Goal: Task Accomplishment & Management: Use online tool/utility

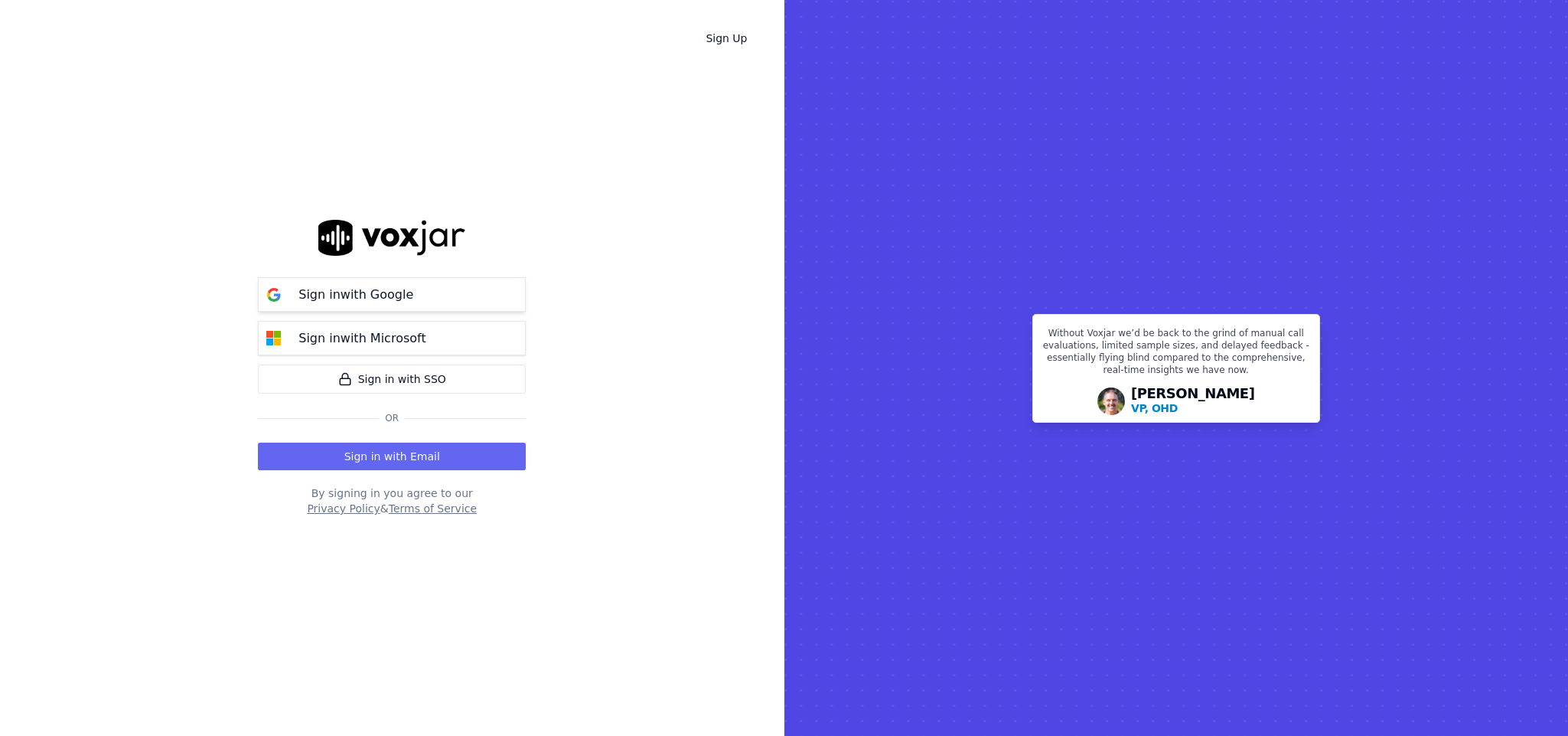
click at [377, 287] on p "Sign in with Google" at bounding box center [355, 294] width 115 height 18
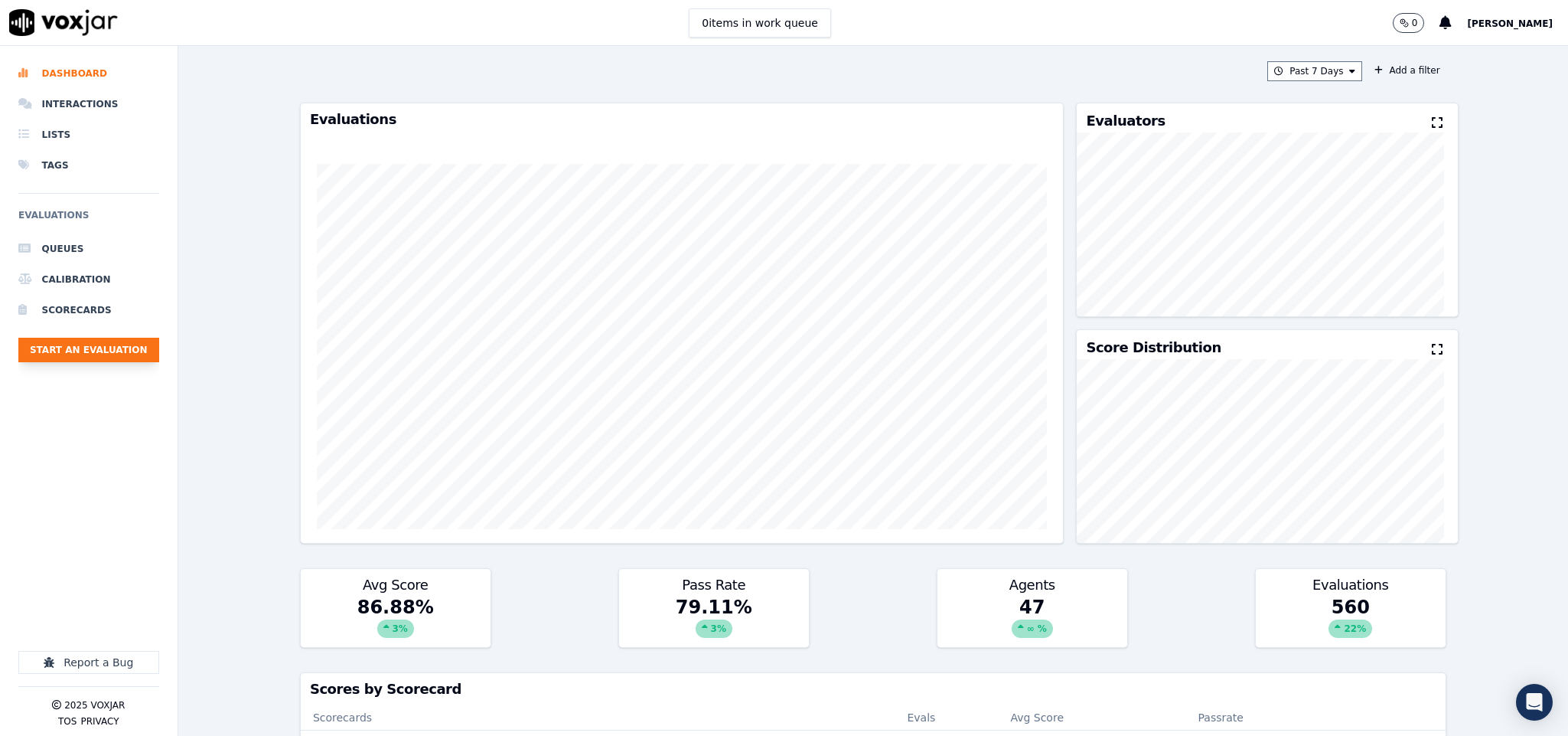
click at [95, 347] on button "Start an Evaluation" at bounding box center [89, 350] width 141 height 25
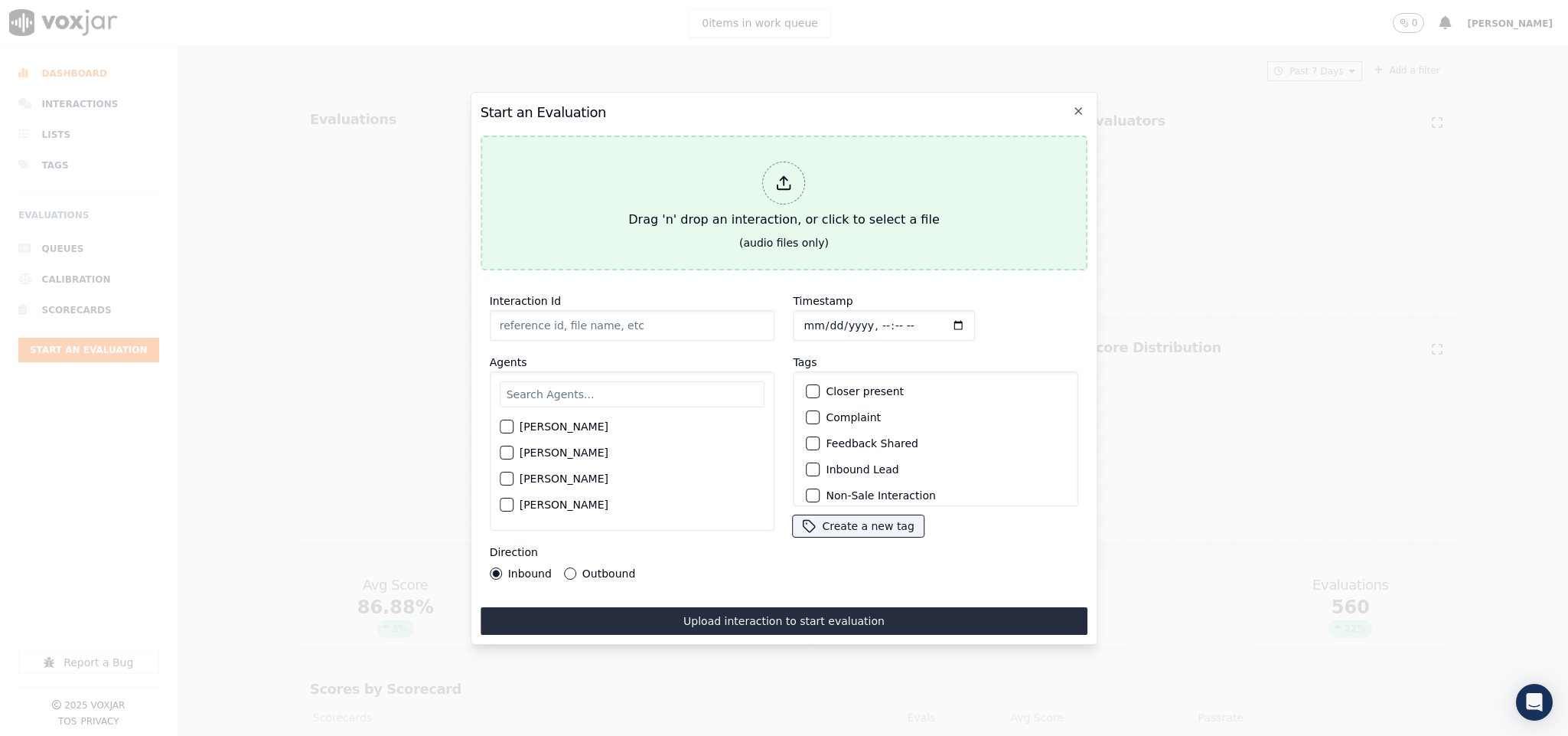
click at [771, 167] on div at bounding box center [784, 183] width 43 height 43
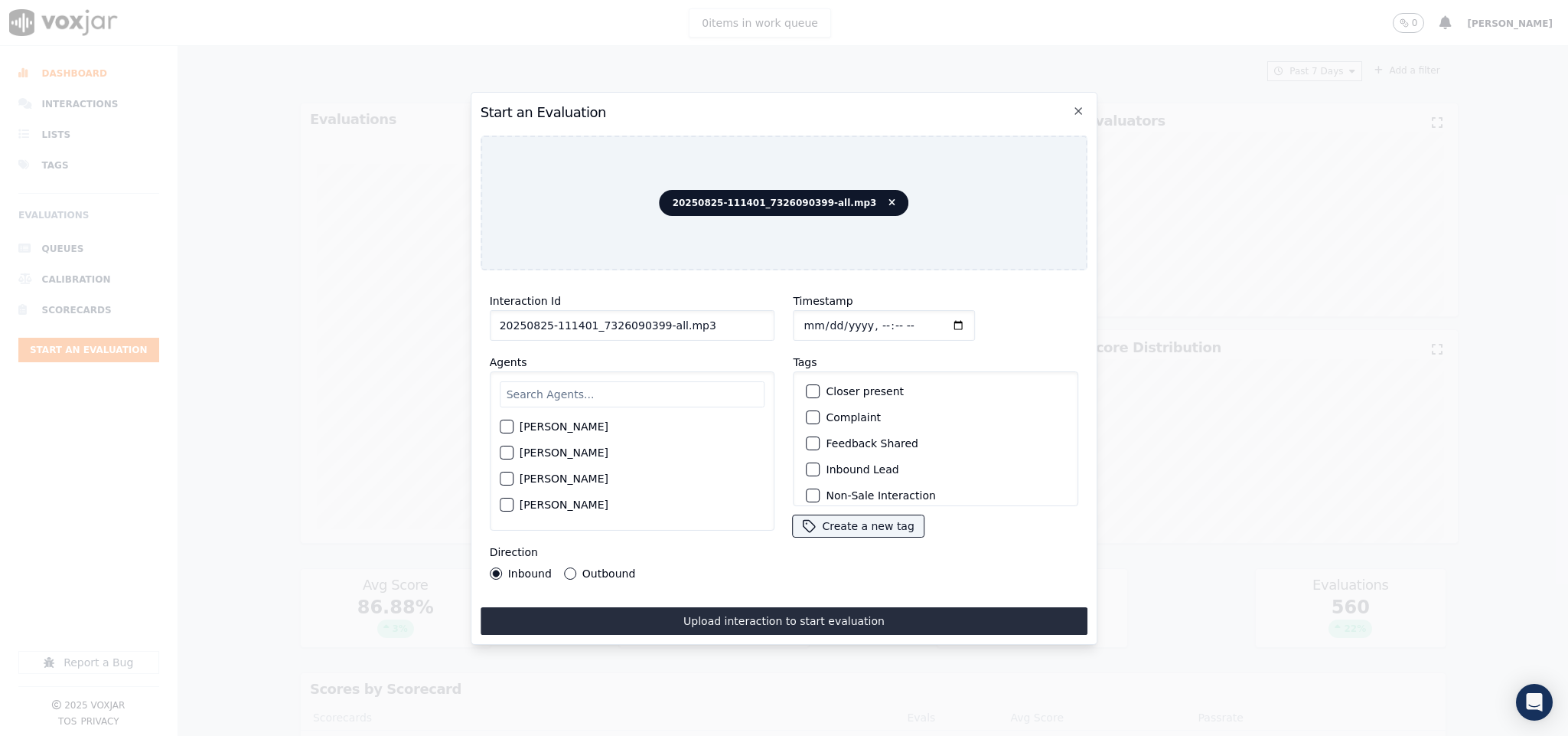
drag, startPoint x: 656, startPoint y: 320, endPoint x: 758, endPoint y: 321, distance: 102.0
click at [758, 321] on input "20250825-111401_7326090399-all.mp3" at bounding box center [633, 325] width 285 height 31
type input "20250825-111401_7326090399-C1"
click at [804, 316] on input "Timestamp" at bounding box center [885, 325] width 182 height 31
type input "[DATE]T15:26"
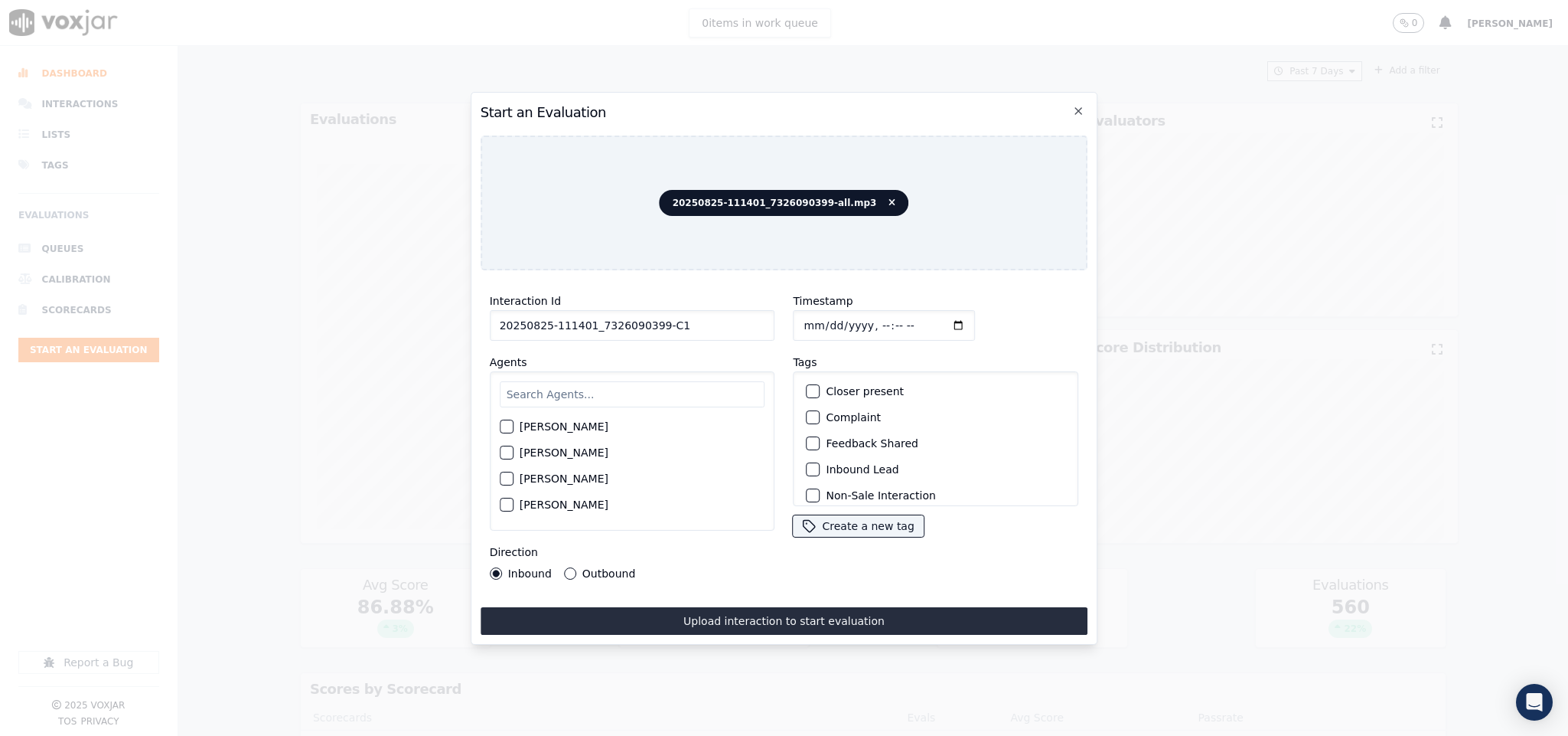
click at [606, 381] on input "text" at bounding box center [632, 394] width 266 height 26
type input "kel"
click at [506, 426] on div "button" at bounding box center [506, 431] width 11 height 11
click at [572, 567] on div "Outbound" at bounding box center [599, 573] width 71 height 12
click at [568, 567] on button "Outbound" at bounding box center [569, 573] width 12 height 12
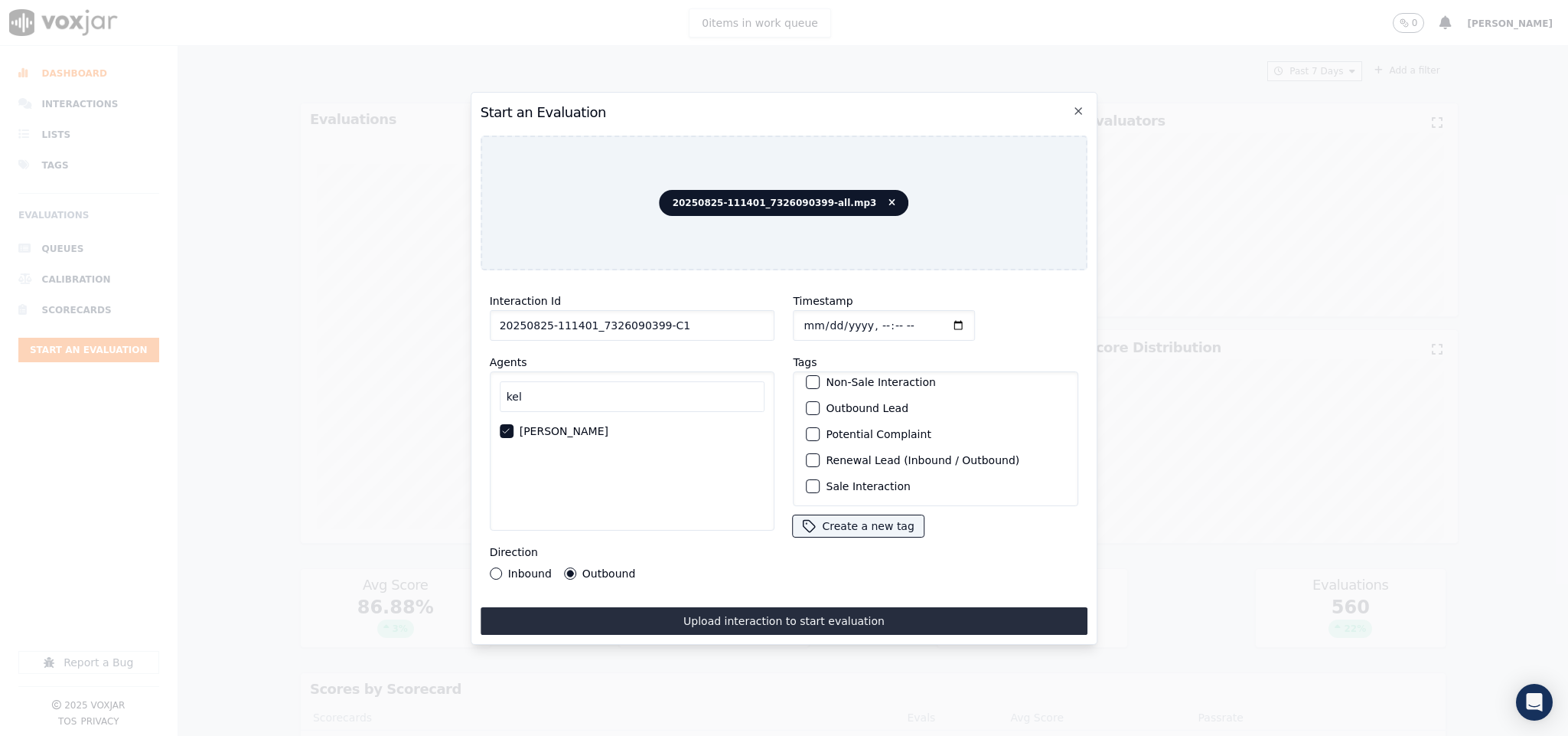
click at [807, 403] on div "button" at bounding box center [813, 408] width 11 height 11
click at [807, 481] on div "button" at bounding box center [813, 486] width 11 height 11
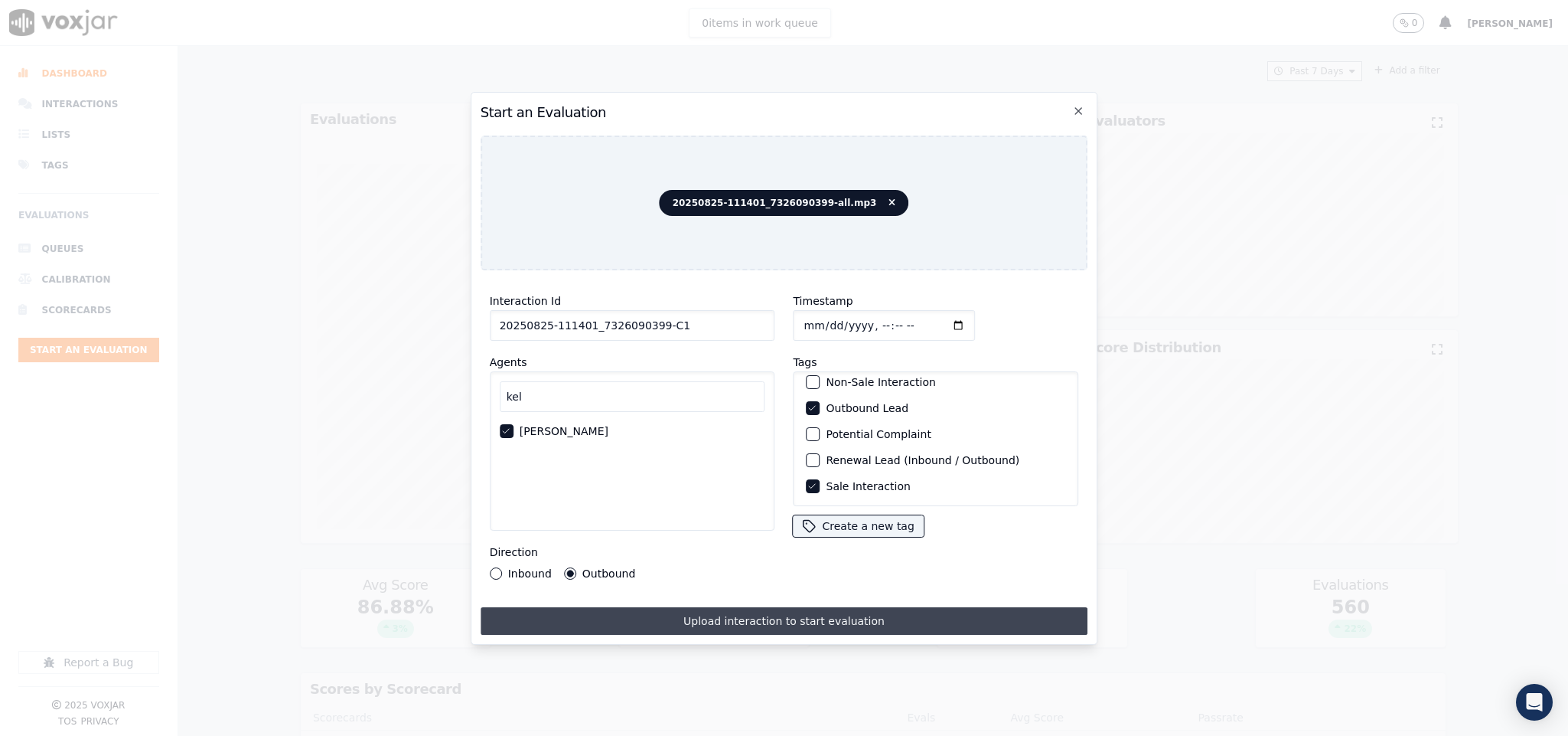
click at [785, 609] on button "Upload interaction to start evaluation" at bounding box center [784, 620] width 607 height 28
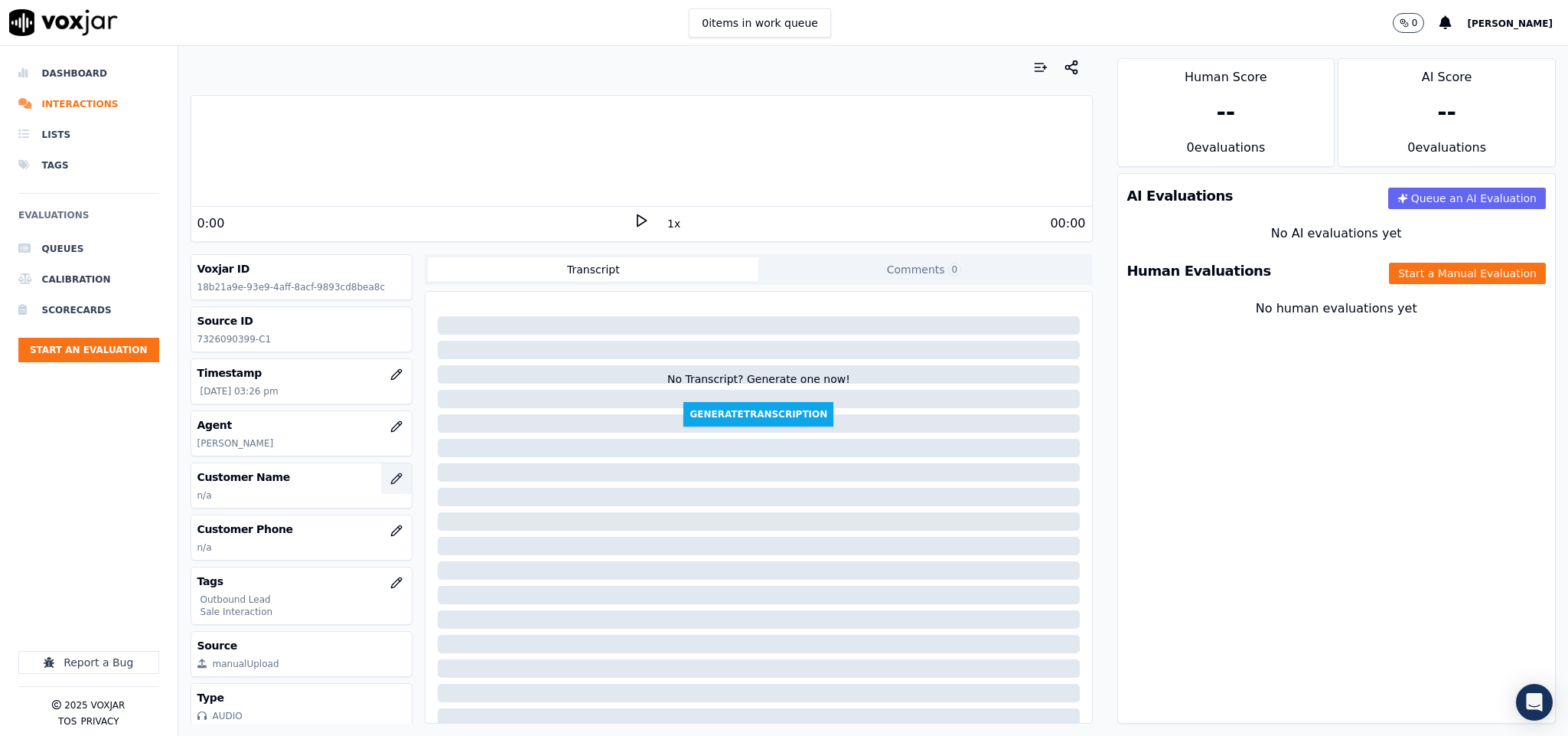
click at [390, 483] on icon "button" at bounding box center [396, 478] width 12 height 12
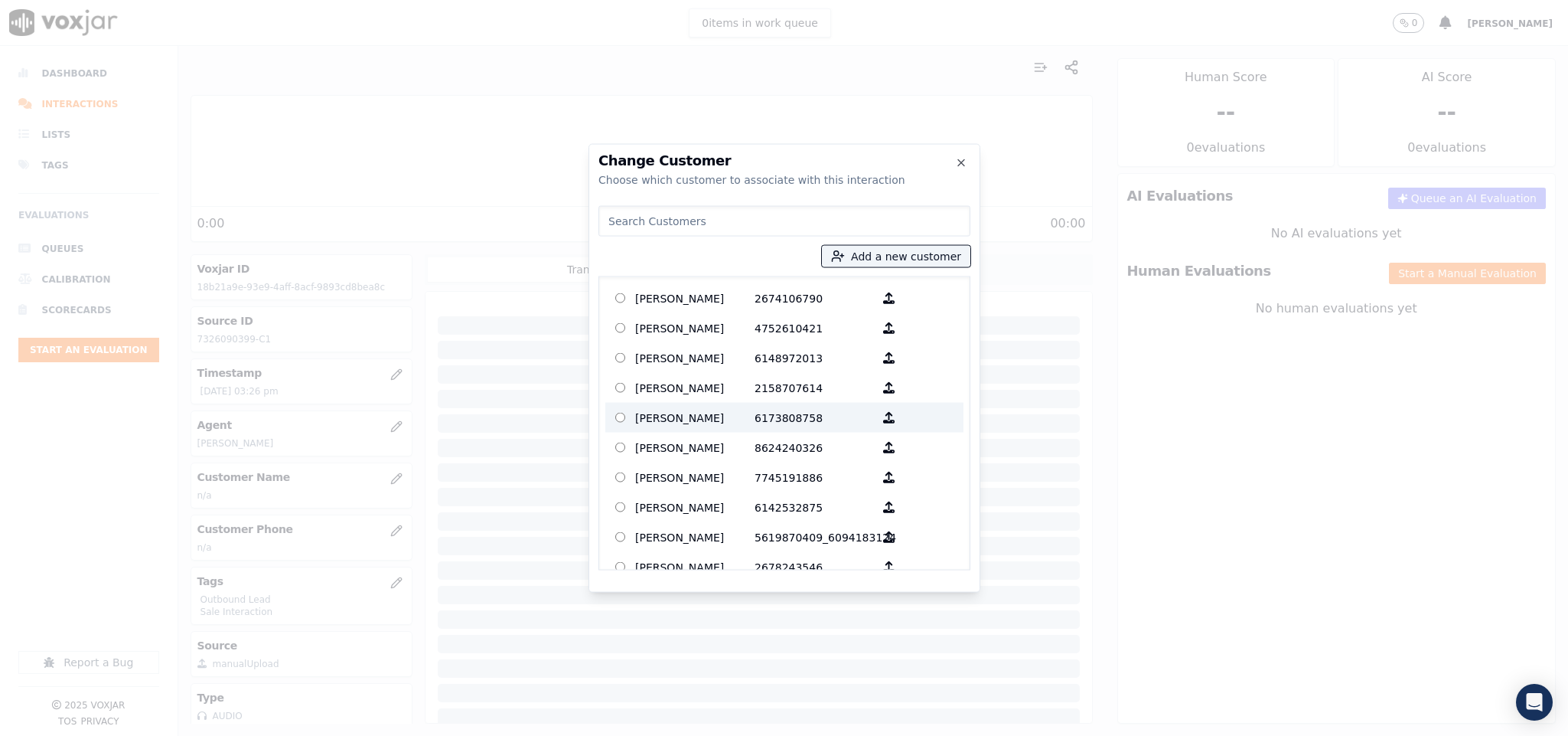
type input "[PERSON_NAME]"
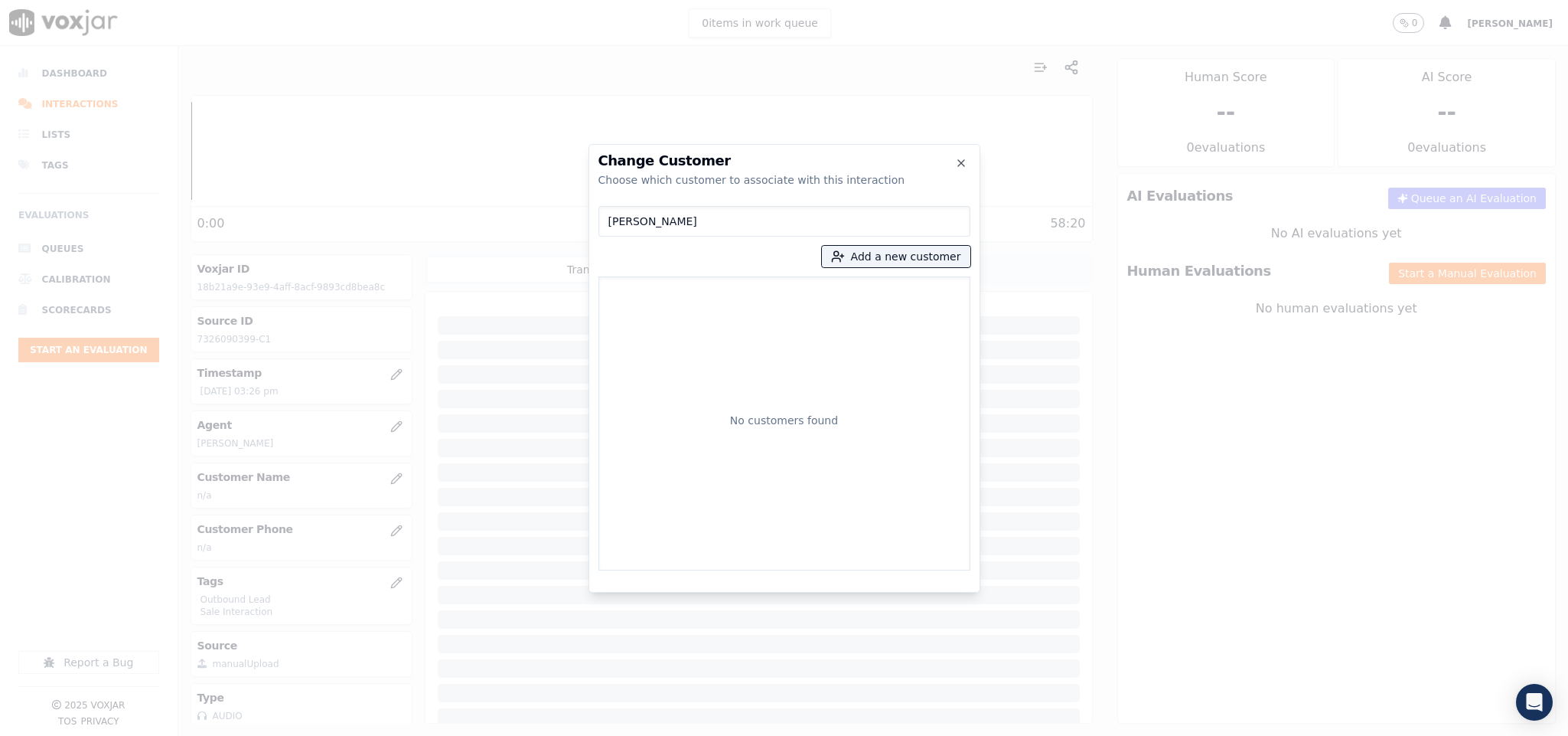
drag, startPoint x: 726, startPoint y: 218, endPoint x: 408, endPoint y: 225, distance: 318.1
click at [408, 735] on div "Change Customer Choose which customer to associate with this interaction [PERSO…" at bounding box center [784, 736] width 1568 height 0
click at [887, 254] on button "Add a new customer" at bounding box center [896, 256] width 148 height 21
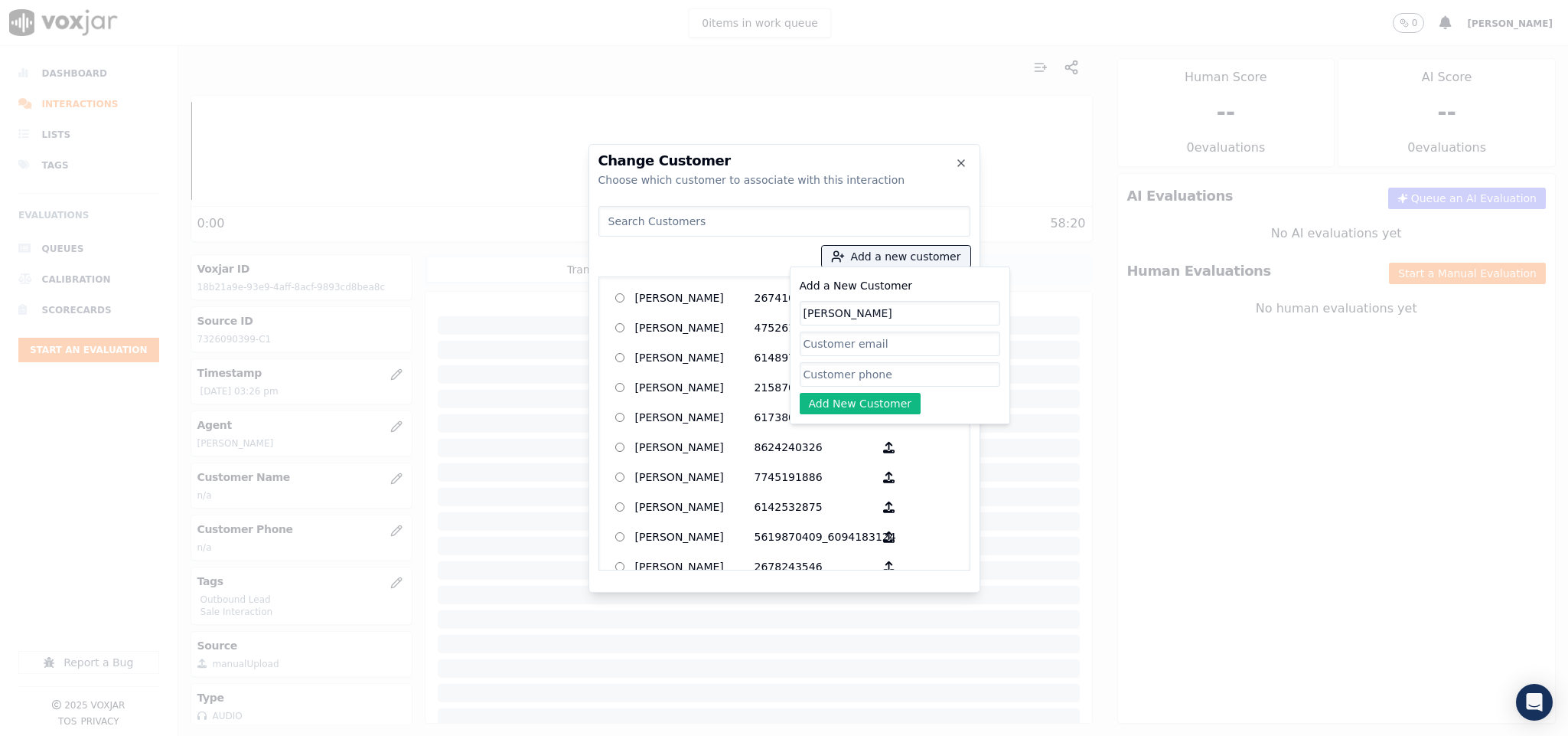
type input "[PERSON_NAME]"
click at [831, 379] on input "Add a New Customer" at bounding box center [900, 374] width 201 height 25
paste input "7326090399"
type input "7326090399"
click at [828, 400] on button "Add New Customer" at bounding box center [860, 403] width 121 height 21
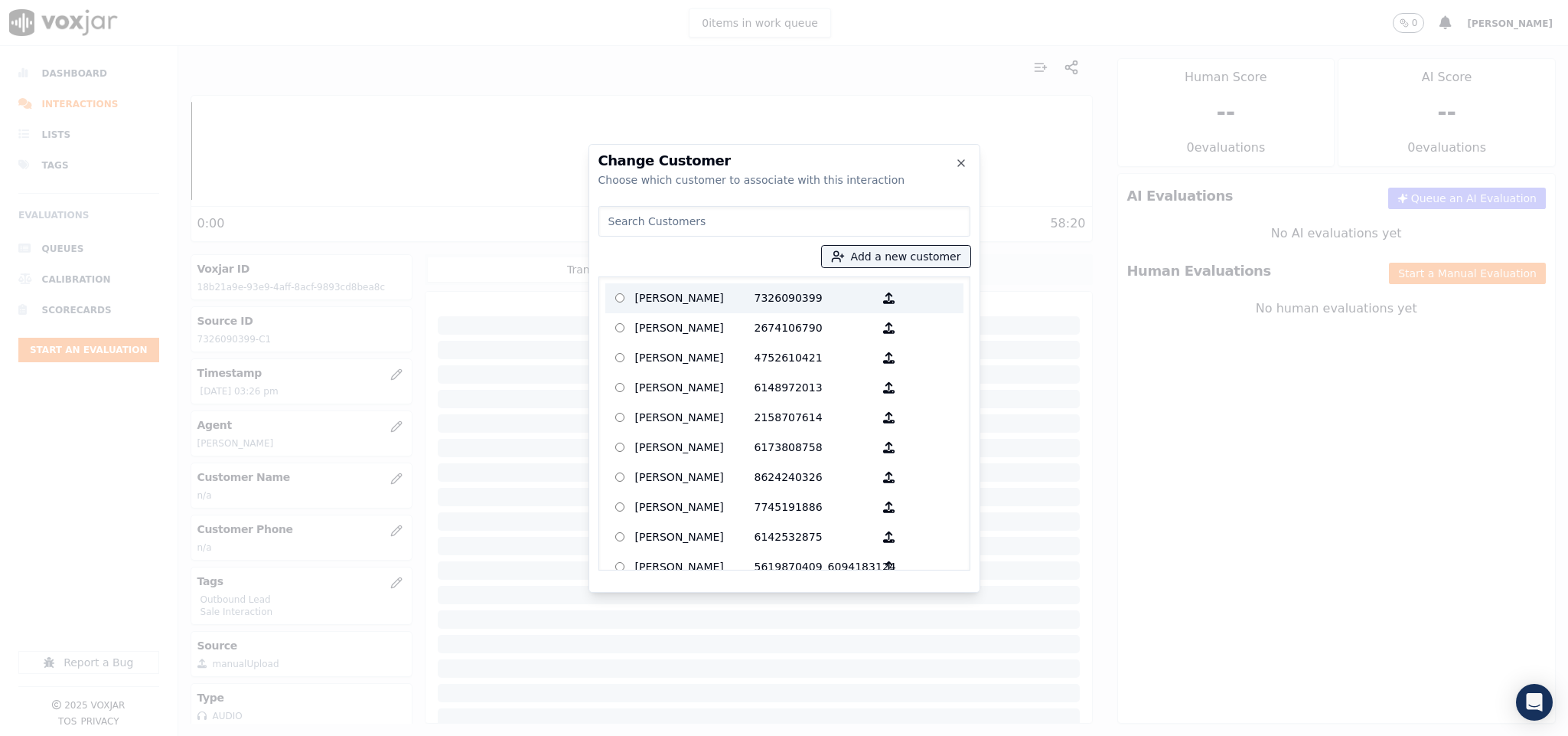
click at [710, 298] on p "[PERSON_NAME]" at bounding box center [694, 298] width 120 height 24
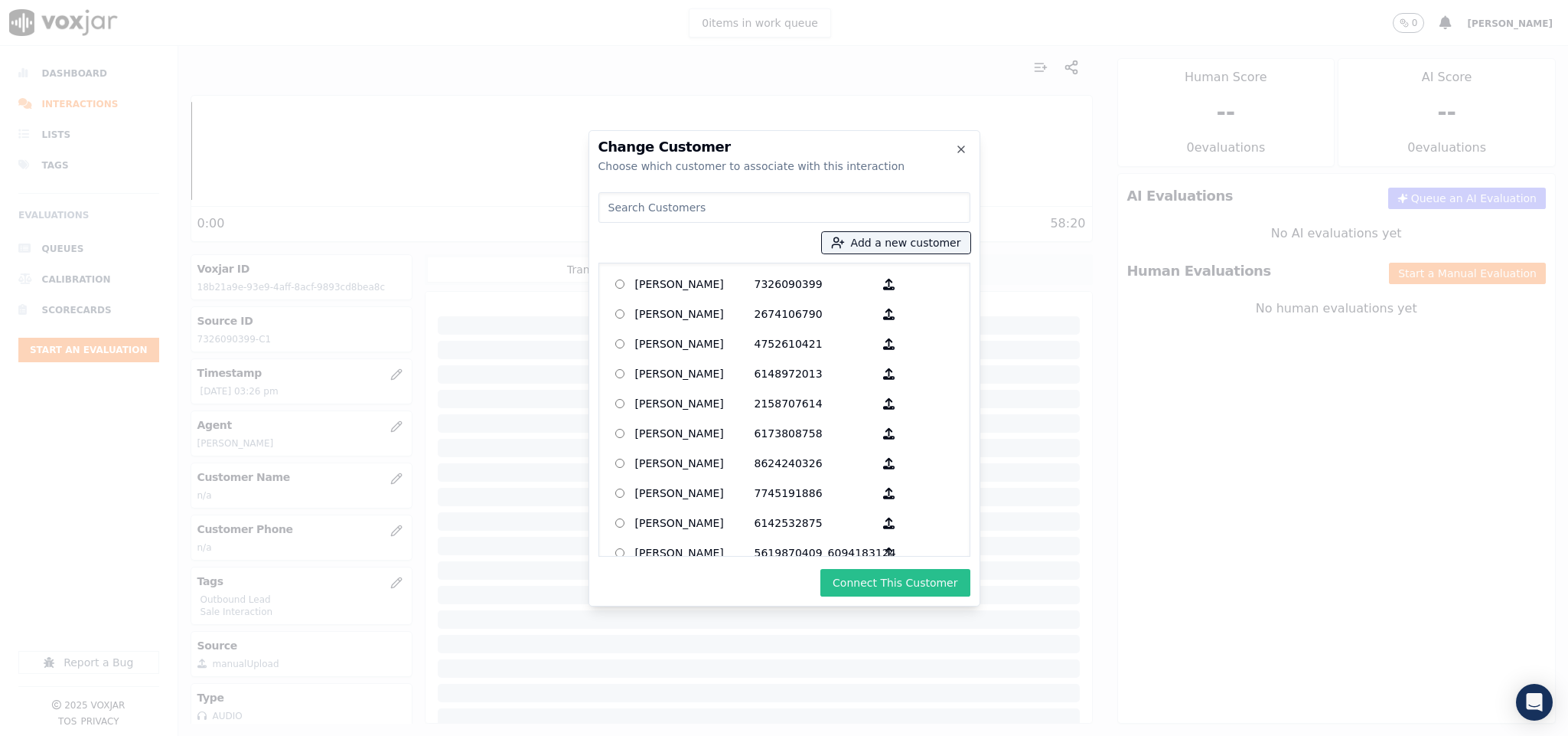
click at [866, 586] on button "Connect This Customer" at bounding box center [895, 582] width 149 height 28
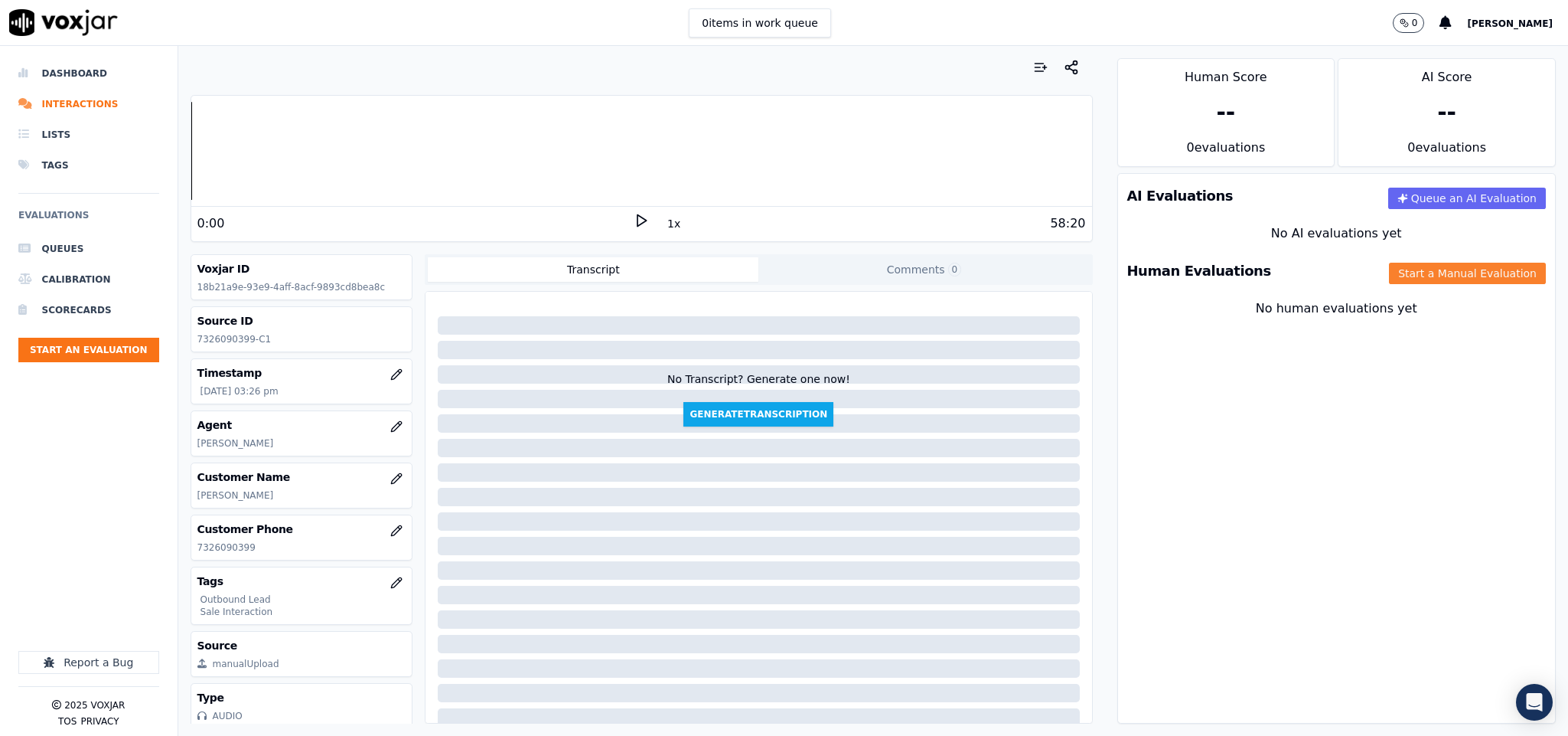
click at [1389, 278] on button "Start a Manual Evaluation" at bounding box center [1467, 273] width 157 height 21
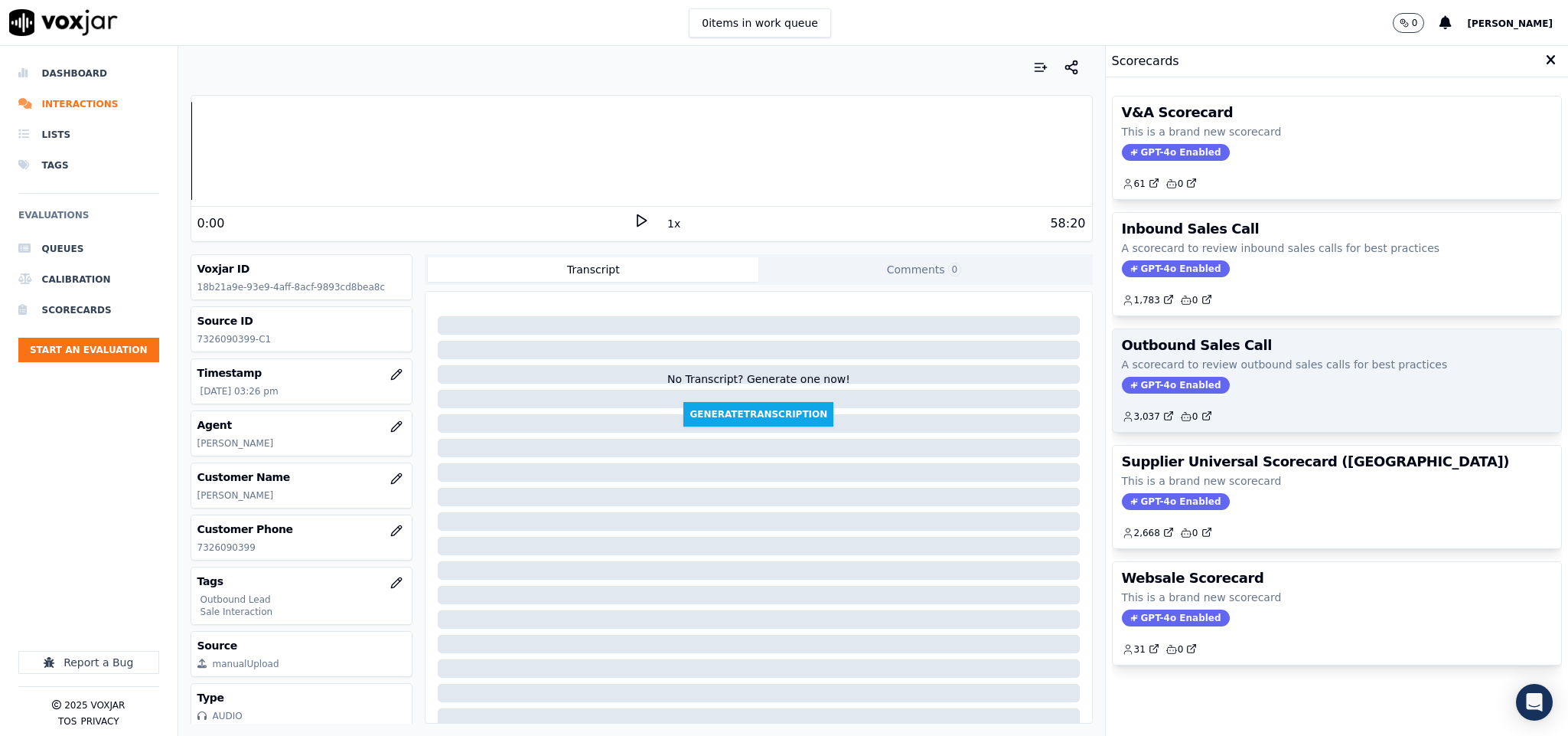
click at [1168, 382] on span "GPT-4o Enabled" at bounding box center [1176, 385] width 108 height 17
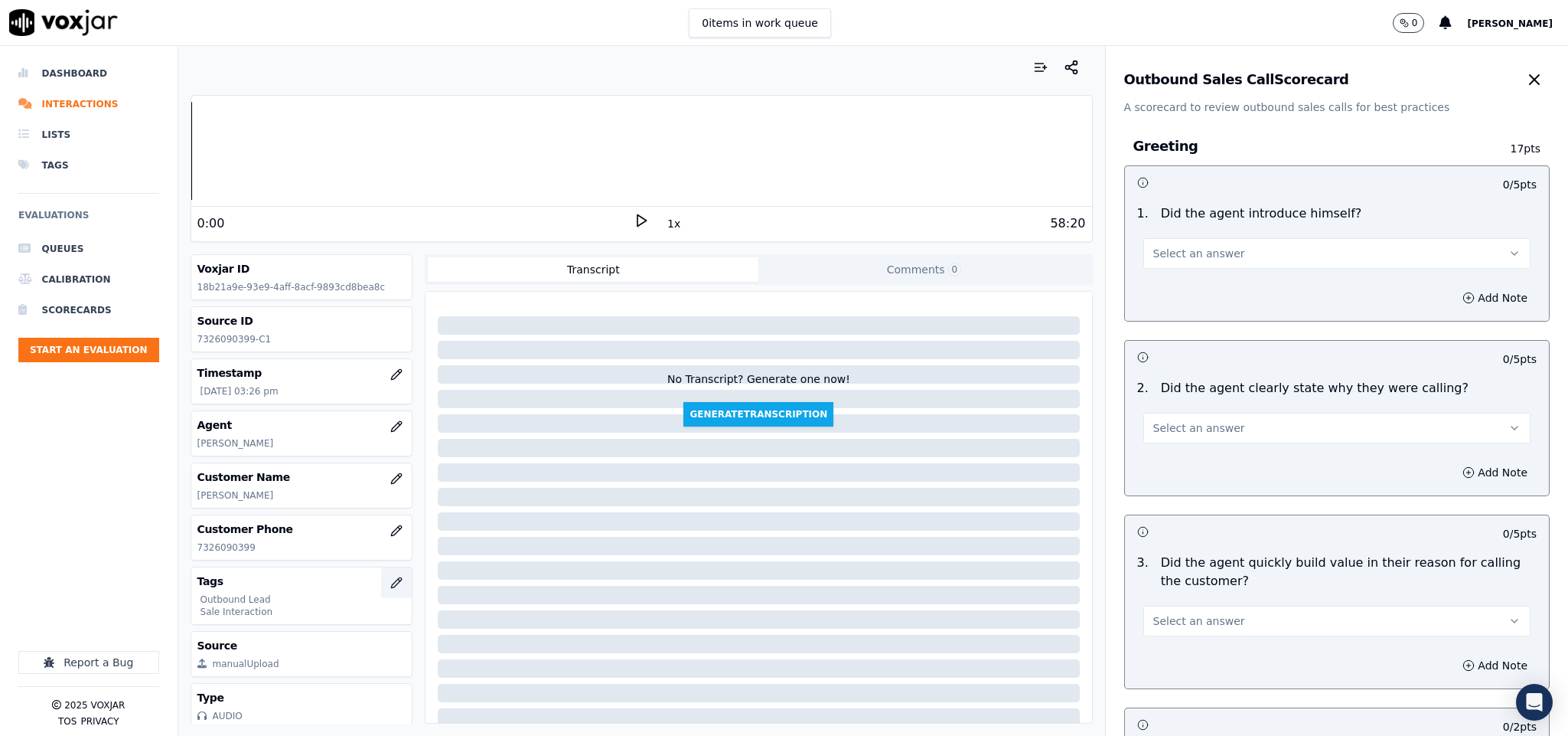
click at [390, 588] on icon "button" at bounding box center [396, 582] width 12 height 12
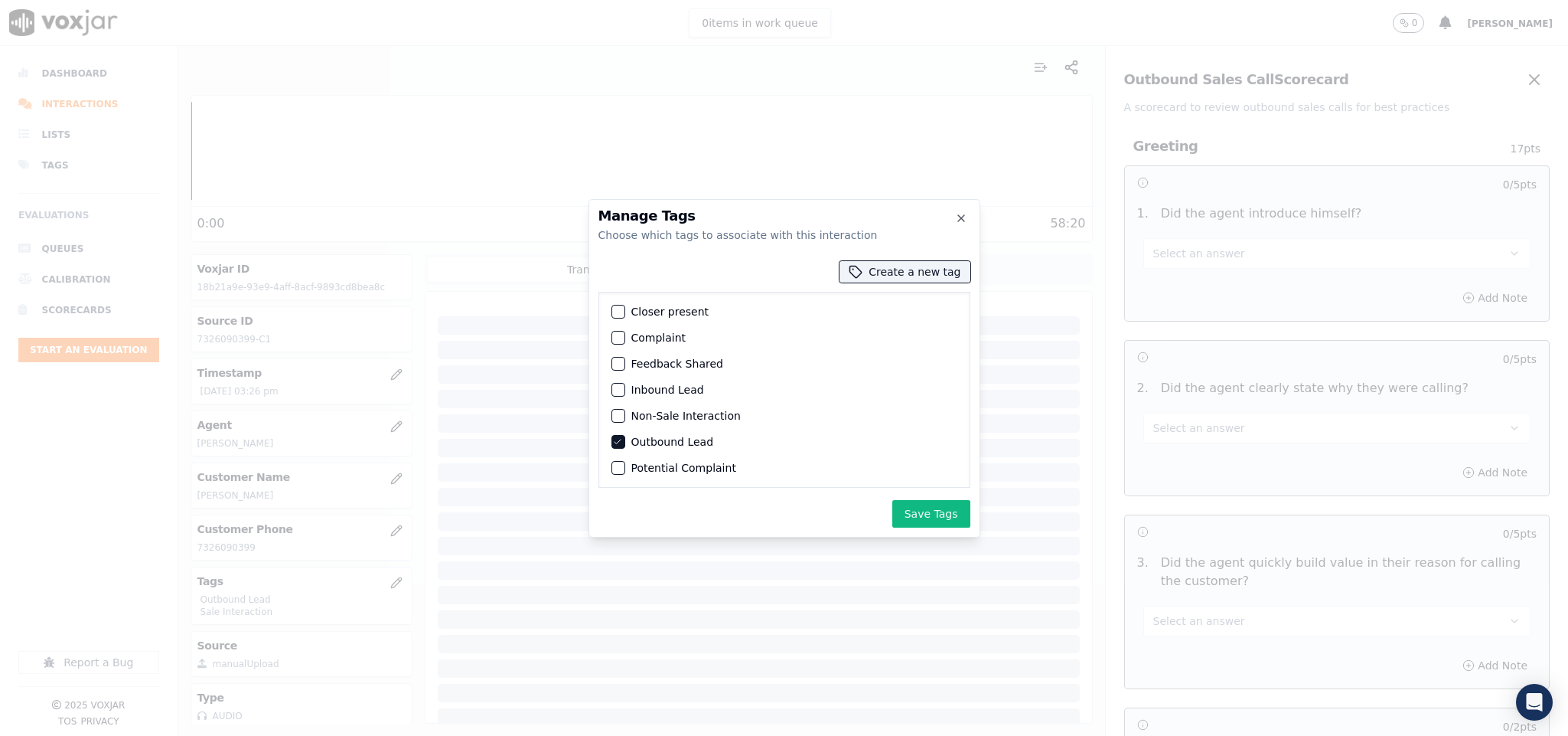
click at [621, 311] on div "button" at bounding box center [618, 312] width 11 height 11
click at [925, 513] on button "Save Tags" at bounding box center [931, 513] width 78 height 28
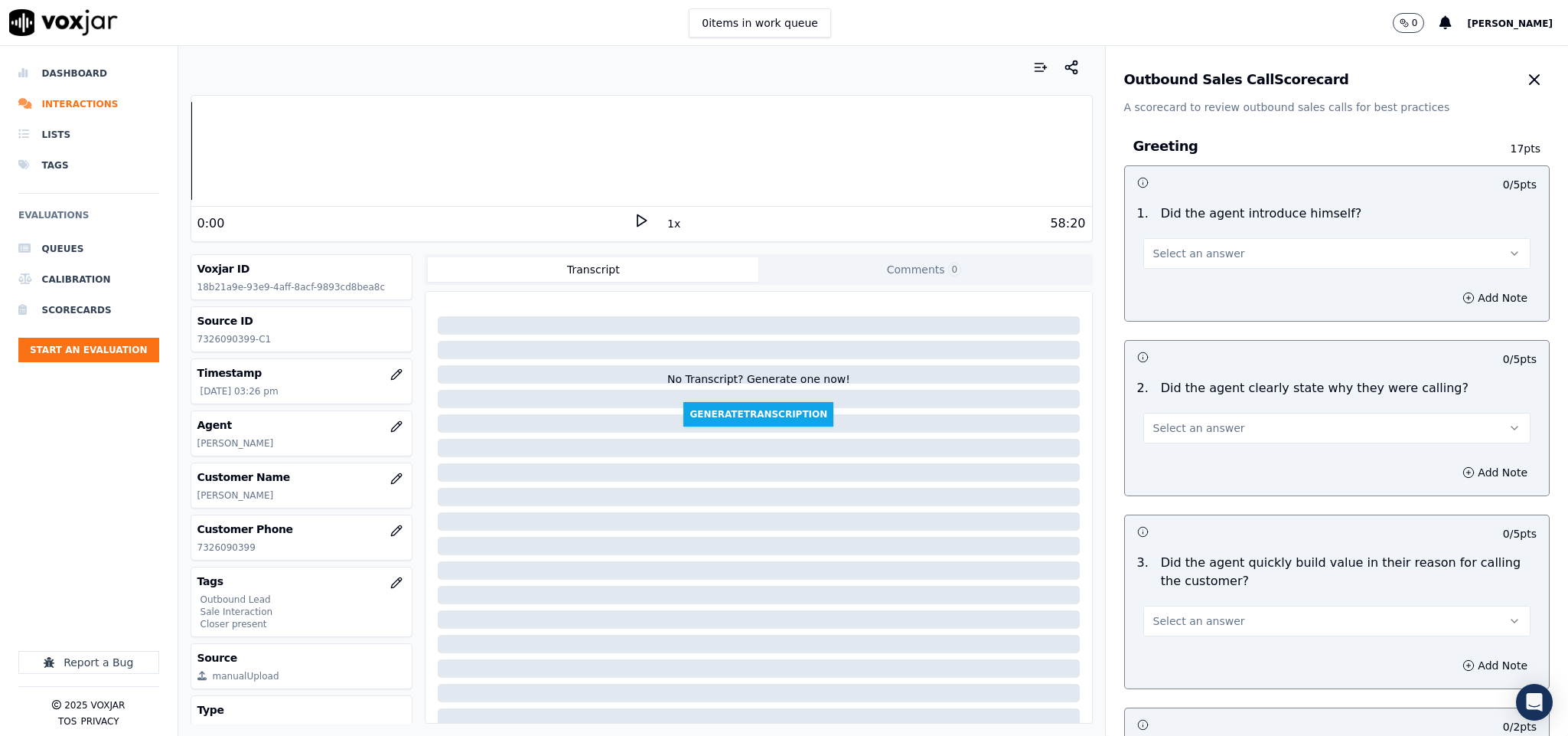
click at [1224, 253] on button "Select an answer" at bounding box center [1337, 253] width 388 height 31
click at [1194, 294] on div "Yes" at bounding box center [1299, 288] width 350 height 25
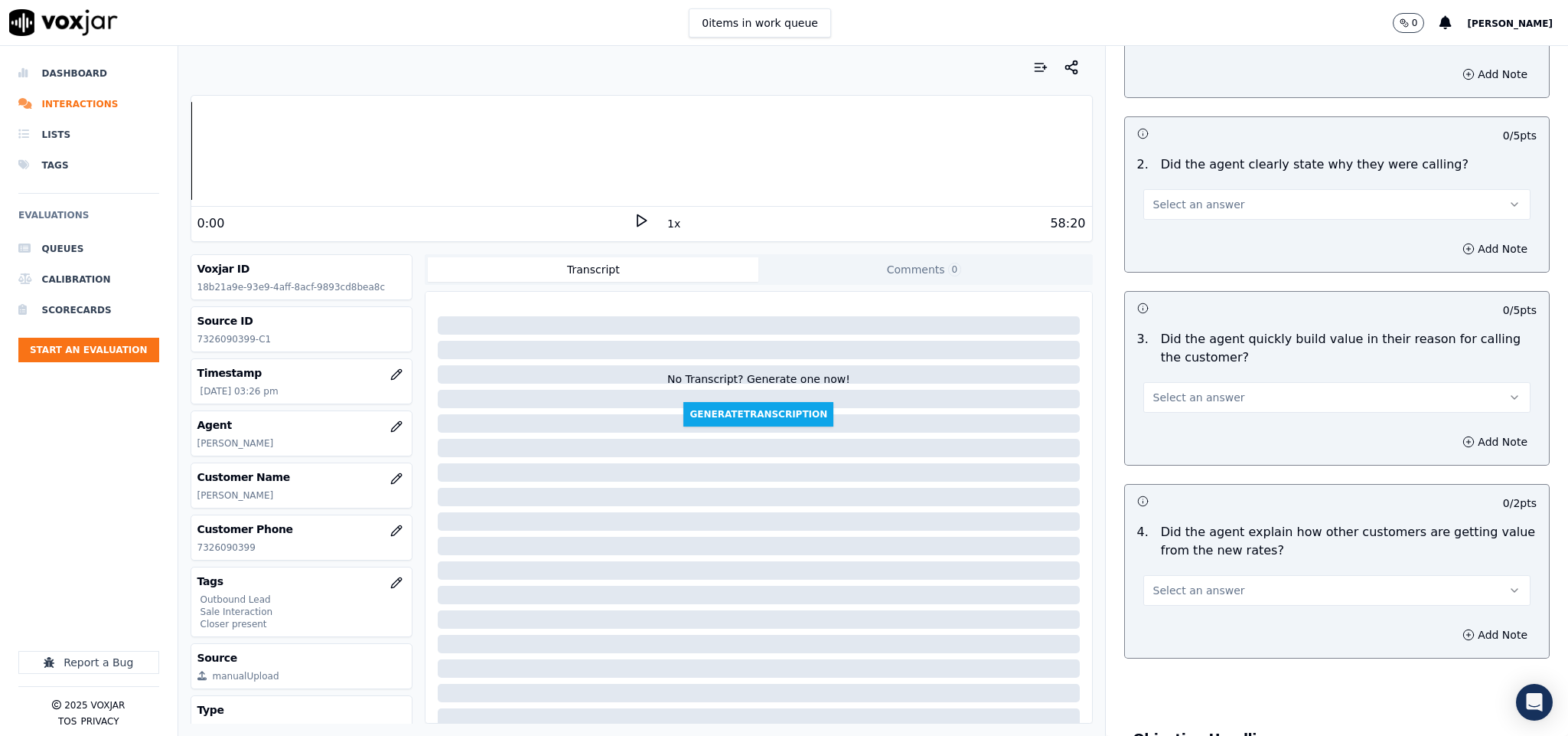
scroll to position [230, 0]
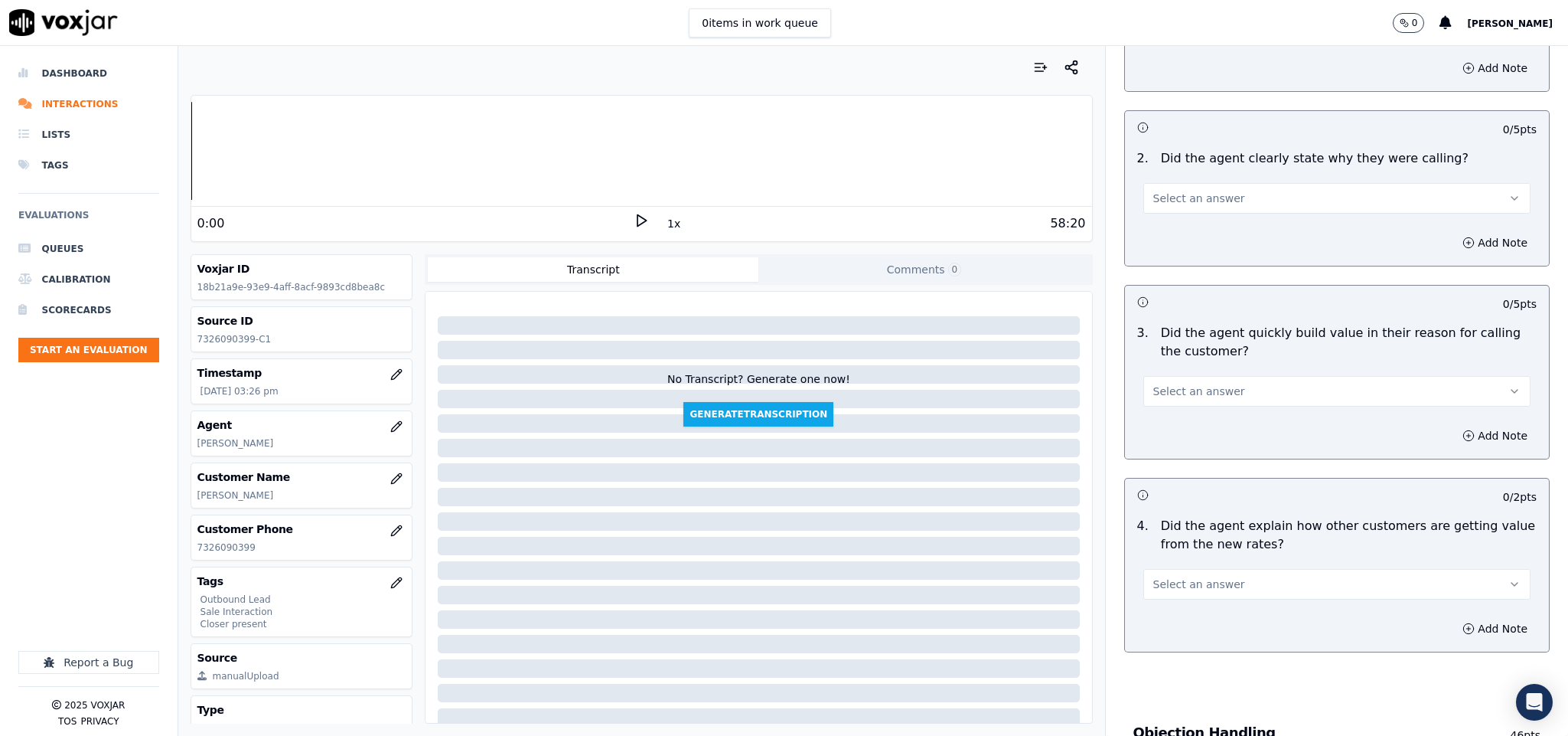
click at [1224, 217] on div "2 . Did the agent clearly state why they were calling? Select an answer" at bounding box center [1337, 182] width 425 height 77
click at [1207, 242] on div "Add Note" at bounding box center [1337, 243] width 425 height 46
click at [1206, 197] on span "Select an answer" at bounding box center [1199, 197] width 92 height 15
click at [1199, 237] on div "Yes" at bounding box center [1299, 234] width 350 height 25
click at [1201, 386] on span "Select an answer" at bounding box center [1199, 391] width 92 height 15
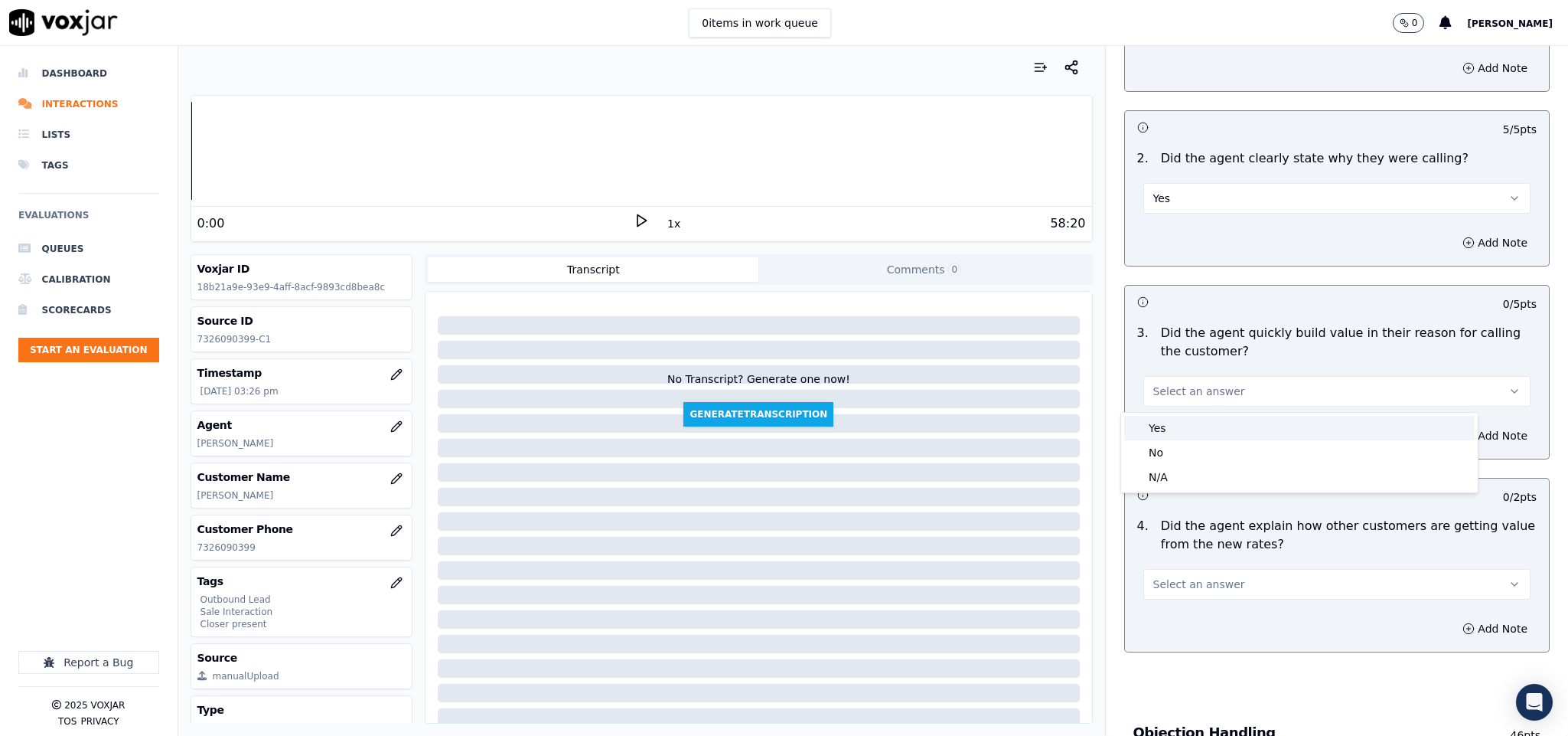
click at [1176, 434] on div "Yes" at bounding box center [1299, 427] width 350 height 25
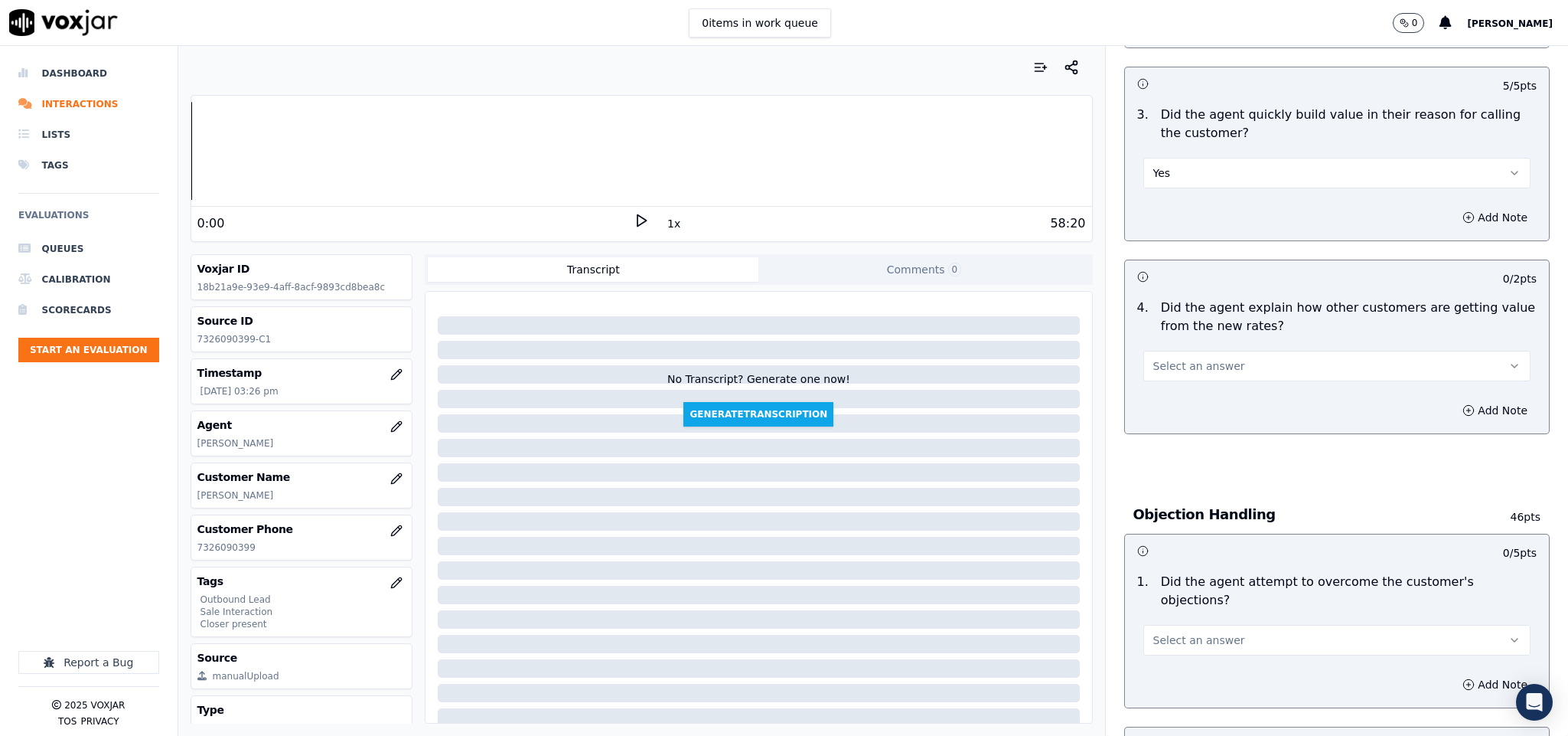
scroll to position [459, 0]
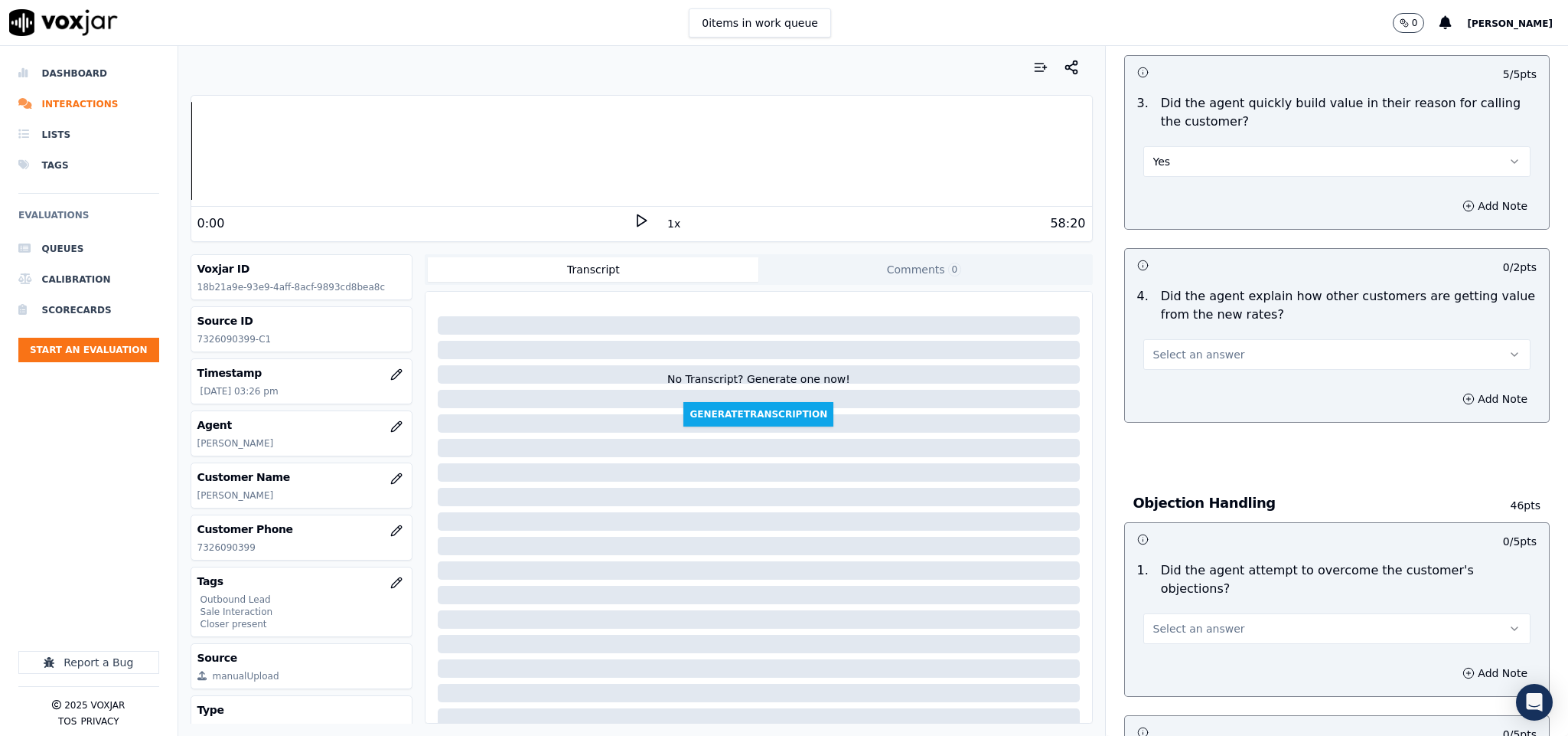
click at [1235, 358] on button "Select an answer" at bounding box center [1337, 355] width 388 height 31
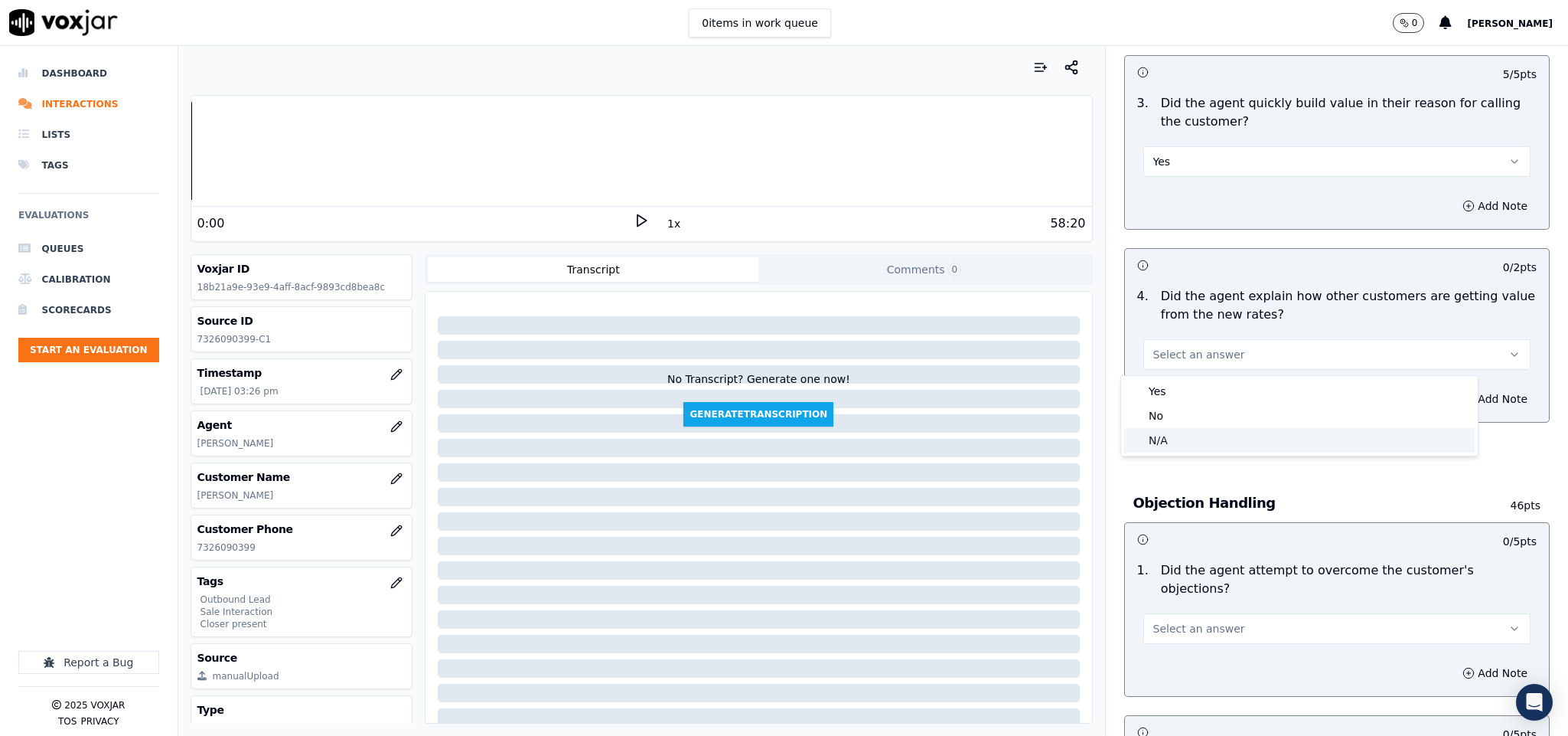
click at [1194, 443] on div "N/A" at bounding box center [1299, 440] width 350 height 25
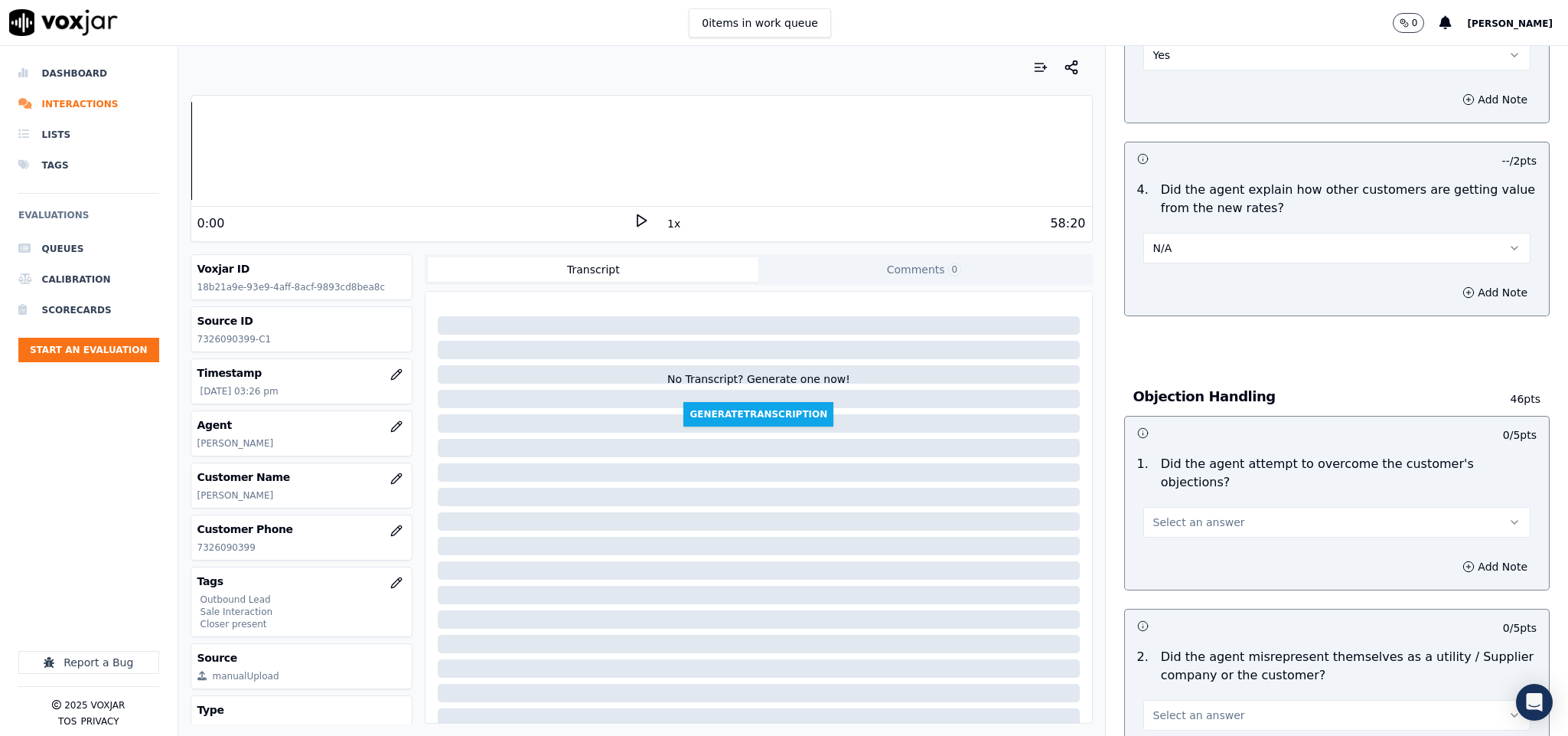
scroll to position [689, 0]
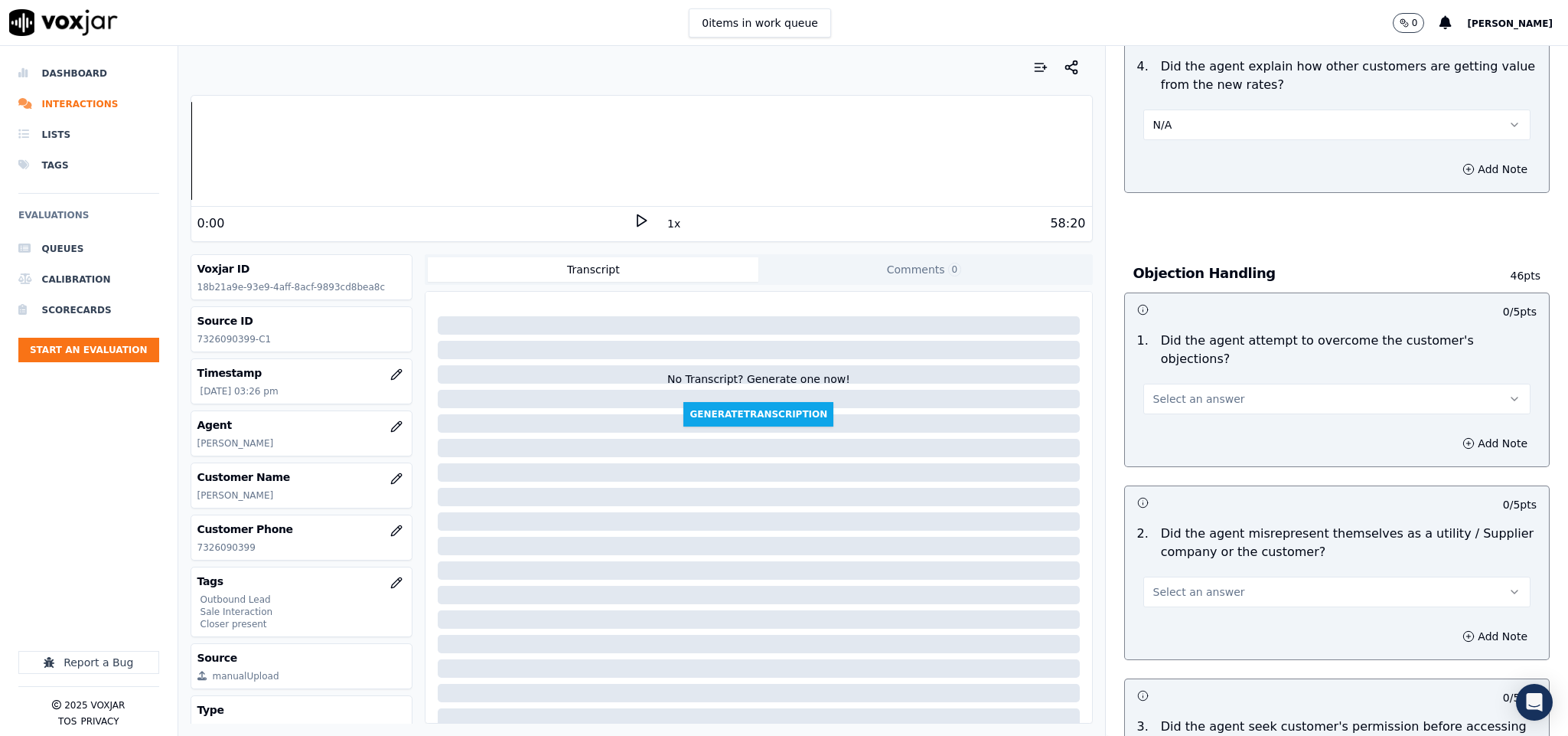
click at [1203, 133] on button "N/A" at bounding box center [1337, 125] width 388 height 31
click at [1185, 164] on div "Yes" at bounding box center [1299, 161] width 350 height 25
click at [1238, 385] on button "Select an answer" at bounding box center [1337, 399] width 388 height 31
click at [1196, 425] on div "Yes" at bounding box center [1299, 418] width 350 height 25
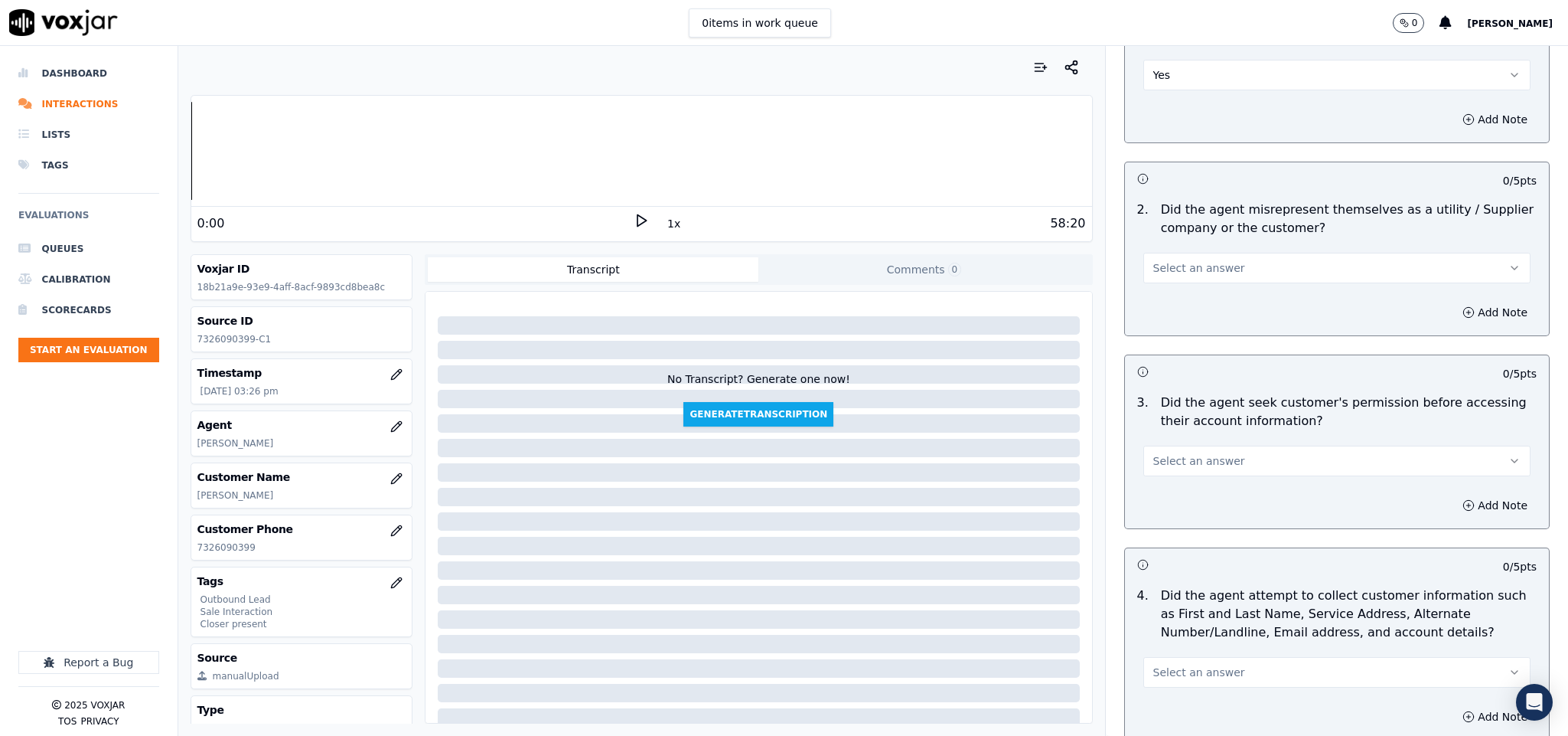
scroll to position [1033, 0]
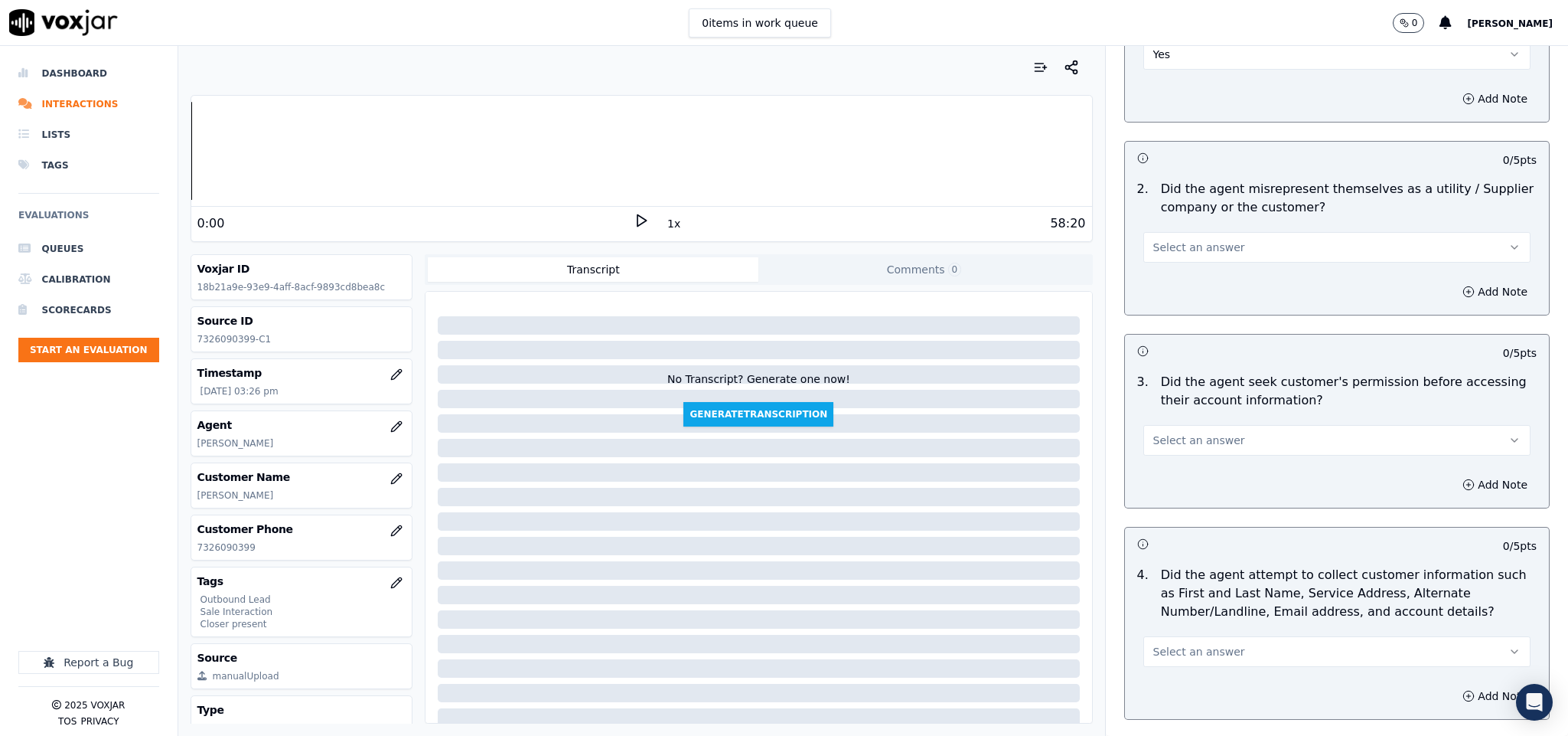
click at [1233, 235] on button "Select an answer" at bounding box center [1337, 247] width 388 height 31
click at [1185, 294] on div "No" at bounding box center [1299, 291] width 350 height 25
click at [1201, 425] on button "Select an answer" at bounding box center [1337, 440] width 388 height 31
click at [1176, 470] on div "Yes" at bounding box center [1299, 461] width 350 height 25
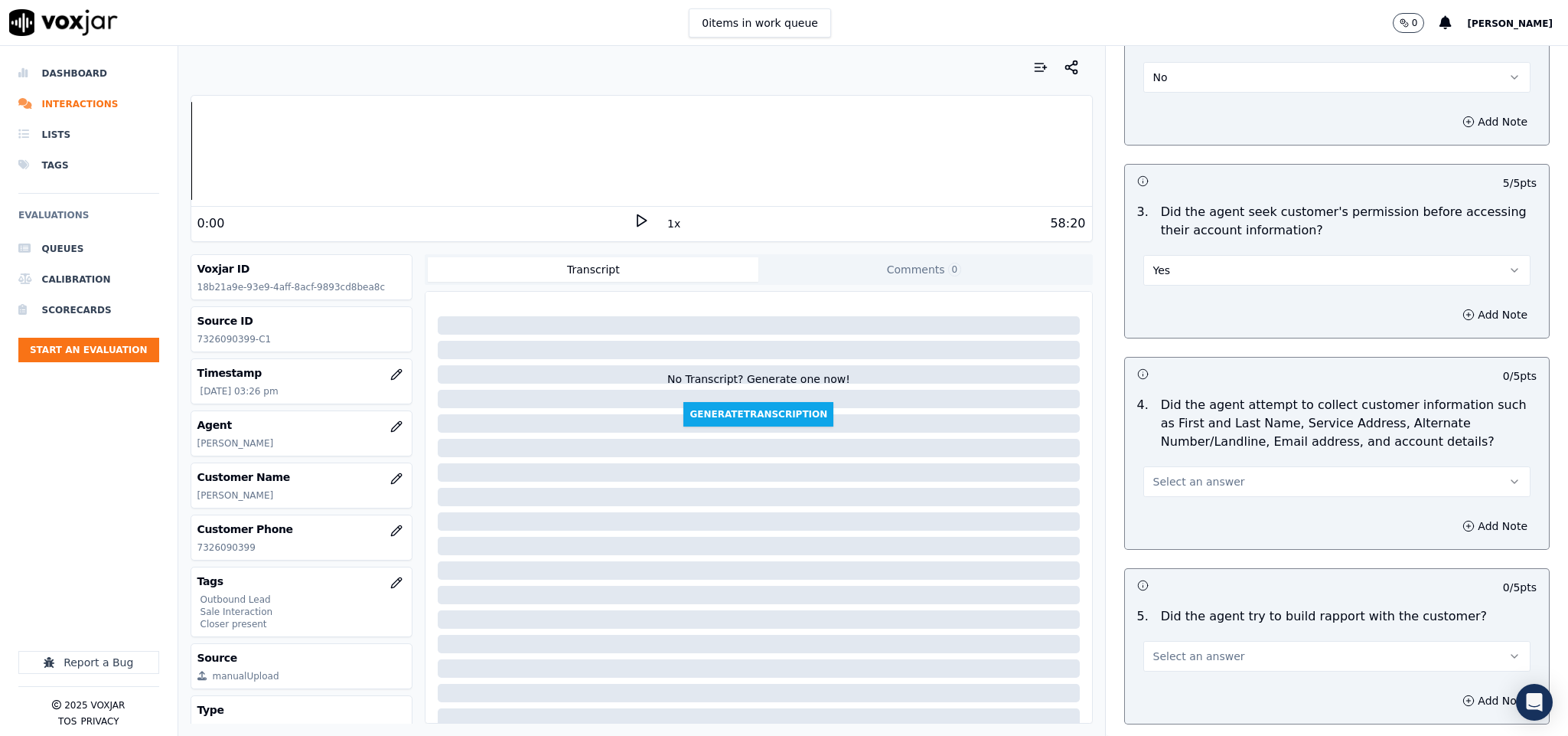
scroll to position [1378, 0]
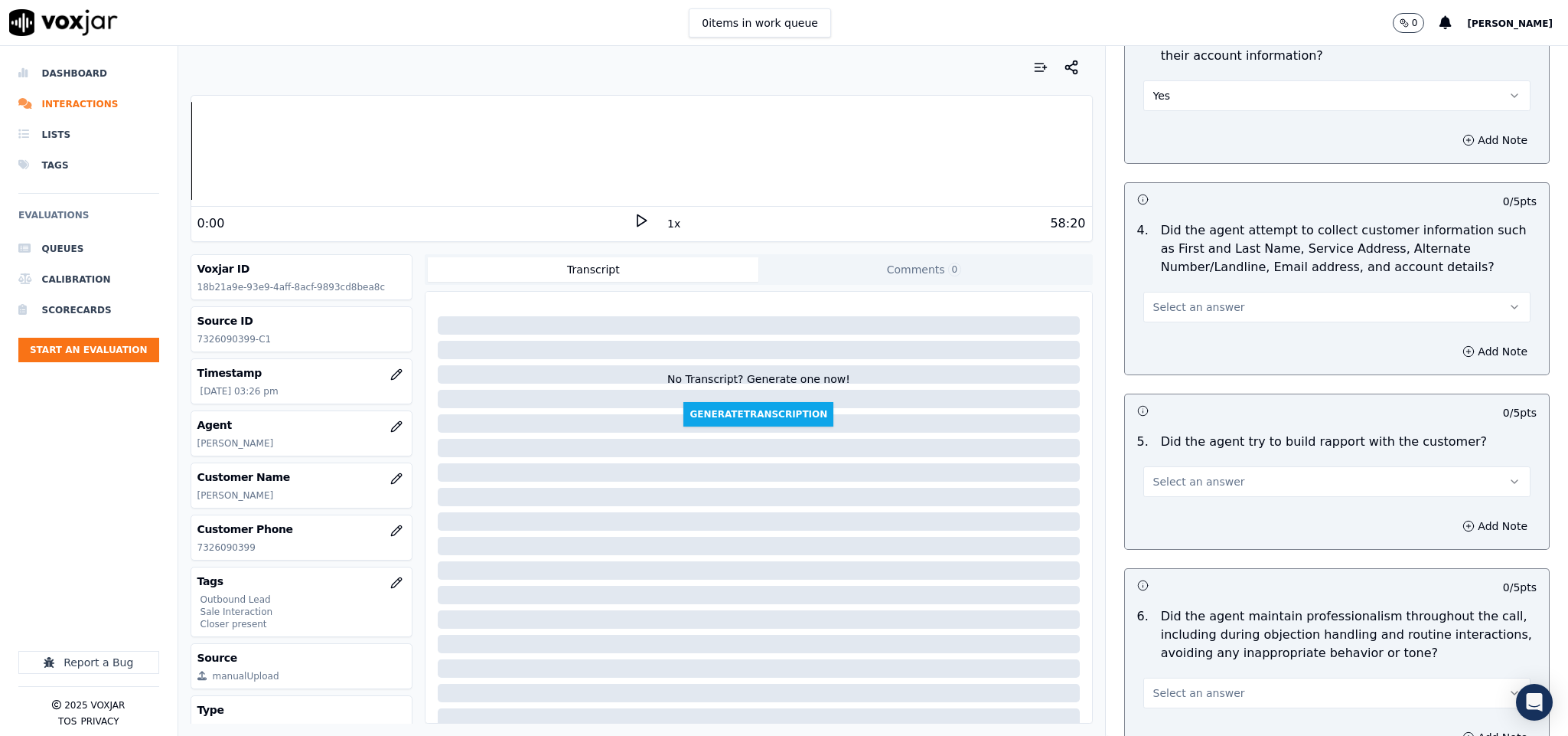
click at [1212, 295] on button "Select an answer" at bounding box center [1337, 307] width 388 height 31
click at [1176, 386] on div "N/A" at bounding box center [1299, 377] width 350 height 25
click at [1196, 474] on span "Select an answer" at bounding box center [1199, 481] width 92 height 15
click at [1173, 501] on div "Yes" at bounding box center [1299, 504] width 350 height 25
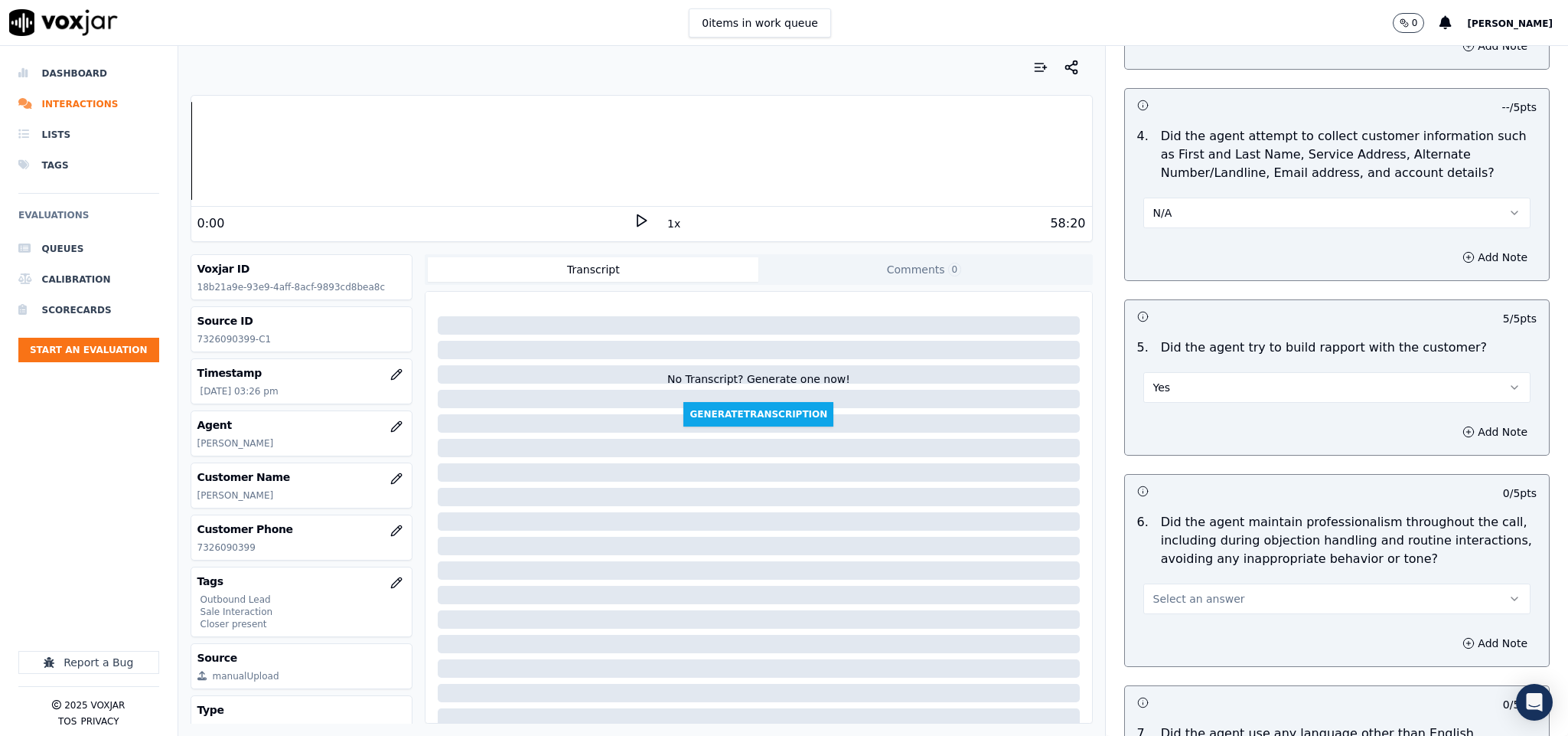
scroll to position [1608, 0]
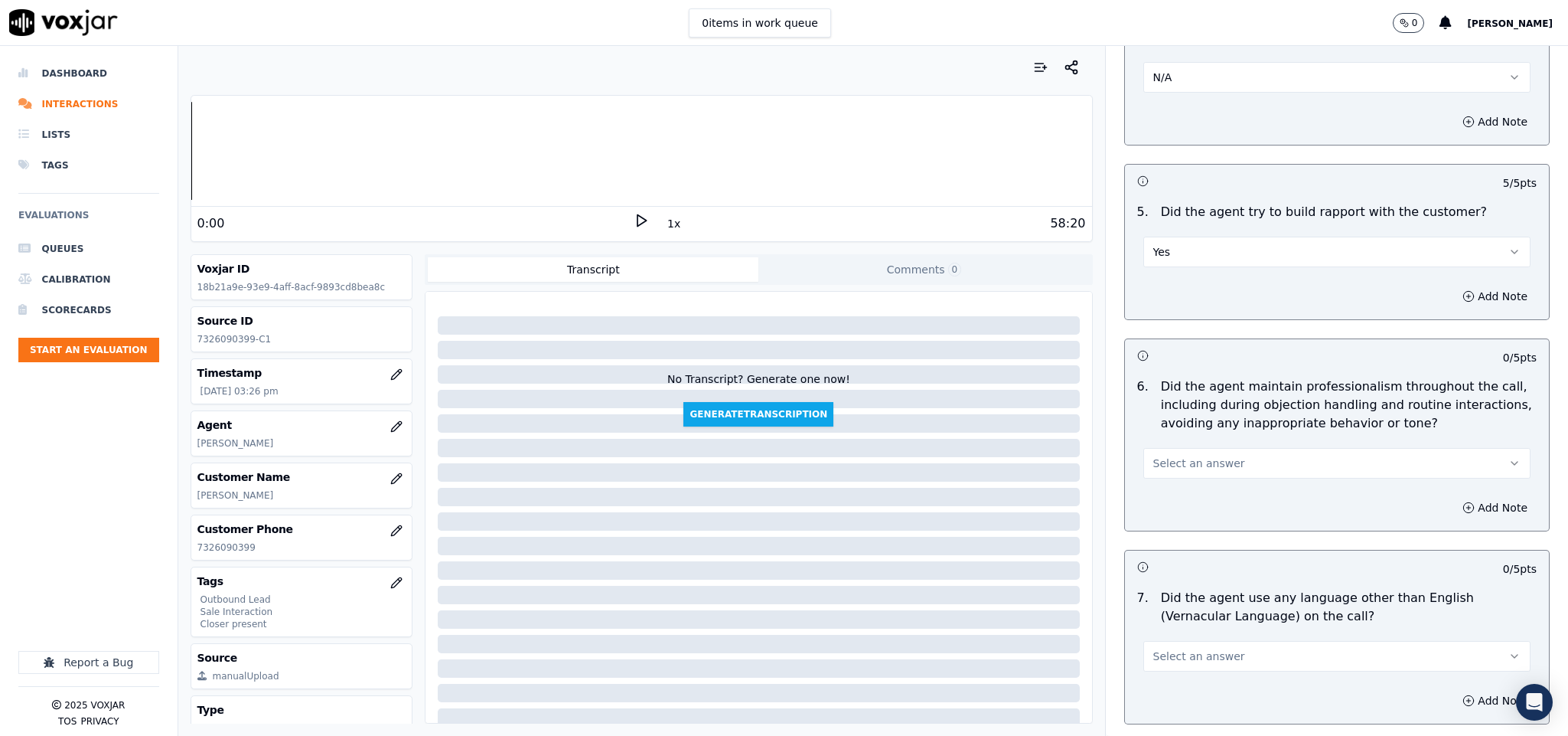
click at [1226, 448] on button "Select an answer" at bounding box center [1337, 463] width 388 height 31
click at [1197, 488] on div "Yes" at bounding box center [1299, 485] width 350 height 25
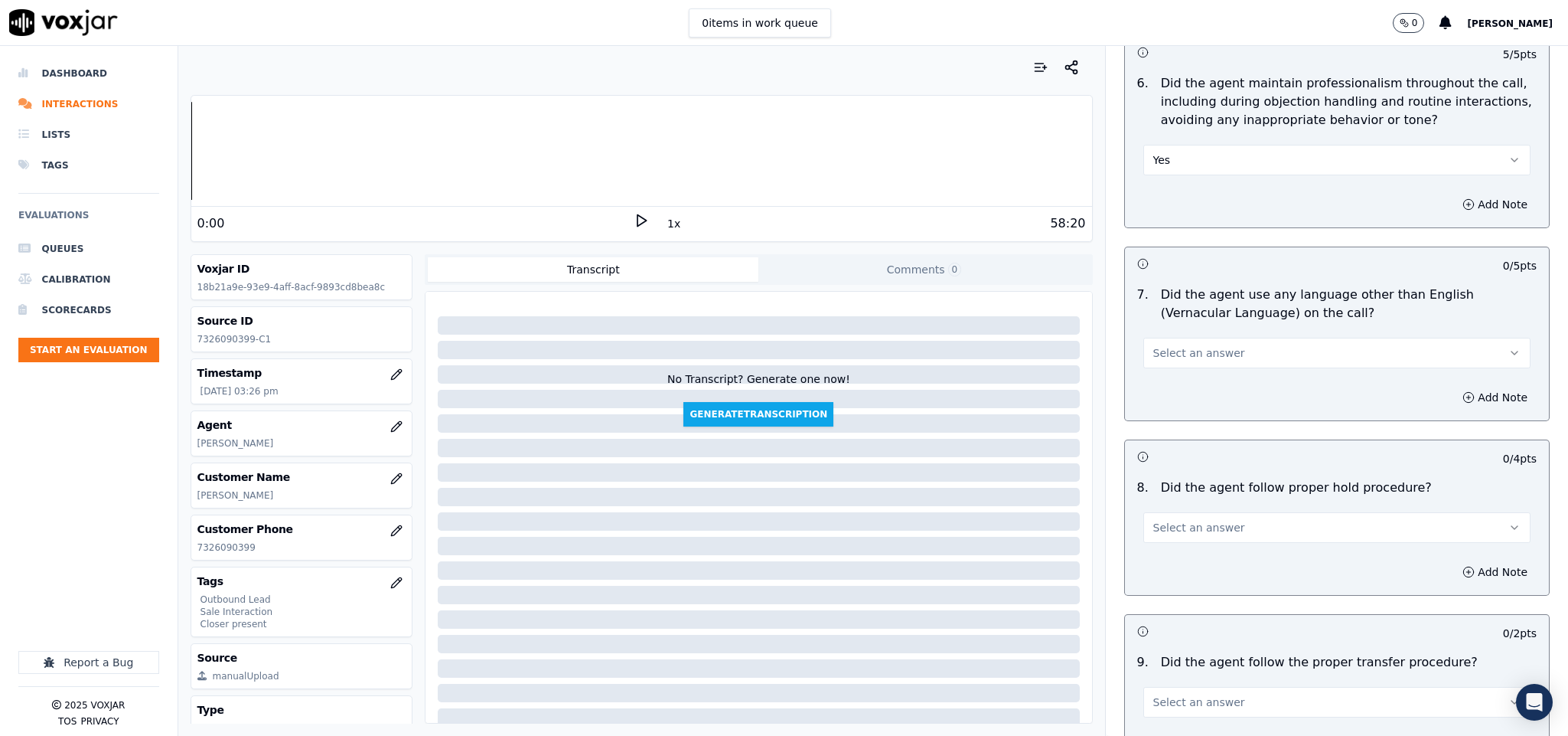
scroll to position [1953, 0]
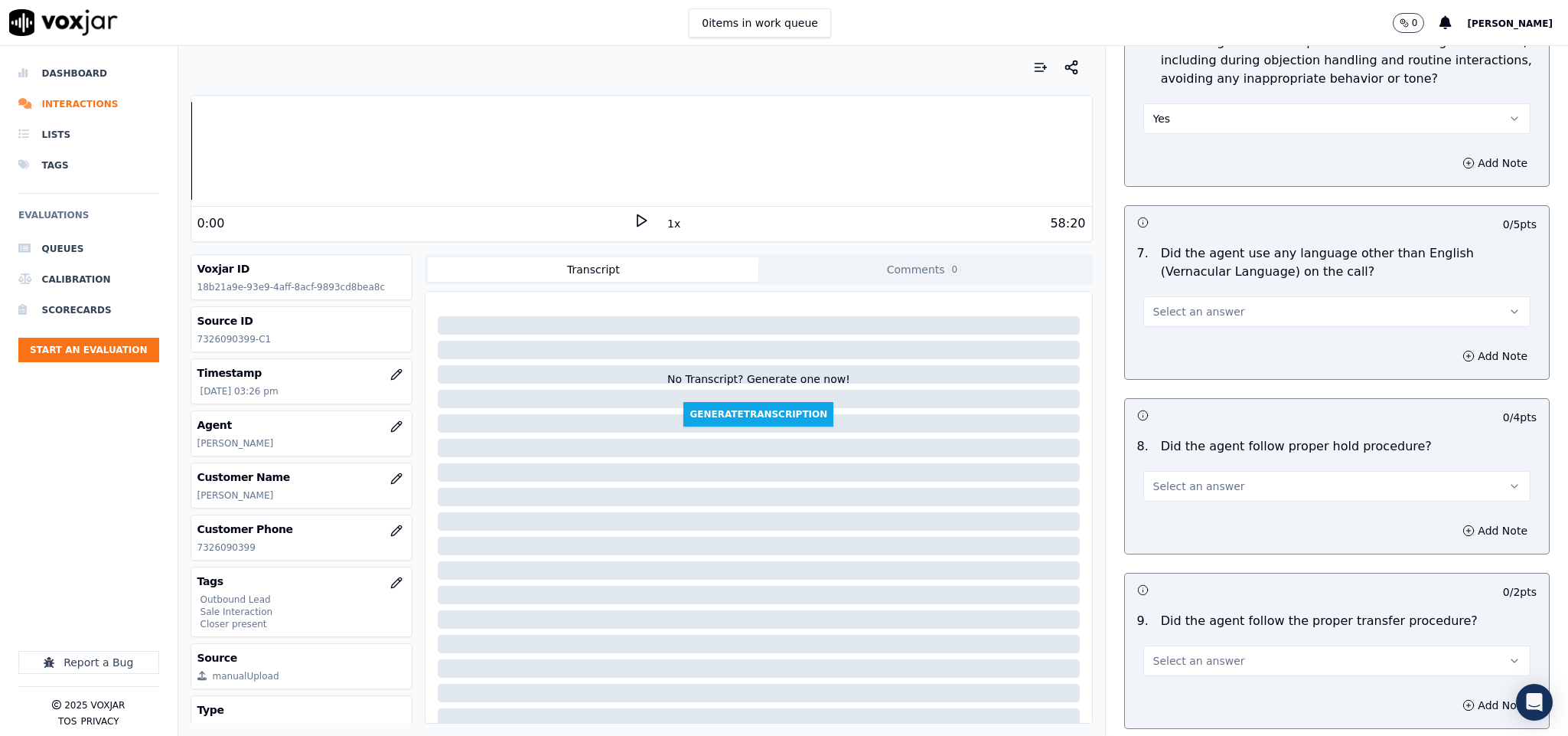
click at [1272, 297] on button "Select an answer" at bounding box center [1337, 312] width 388 height 31
click at [1179, 355] on div "No" at bounding box center [1299, 358] width 350 height 25
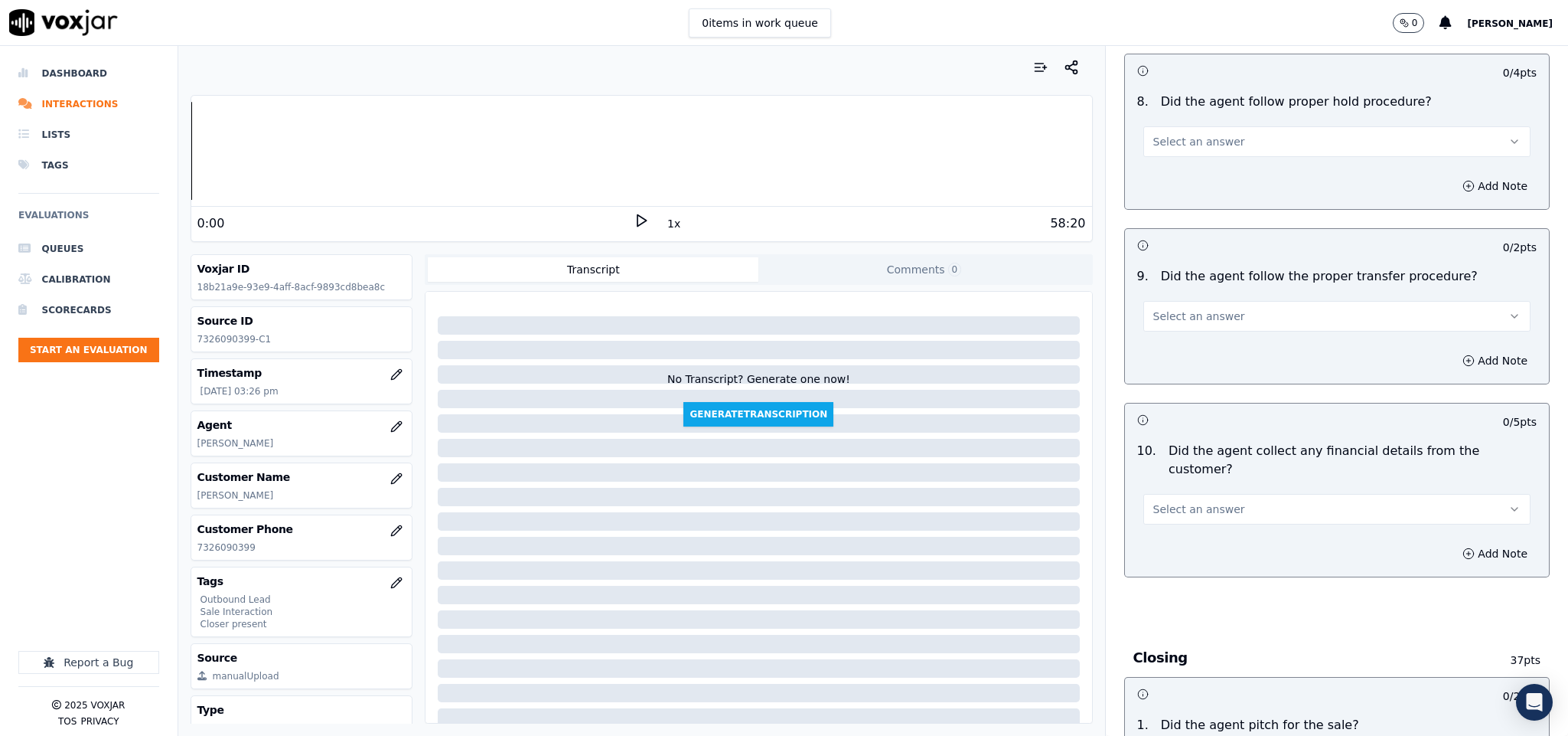
click at [1219, 127] on button "Select an answer" at bounding box center [1337, 141] width 388 height 31
click at [1179, 155] on div "Yes" at bounding box center [1299, 165] width 350 height 25
click at [1233, 309] on button "Select an answer" at bounding box center [1337, 316] width 388 height 31
click at [1176, 340] on div "Yes" at bounding box center [1299, 340] width 350 height 25
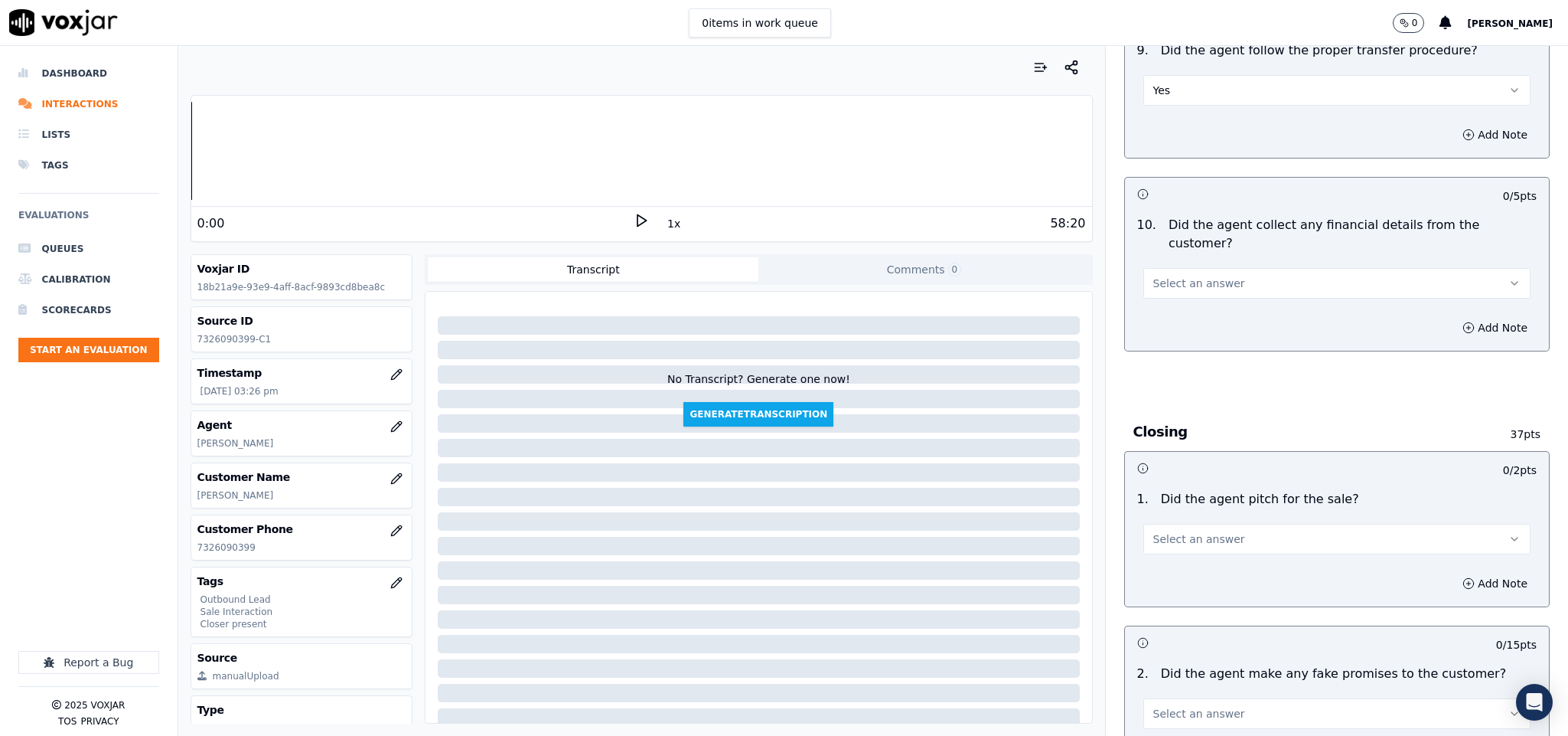
scroll to position [2526, 0]
click at [1203, 264] on button "Select an answer" at bounding box center [1337, 279] width 388 height 31
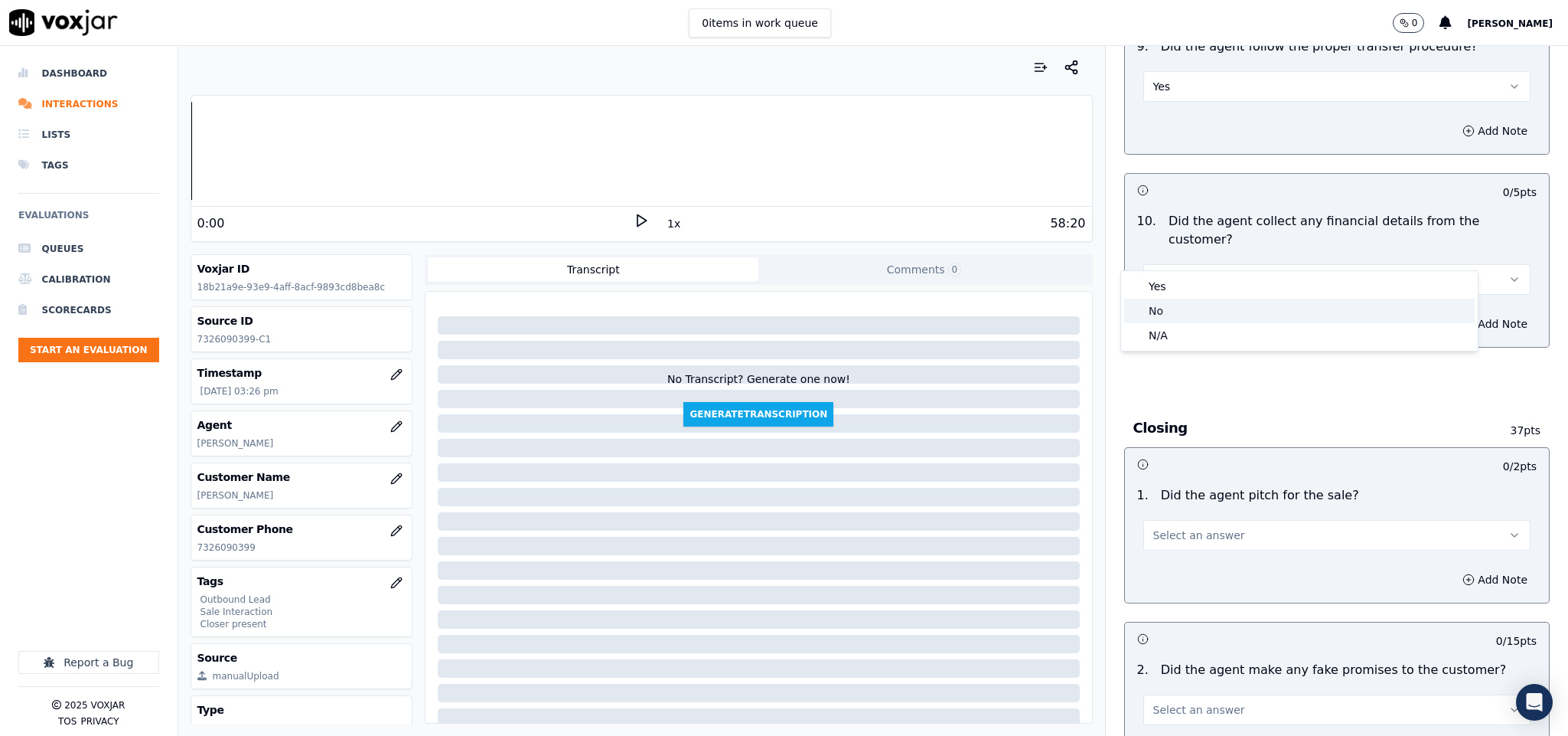
click at [1164, 308] on div "No" at bounding box center [1299, 310] width 350 height 25
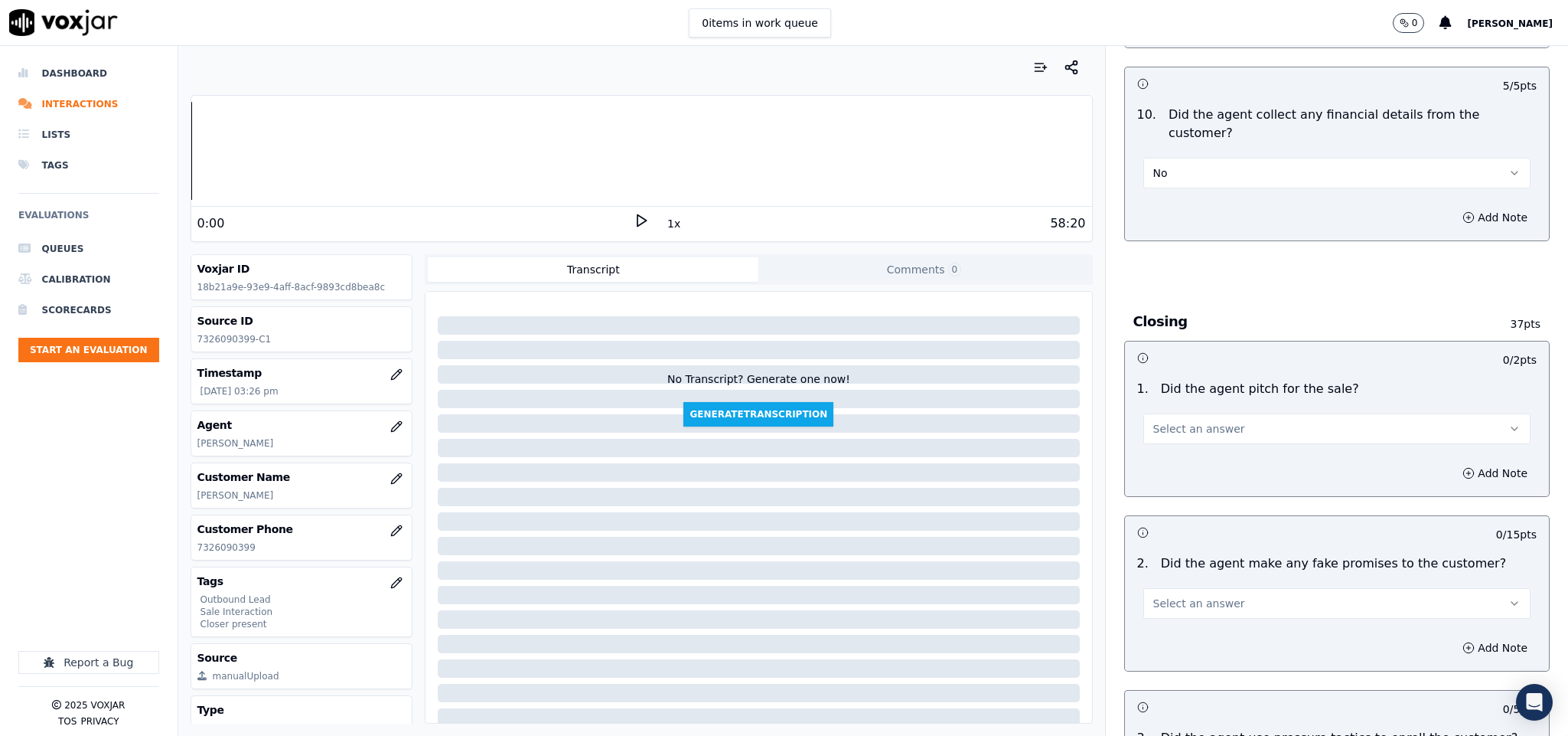
scroll to position [2756, 0]
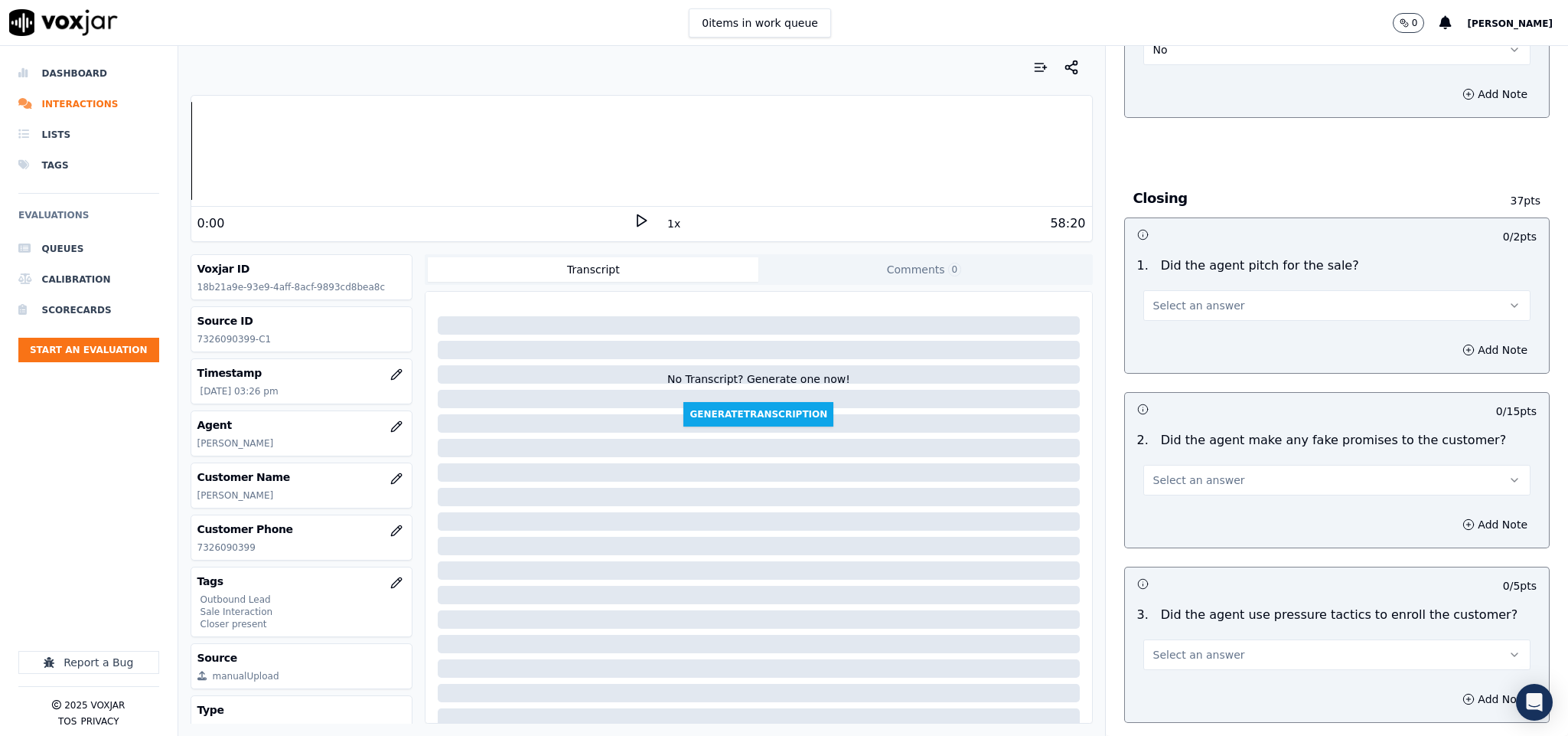
click at [1199, 298] on span "Select an answer" at bounding box center [1199, 305] width 92 height 15
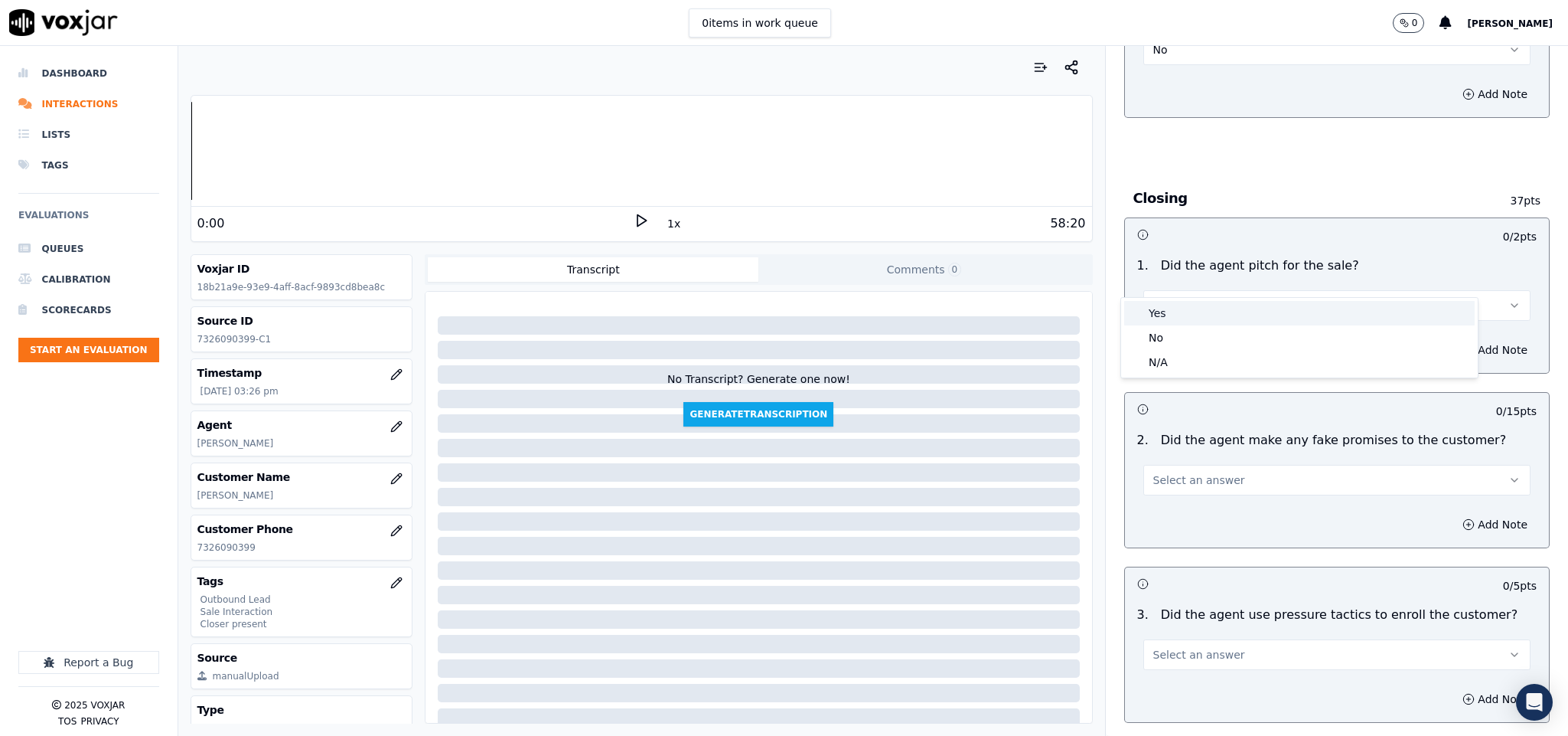
click at [1162, 320] on div "Yes" at bounding box center [1299, 312] width 350 height 25
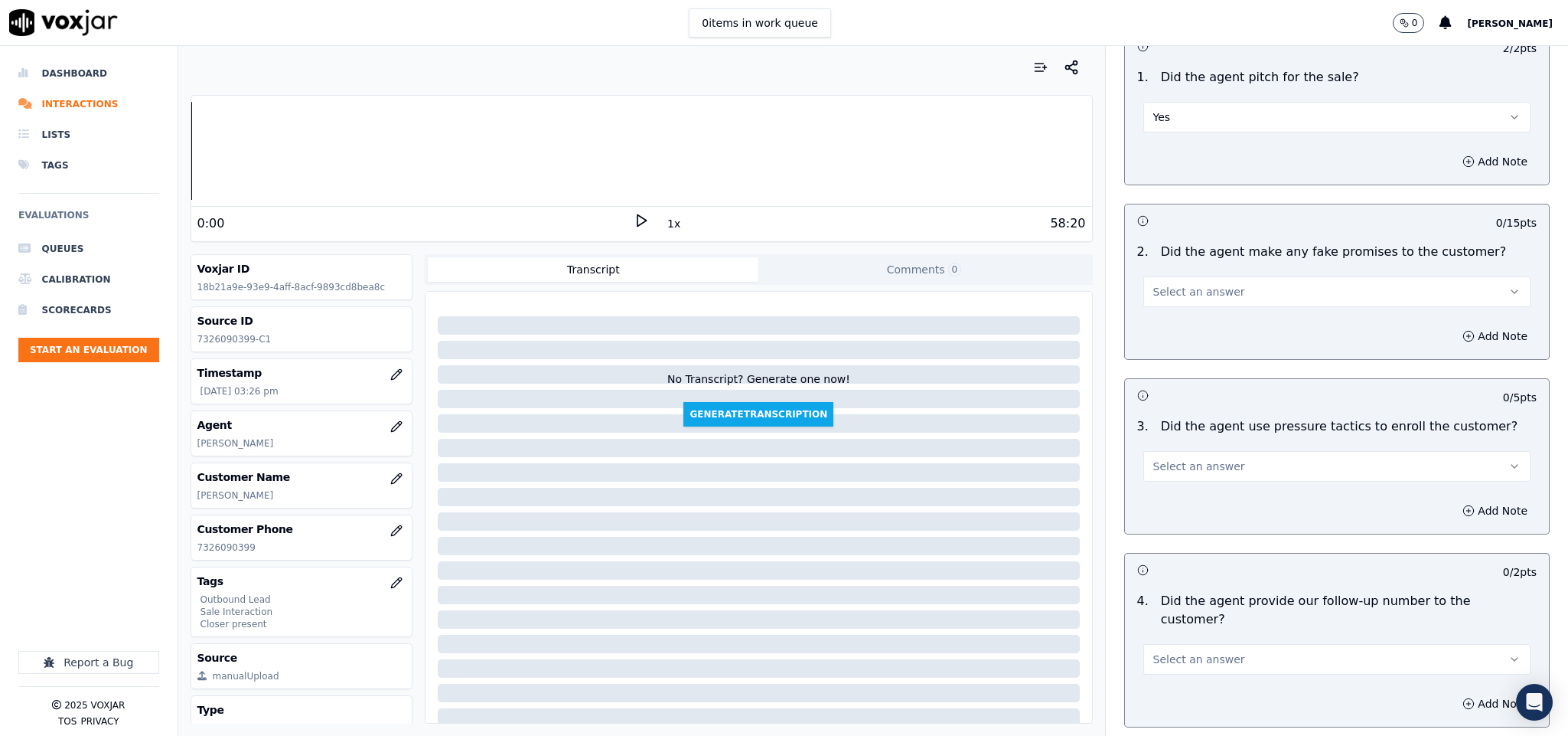
scroll to position [2986, 0]
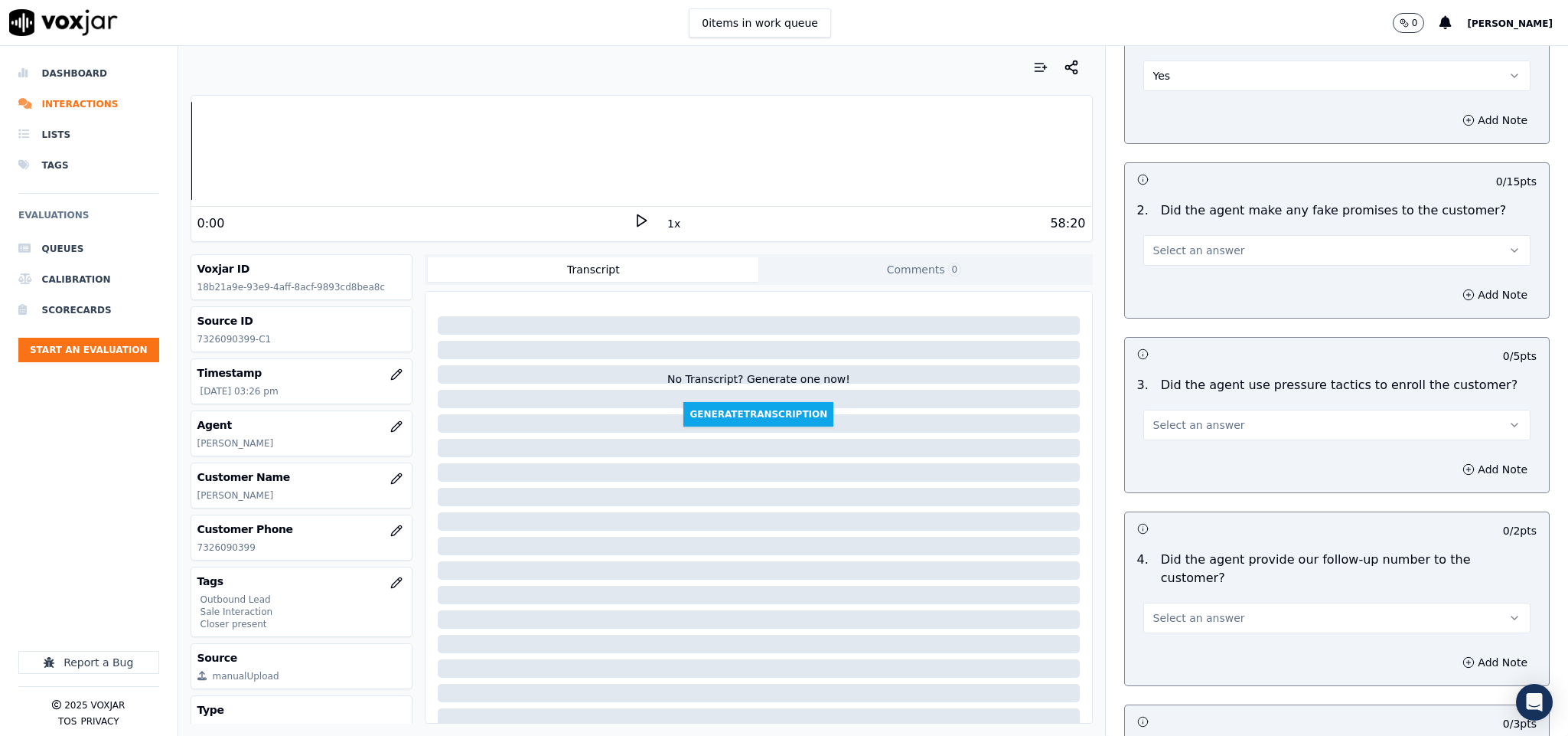
click at [1231, 272] on div "Add Note" at bounding box center [1337, 295] width 425 height 46
click at [1203, 272] on div "Add Note" at bounding box center [1337, 295] width 425 height 46
click at [1208, 242] on div "2 . Did the agent make any fake promises to the customer? Select an answer" at bounding box center [1337, 233] width 425 height 77
click at [1210, 241] on div "2 . Did the agent make any fake promises to the customer? Select an answer" at bounding box center [1337, 233] width 425 height 77
click at [1219, 235] on button "Select an answer" at bounding box center [1337, 250] width 388 height 31
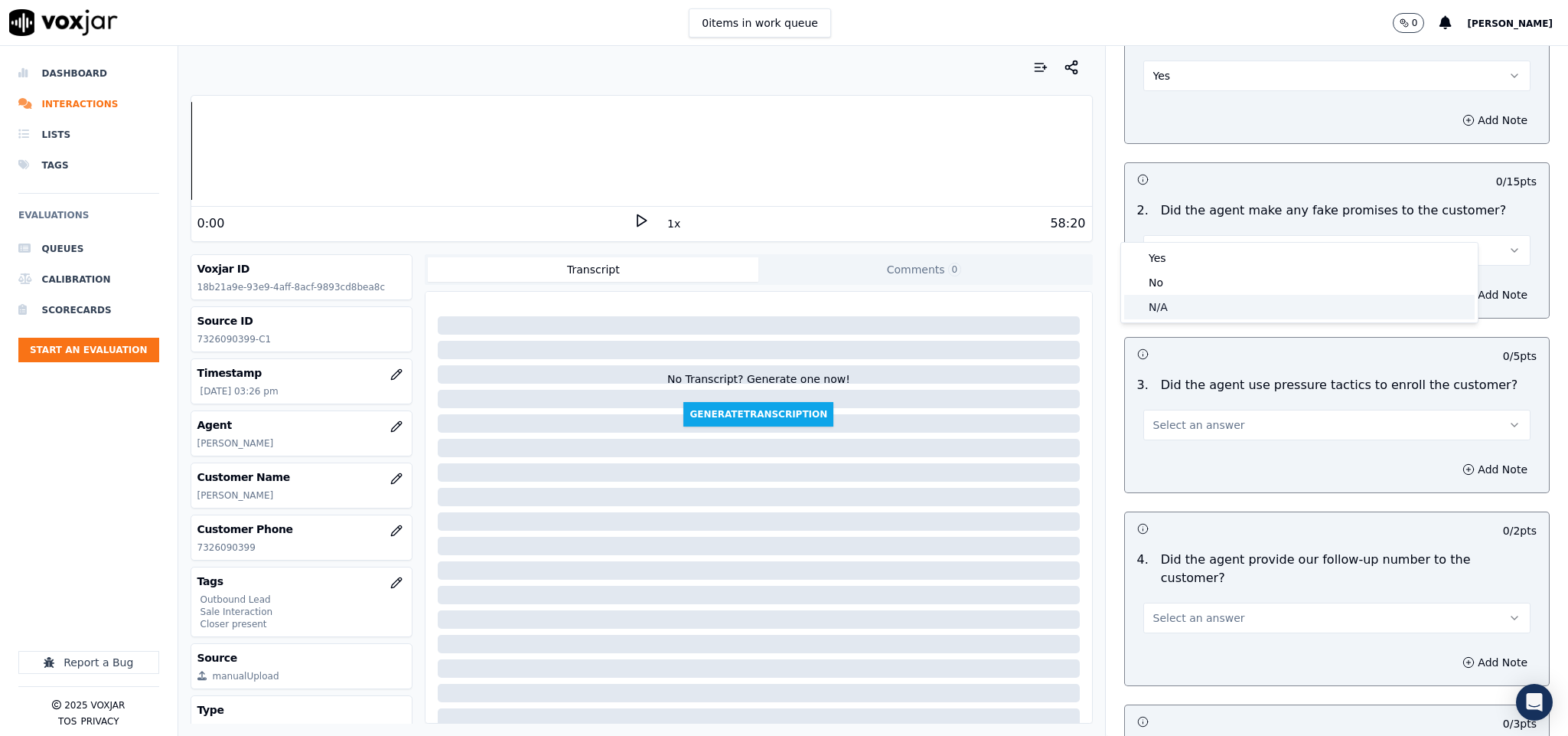
click at [1171, 301] on div "N/A" at bounding box center [1299, 307] width 350 height 25
click at [1192, 235] on button "N/A" at bounding box center [1337, 250] width 388 height 31
click at [1173, 274] on div "No" at bounding box center [1299, 282] width 350 height 25
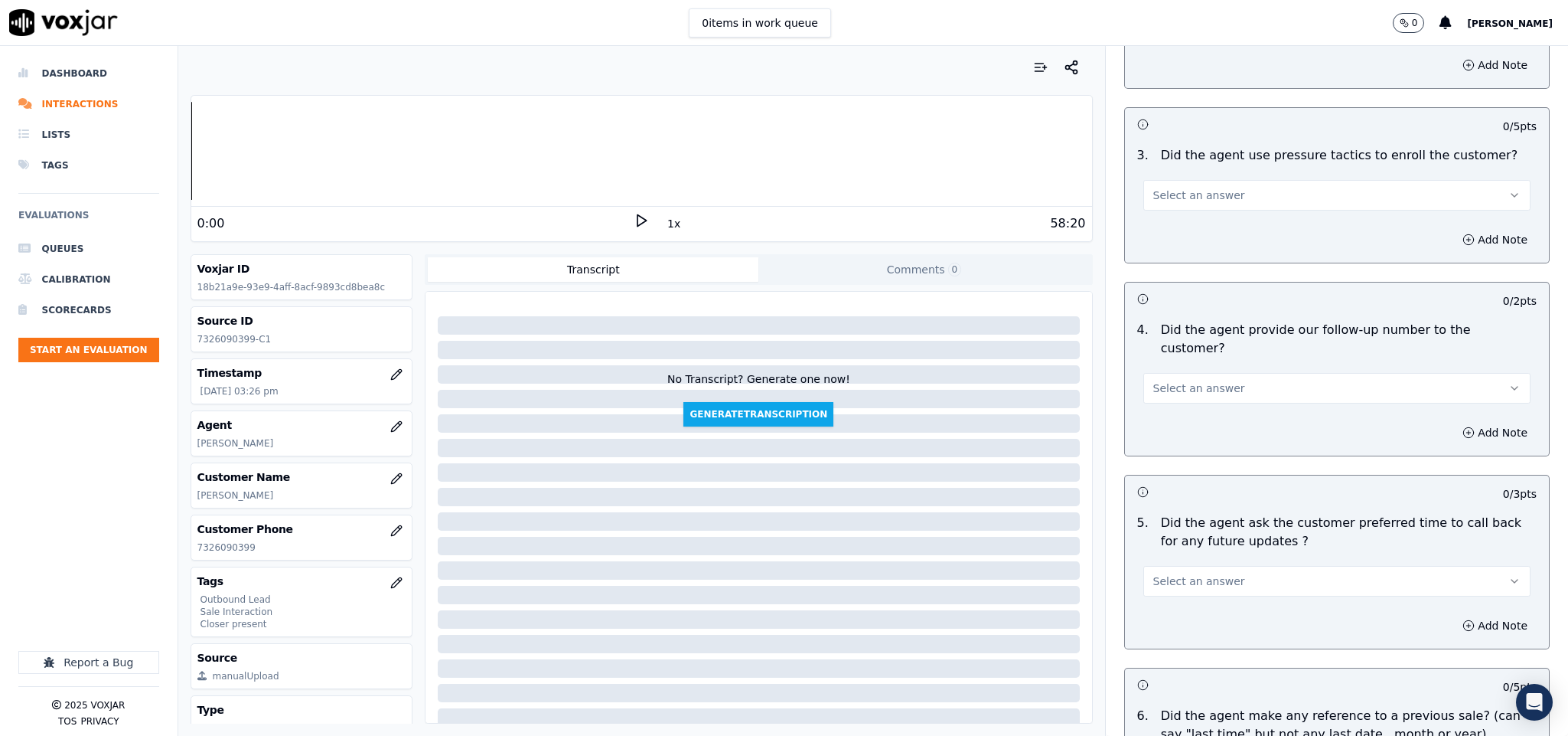
click at [1218, 180] on button "Select an answer" at bounding box center [1337, 195] width 388 height 31
click at [1187, 223] on div "No" at bounding box center [1299, 228] width 350 height 25
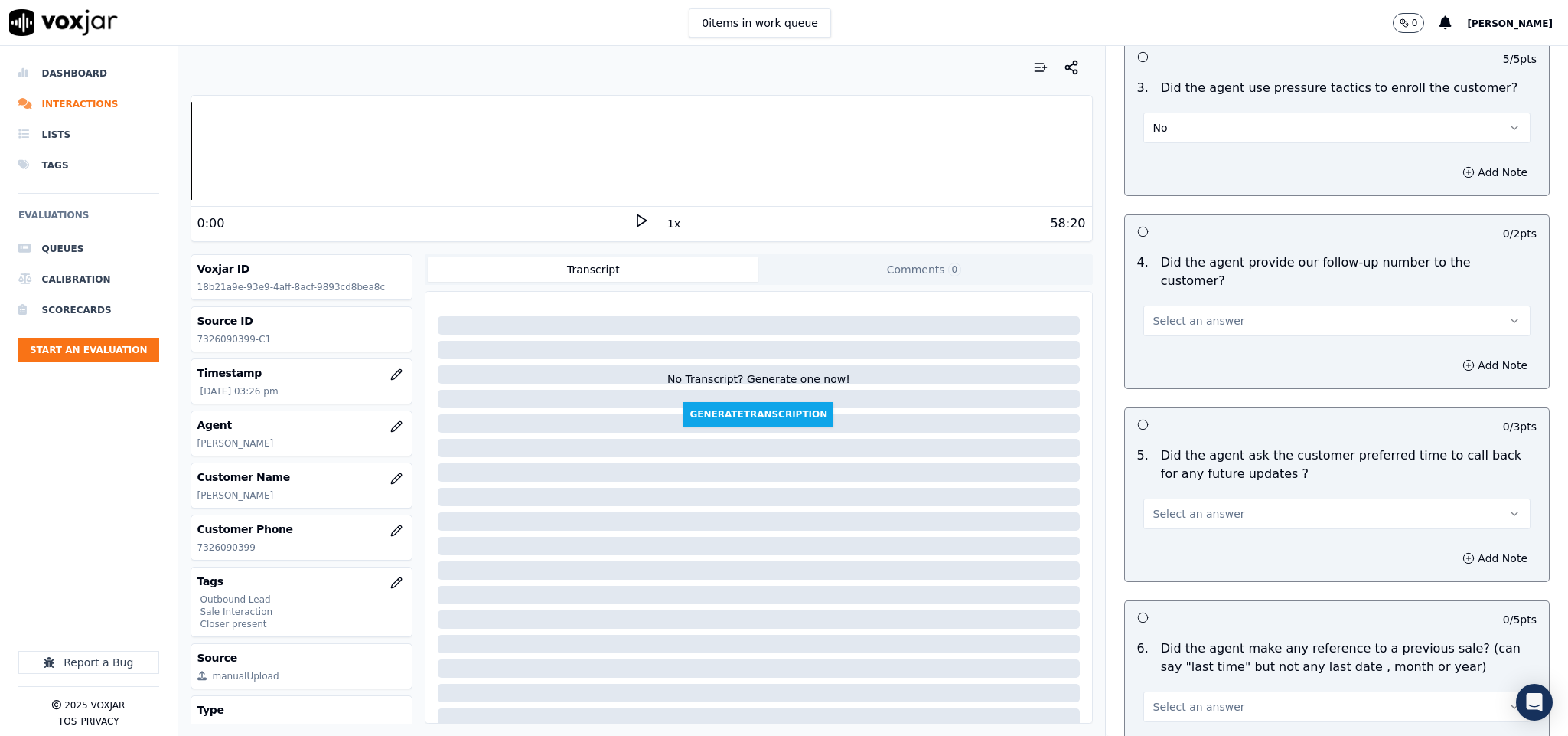
scroll to position [3330, 0]
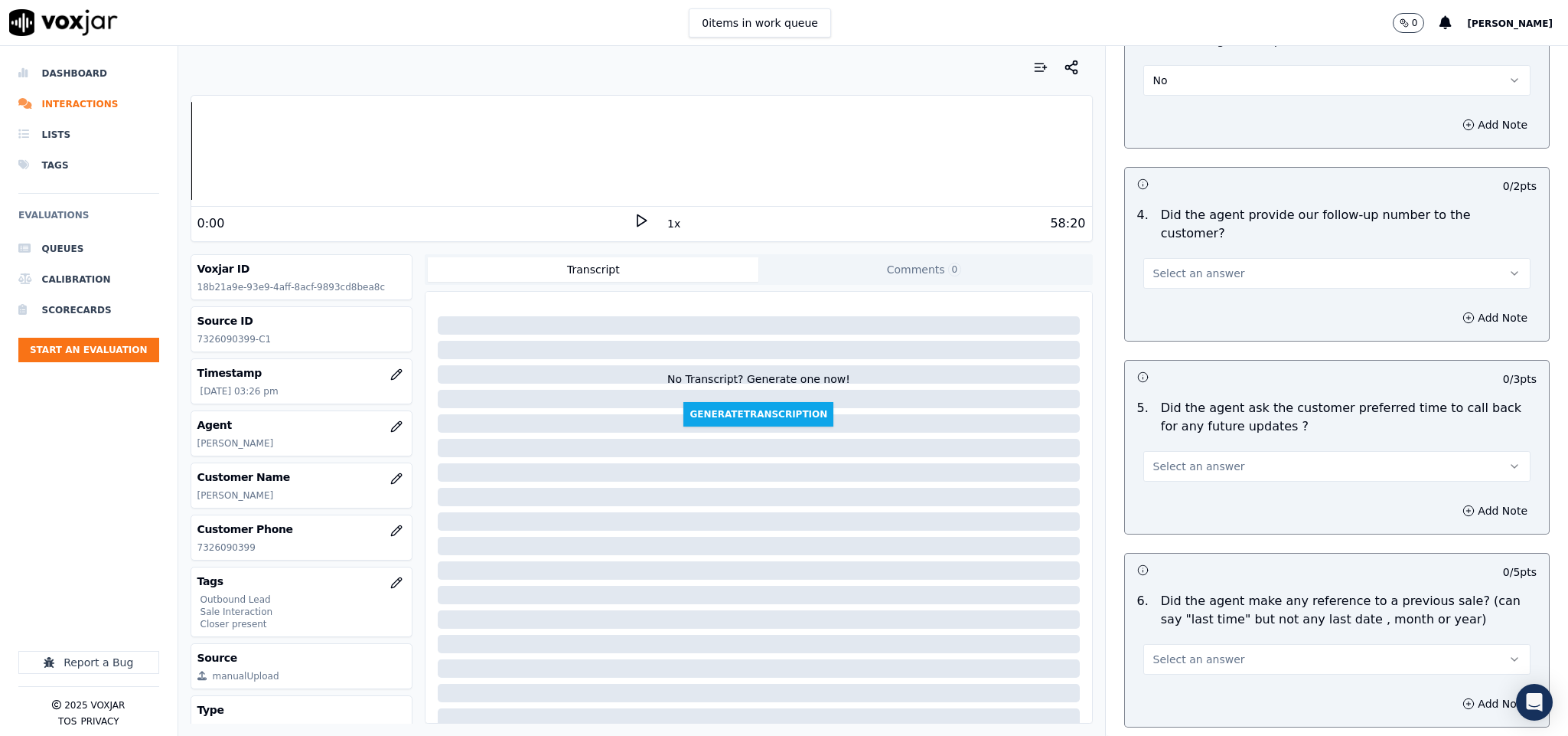
click at [1201, 258] on button "Select an answer" at bounding box center [1337, 273] width 388 height 31
click at [1190, 257] on div "Yes" at bounding box center [1299, 264] width 350 height 25
click at [1196, 451] on button "Select an answer" at bounding box center [1337, 466] width 388 height 31
click at [1165, 503] on div "N/A" at bounding box center [1299, 507] width 350 height 25
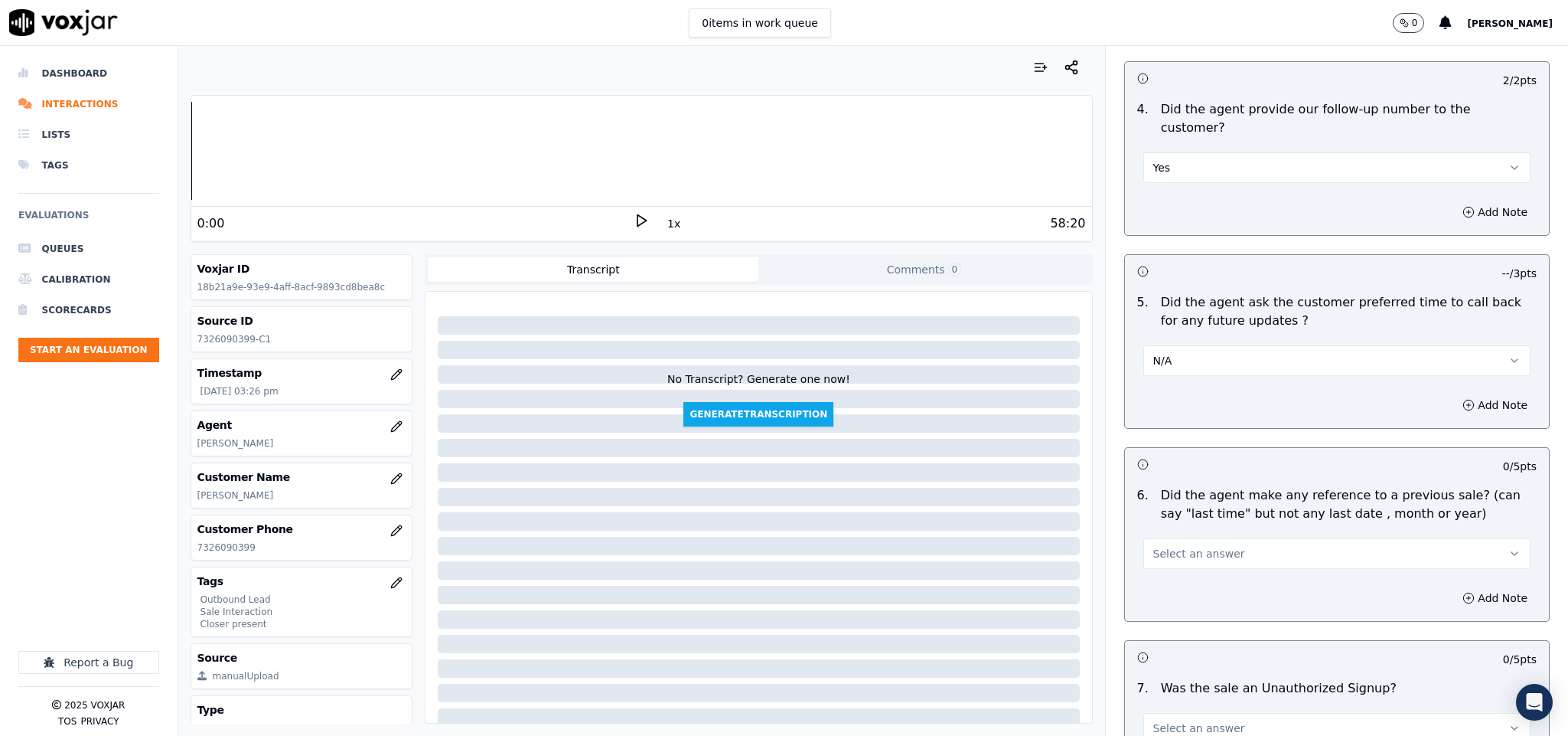
scroll to position [3598, 0]
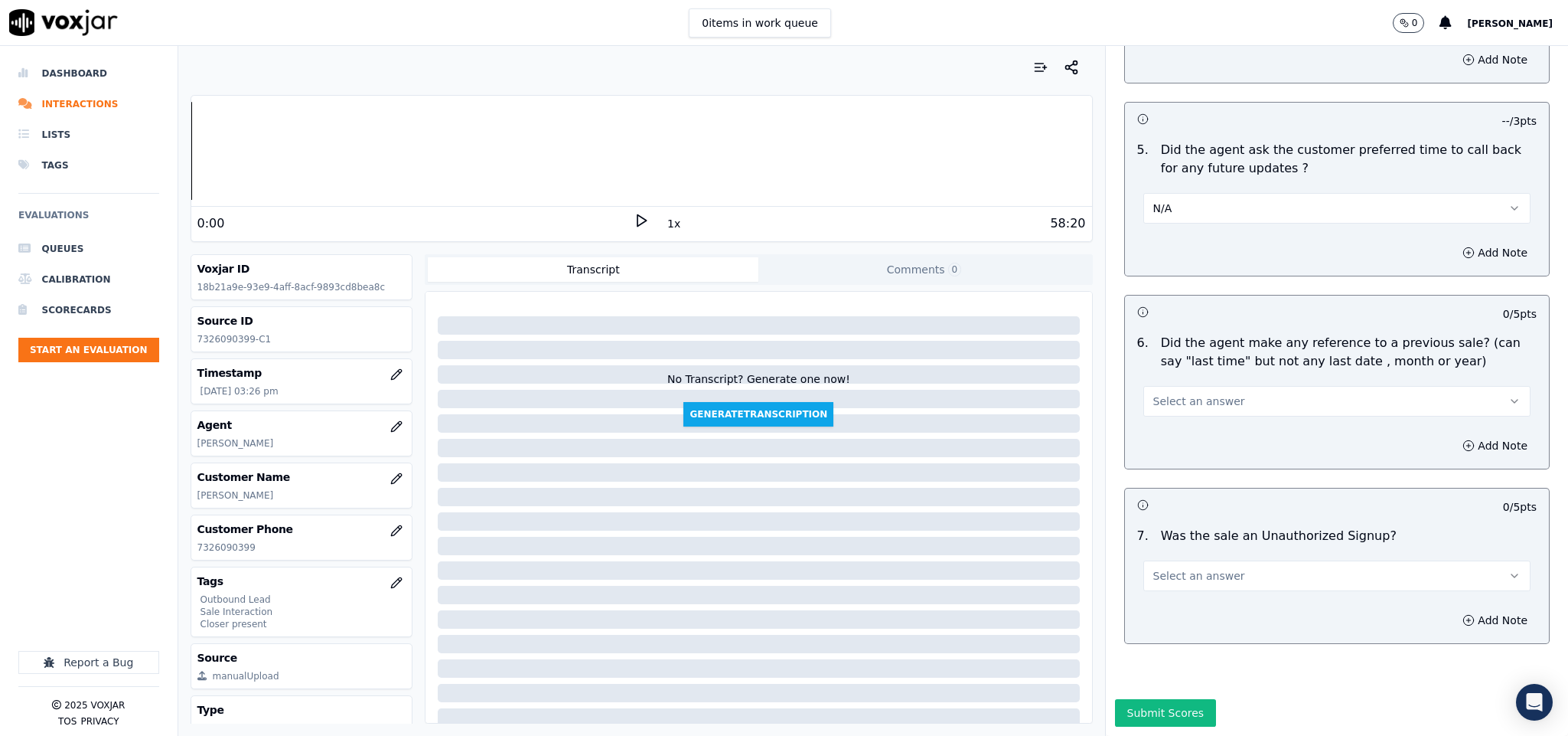
click at [1230, 386] on button "Select an answer" at bounding box center [1337, 401] width 388 height 31
click at [1185, 411] on div "No" at bounding box center [1299, 408] width 350 height 25
click at [1162, 561] on button "Select an answer" at bounding box center [1337, 576] width 388 height 31
click at [1151, 588] on div "No" at bounding box center [1299, 583] width 350 height 25
click at [1174, 699] on button "Submit Scores" at bounding box center [1165, 712] width 101 height 28
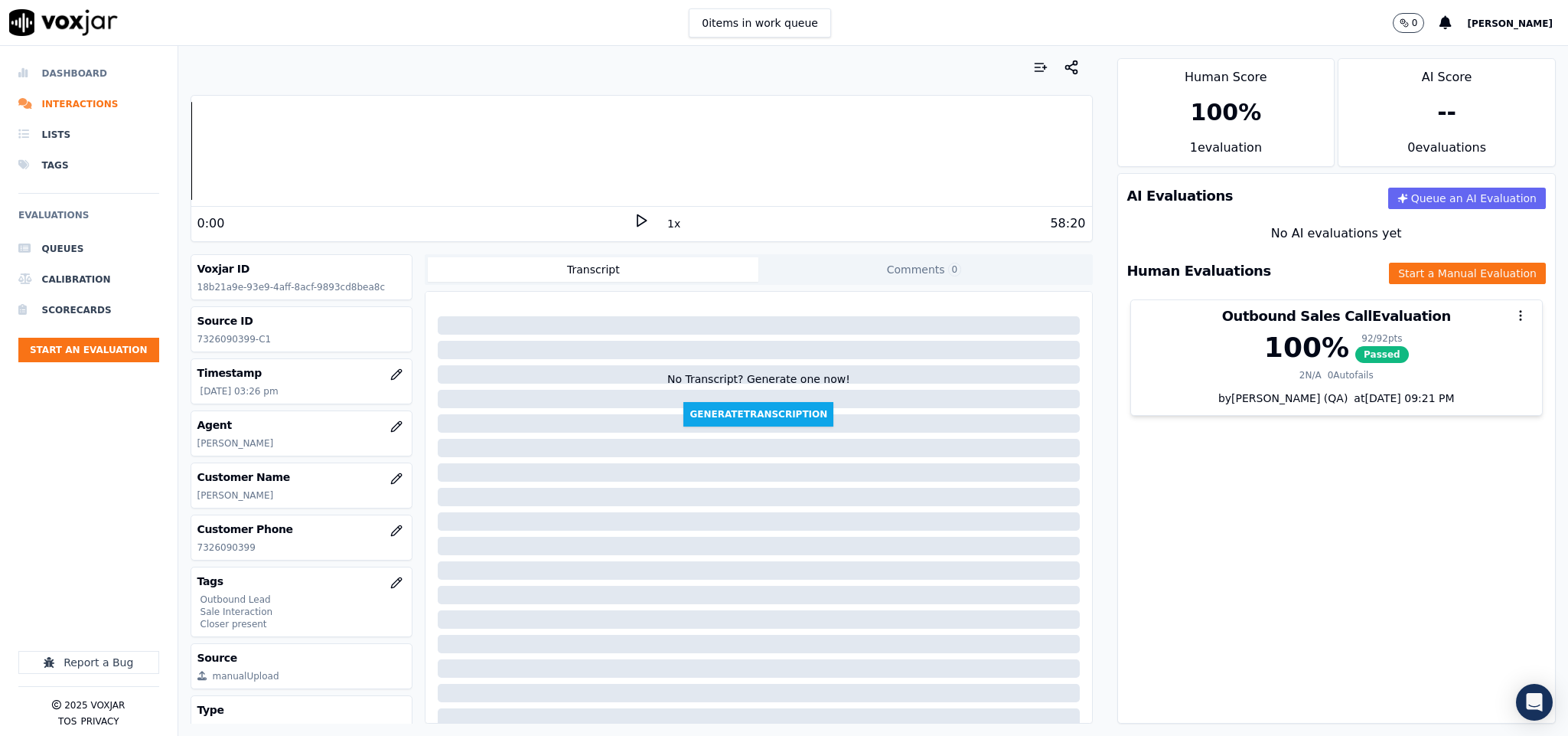
click at [41, 70] on li "Dashboard" at bounding box center [89, 73] width 141 height 31
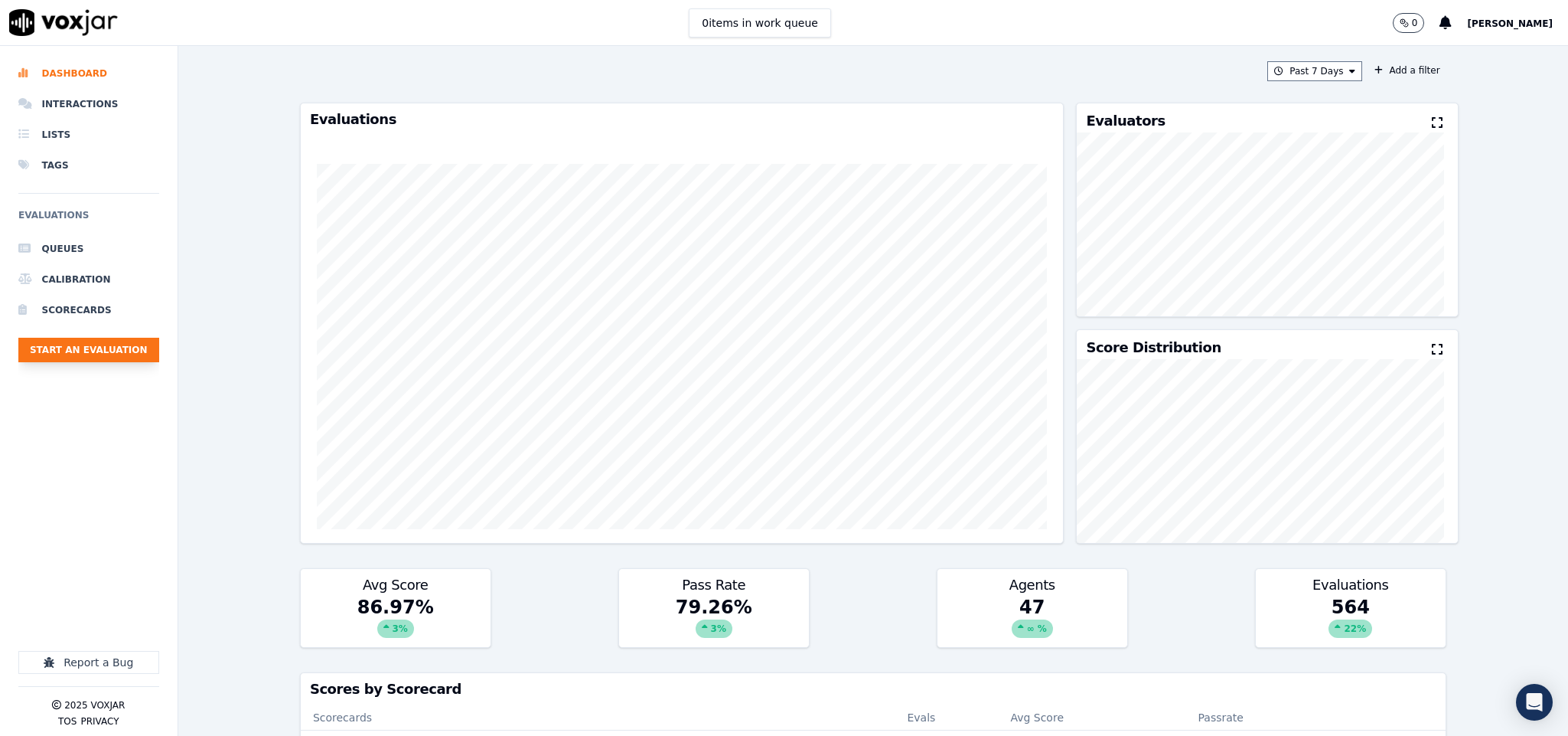
click at [86, 359] on button "Start an Evaluation" at bounding box center [89, 350] width 141 height 25
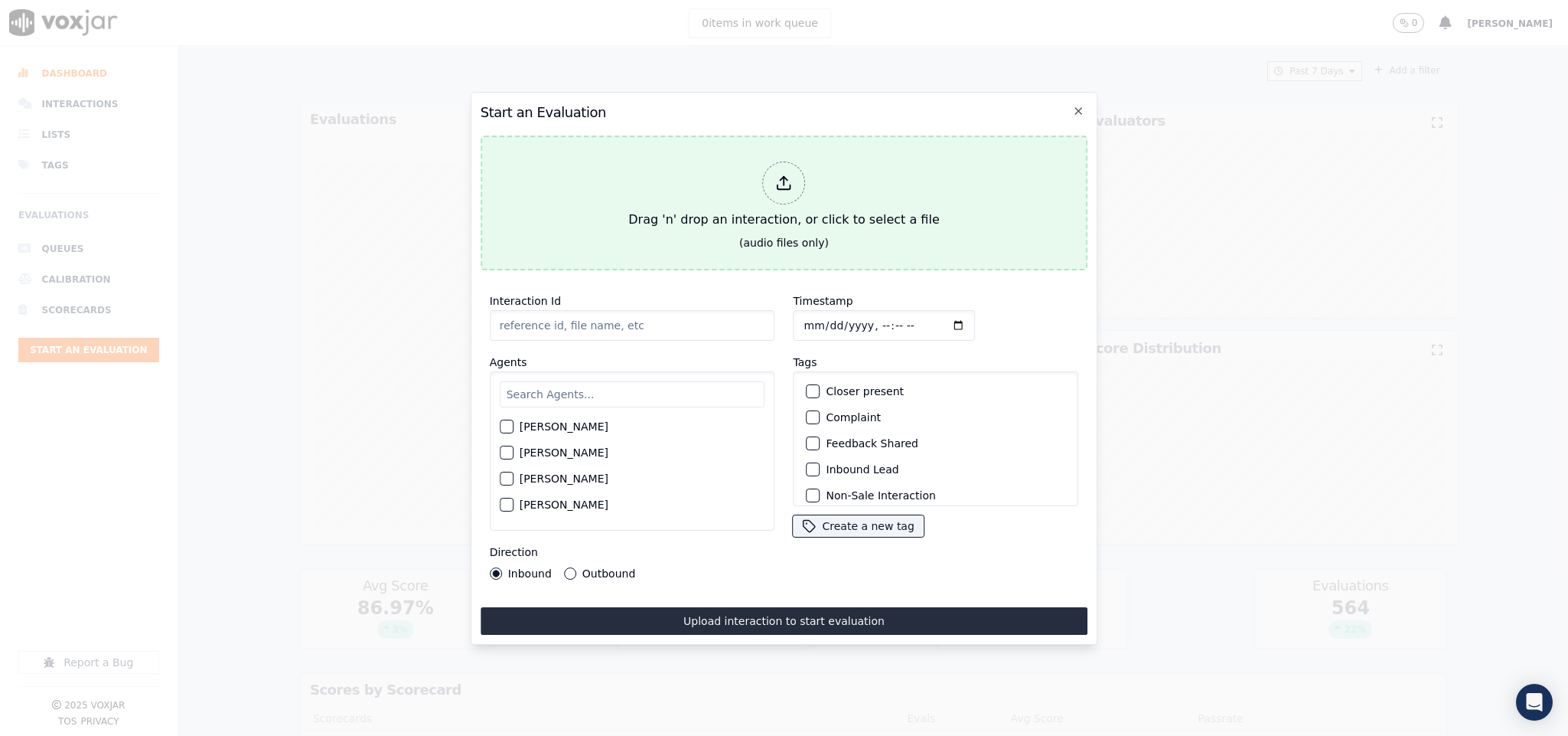
click at [774, 164] on div at bounding box center [784, 183] width 43 height 43
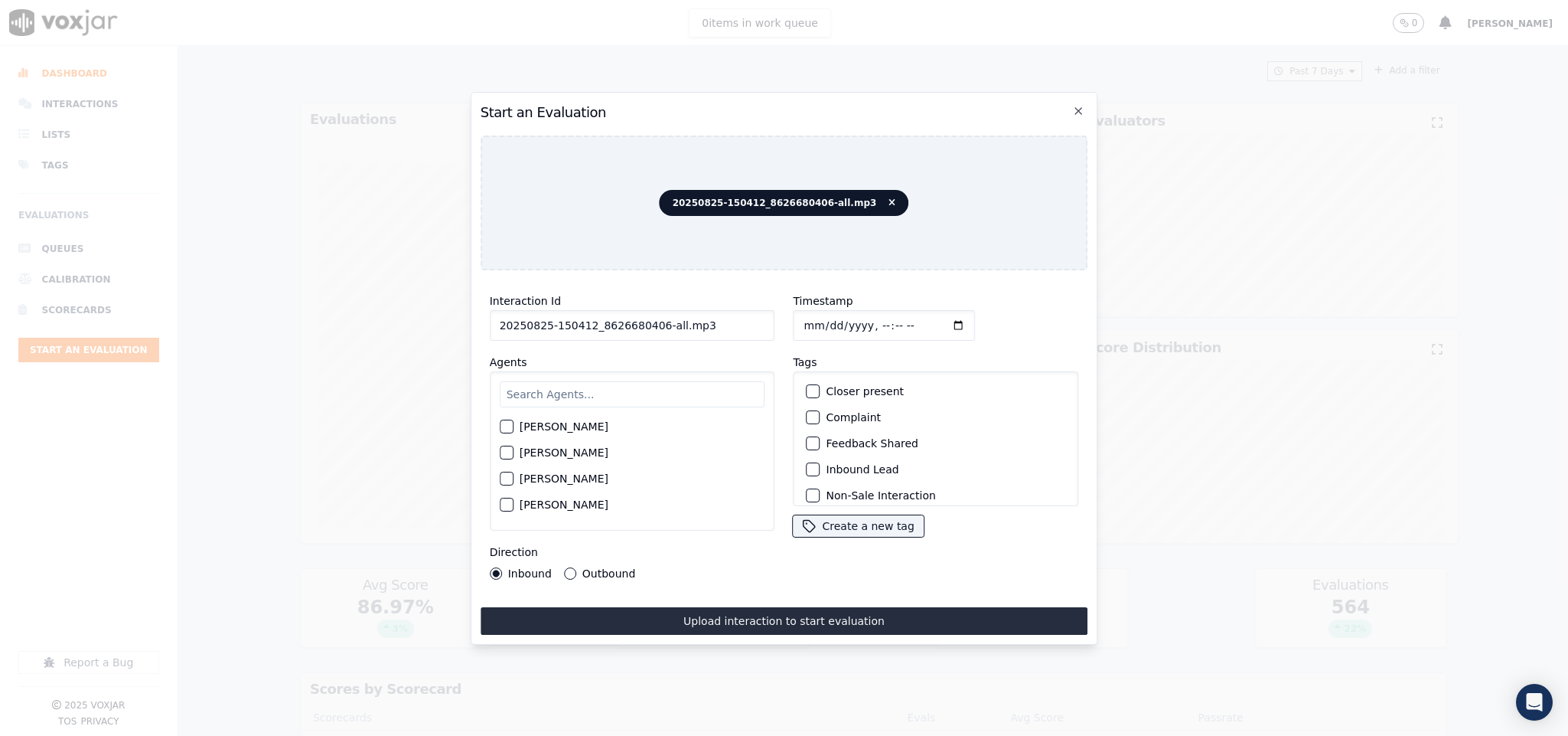
drag, startPoint x: 654, startPoint y: 315, endPoint x: 749, endPoint y: 313, distance: 95.0
click at [749, 313] on input "20250825-150412_8626680406-all.mp3" at bounding box center [633, 325] width 285 height 31
type input "20250825-150412_8626680406-C1"
click at [800, 320] on input "Timestamp" at bounding box center [885, 325] width 182 height 31
type input "[DATE]T15:53"
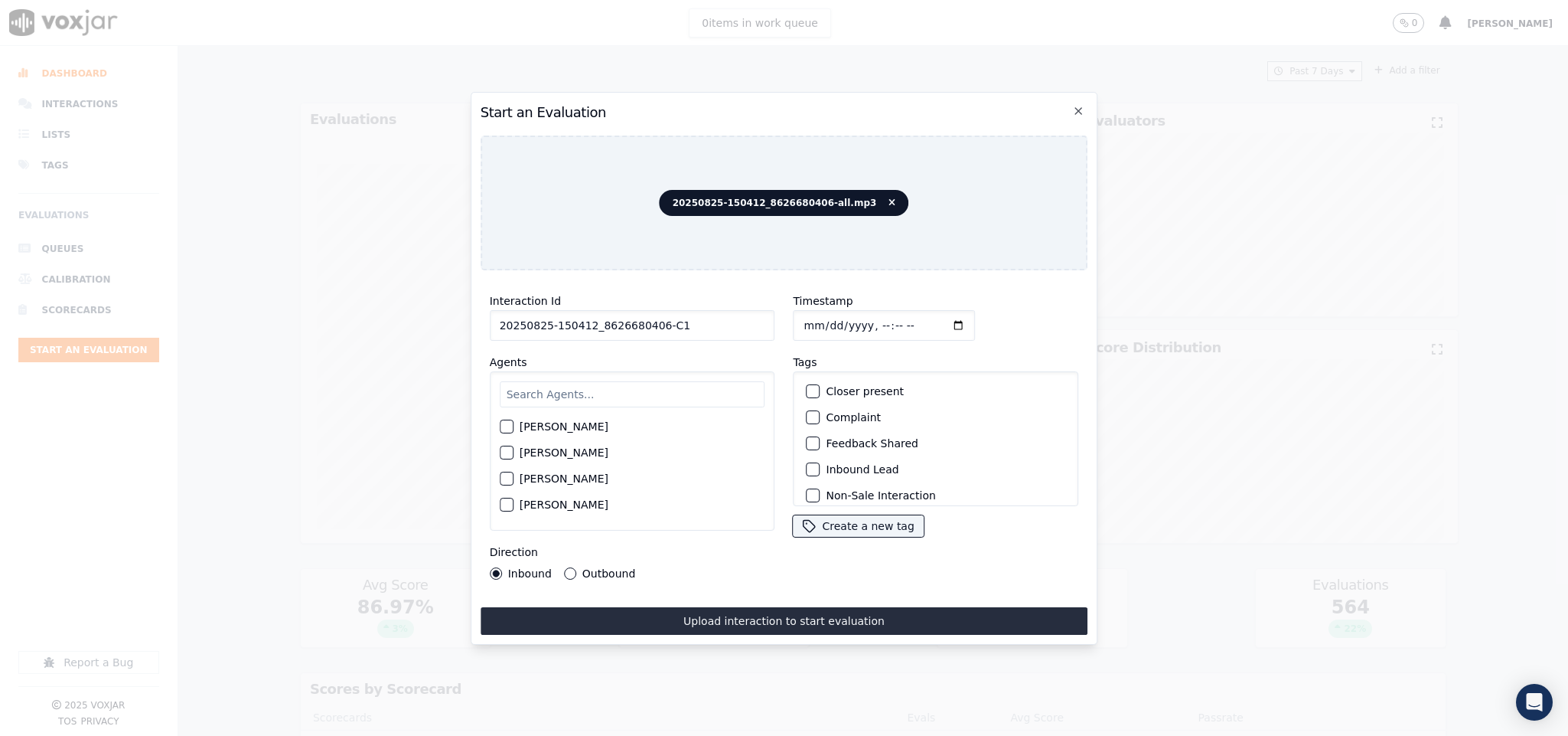
click at [576, 381] on input "text" at bounding box center [632, 394] width 266 height 26
type input "stu"
click at [506, 426] on div "button" at bounding box center [506, 431] width 11 height 11
click at [801, 459] on div "Inbound Lead" at bounding box center [936, 469] width 272 height 26
click at [807, 464] on div "button" at bounding box center [813, 470] width 11 height 11
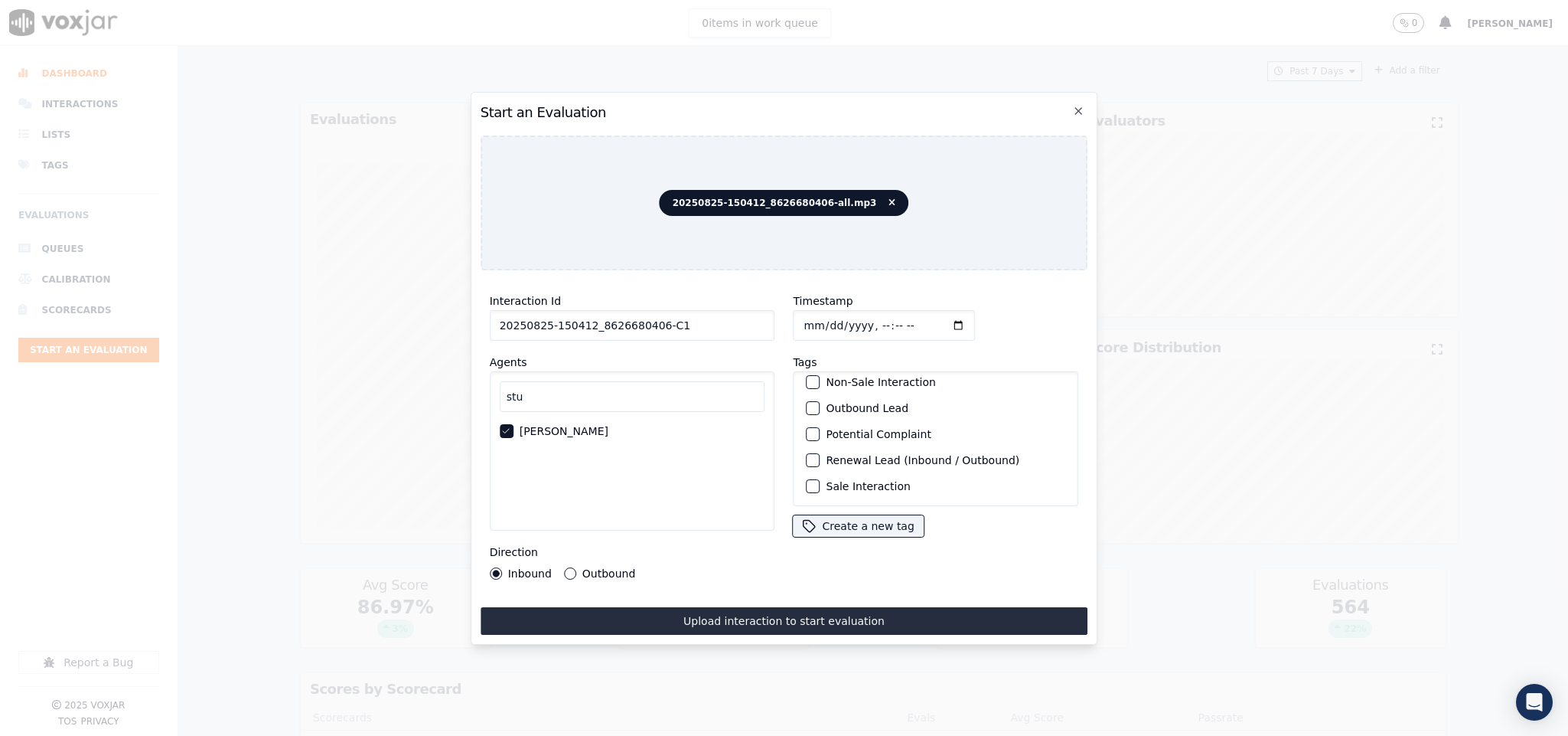
scroll to position [138, 0]
click at [807, 481] on div "button" at bounding box center [813, 486] width 11 height 11
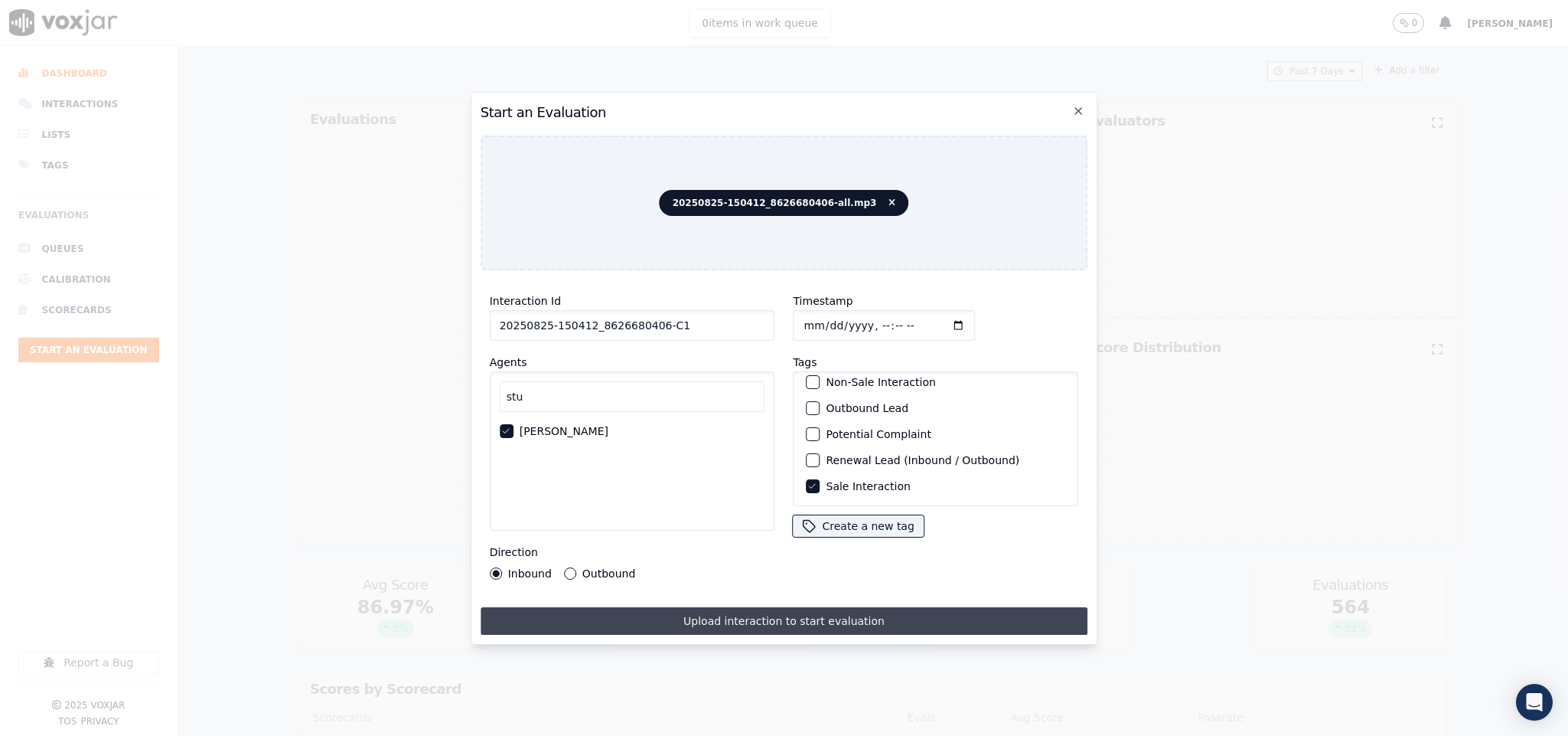
click at [759, 615] on button "Upload interaction to start evaluation" at bounding box center [784, 620] width 607 height 28
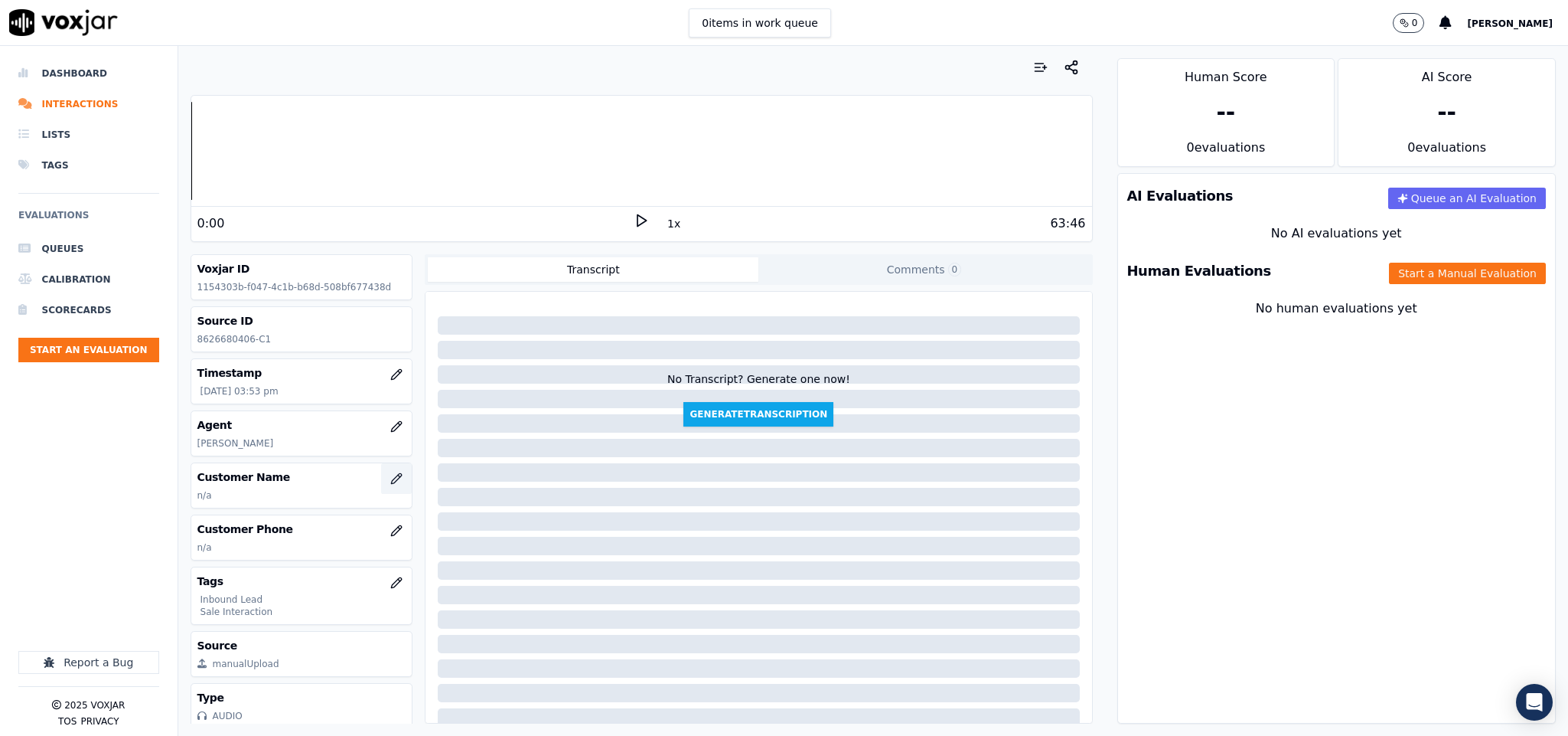
click at [381, 478] on button "button" at bounding box center [396, 478] width 31 height 31
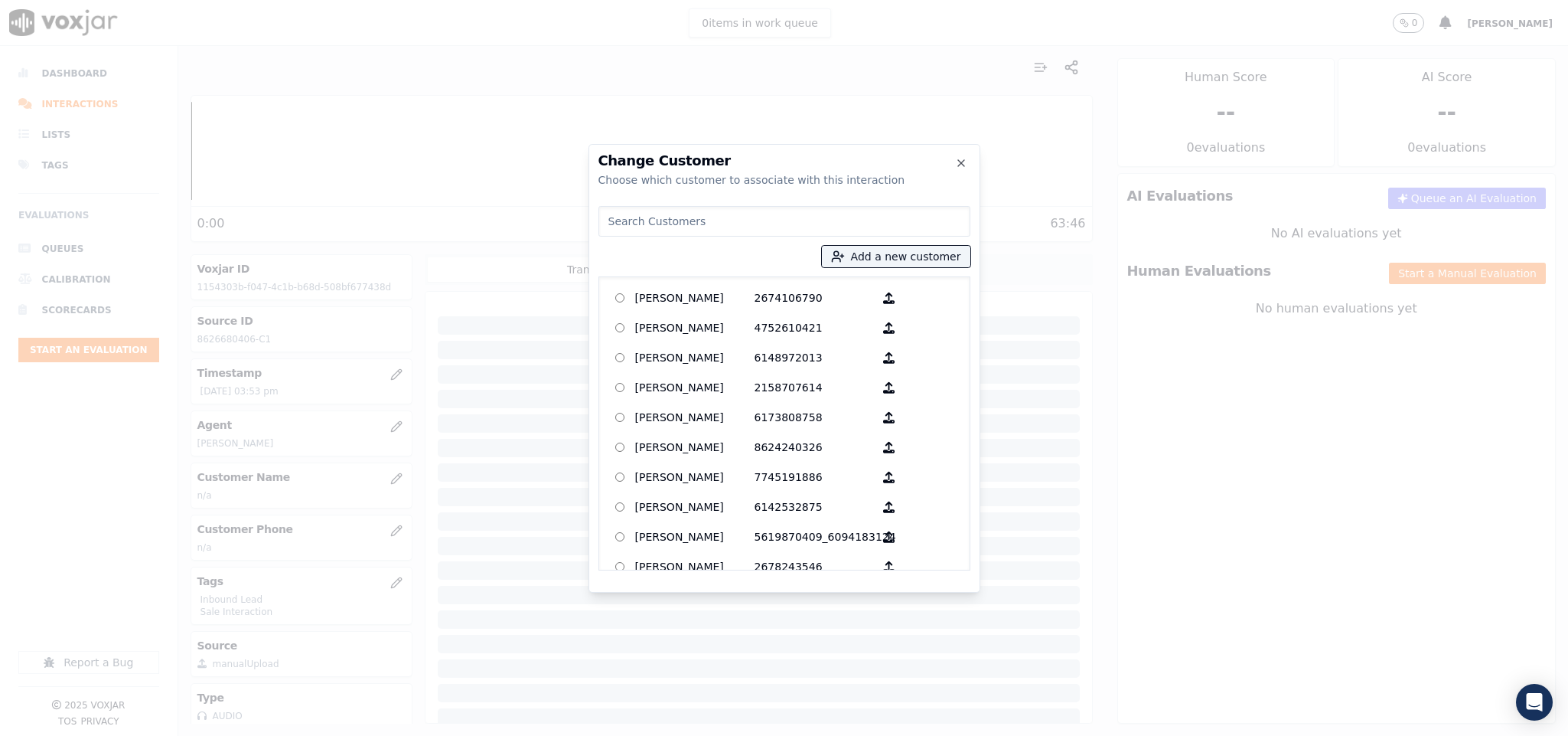
type input "[PERSON_NAME]"
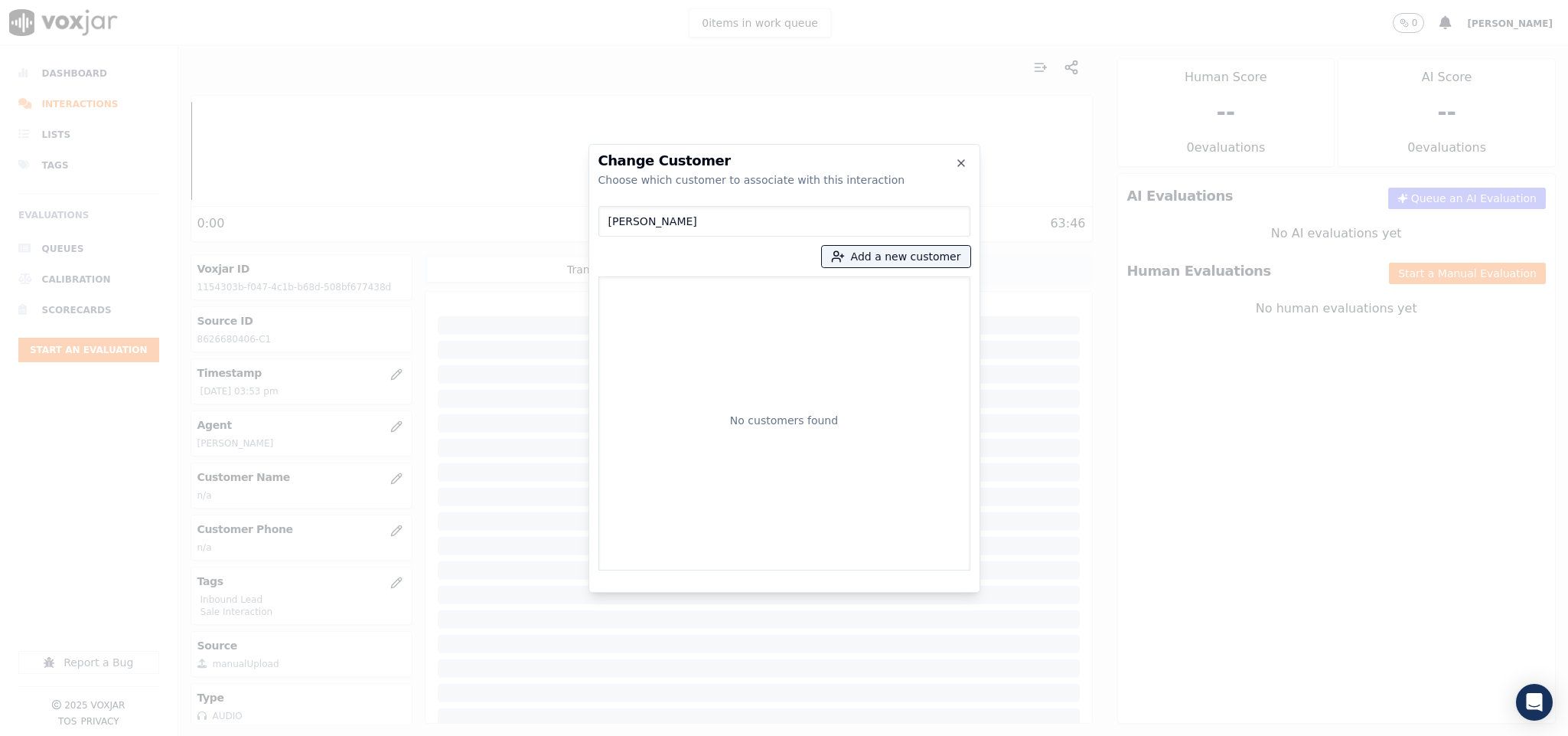
drag, startPoint x: 679, startPoint y: 219, endPoint x: 477, endPoint y: 234, distance: 202.6
click at [477, 735] on div "Change Customer Choose which customer to associate with this interaction [PERSO…" at bounding box center [784, 736] width 1568 height 0
click at [880, 254] on button "Add a new customer" at bounding box center [896, 256] width 148 height 21
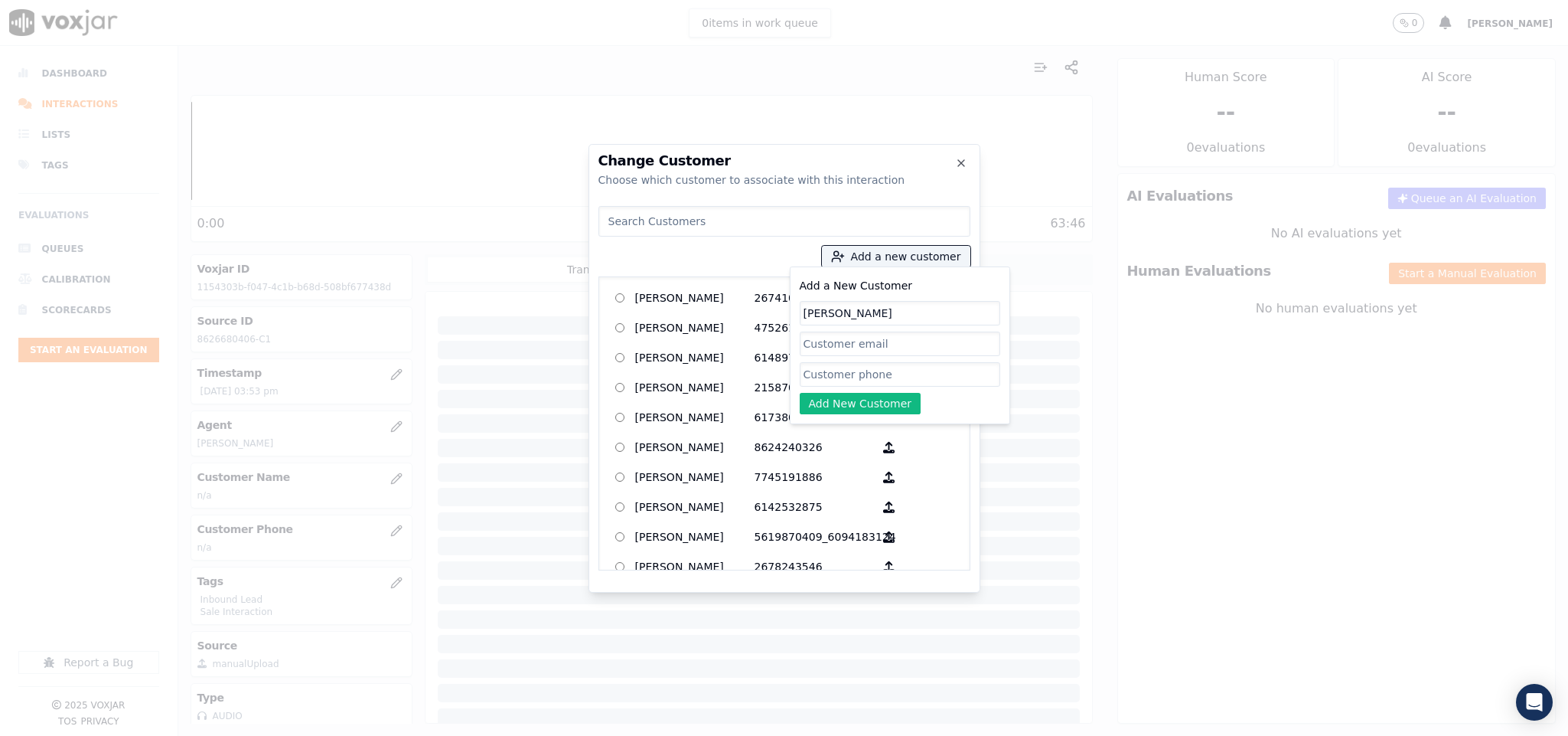
type input "[PERSON_NAME]"
click at [827, 379] on input "Add a New Customer" at bounding box center [900, 374] width 201 height 25
paste input "8626680406"
type input "8626680406"
click at [836, 413] on button "Add New Customer" at bounding box center [860, 403] width 121 height 21
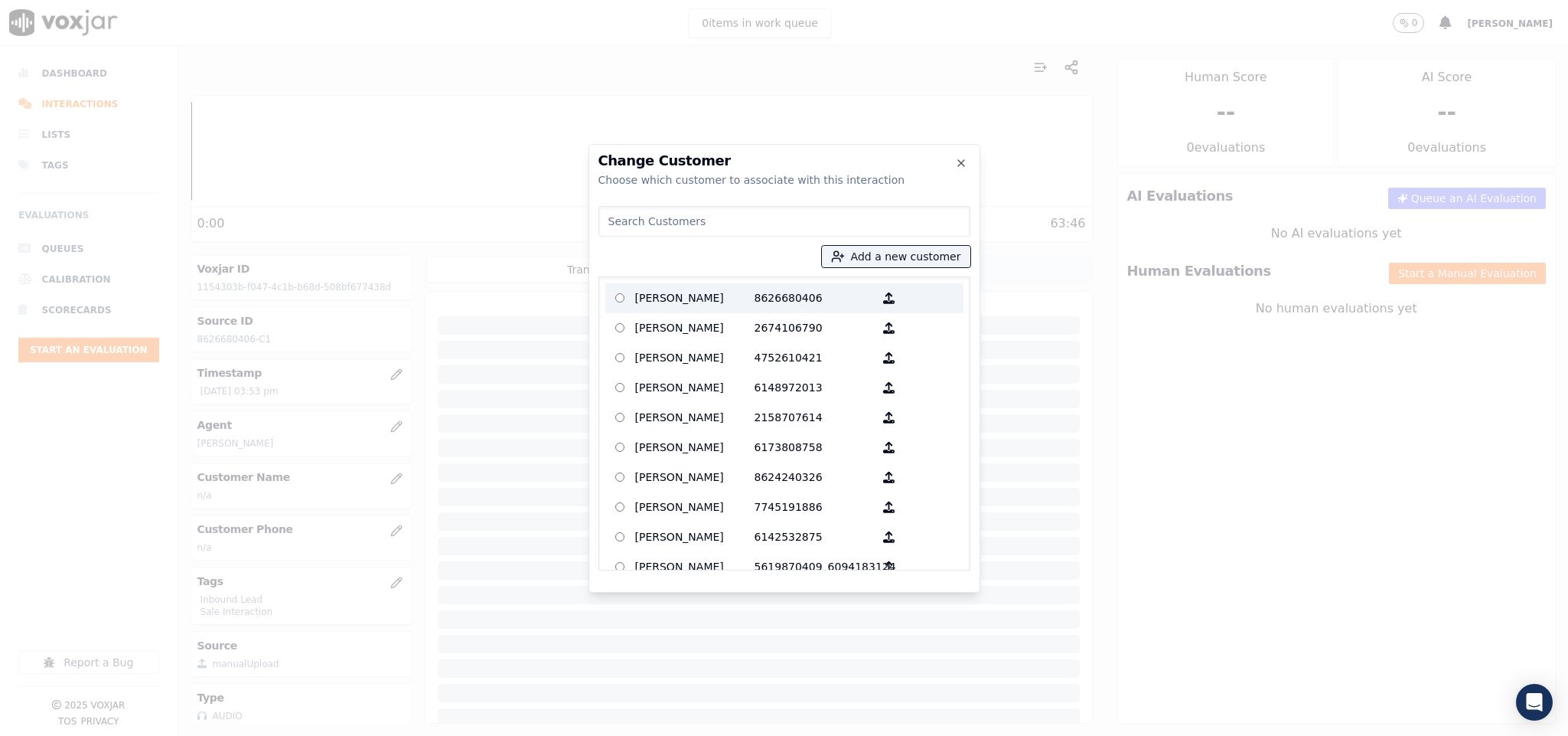
click at [721, 297] on p "[PERSON_NAME]" at bounding box center [694, 298] width 120 height 24
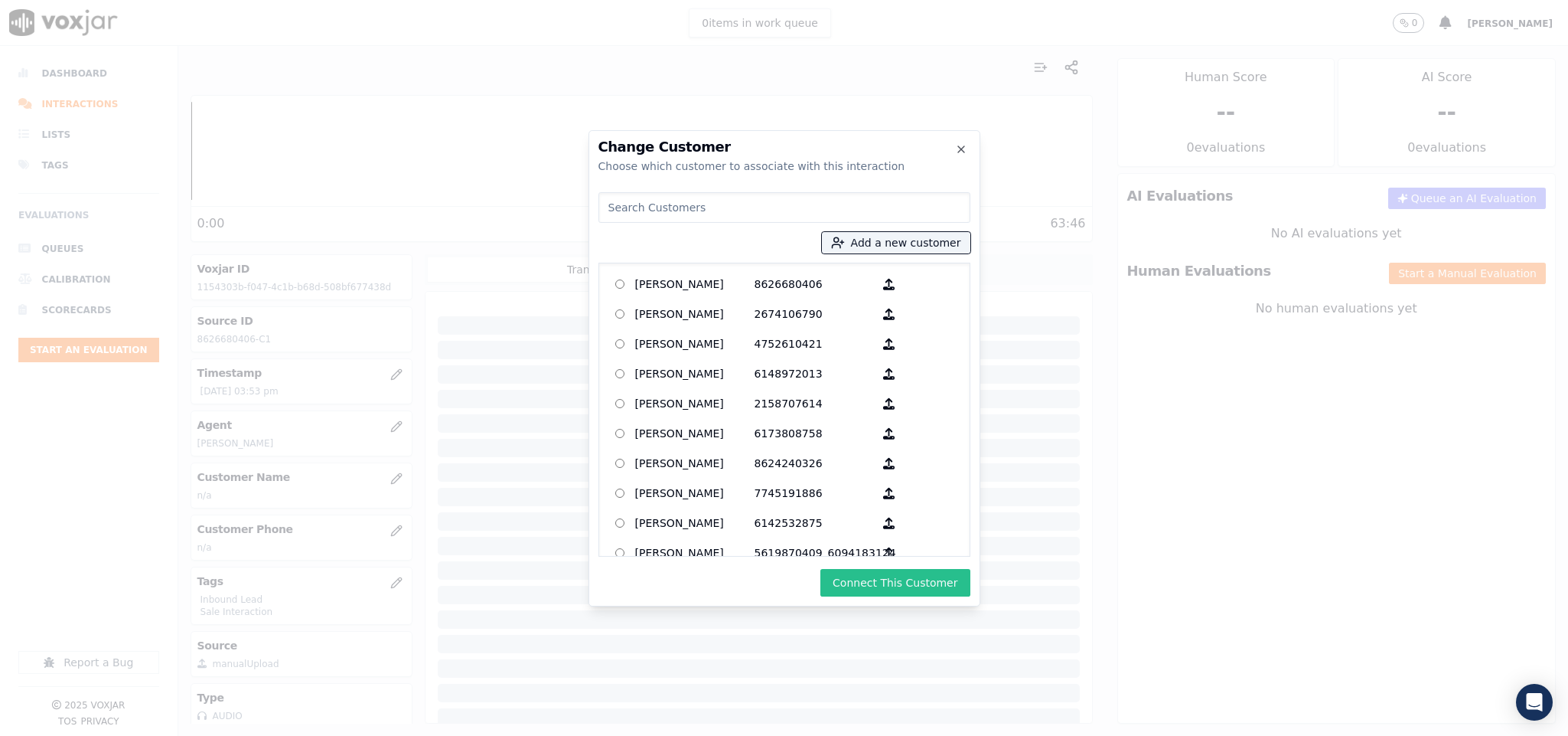
click at [921, 585] on button "Connect This Customer" at bounding box center [895, 582] width 149 height 28
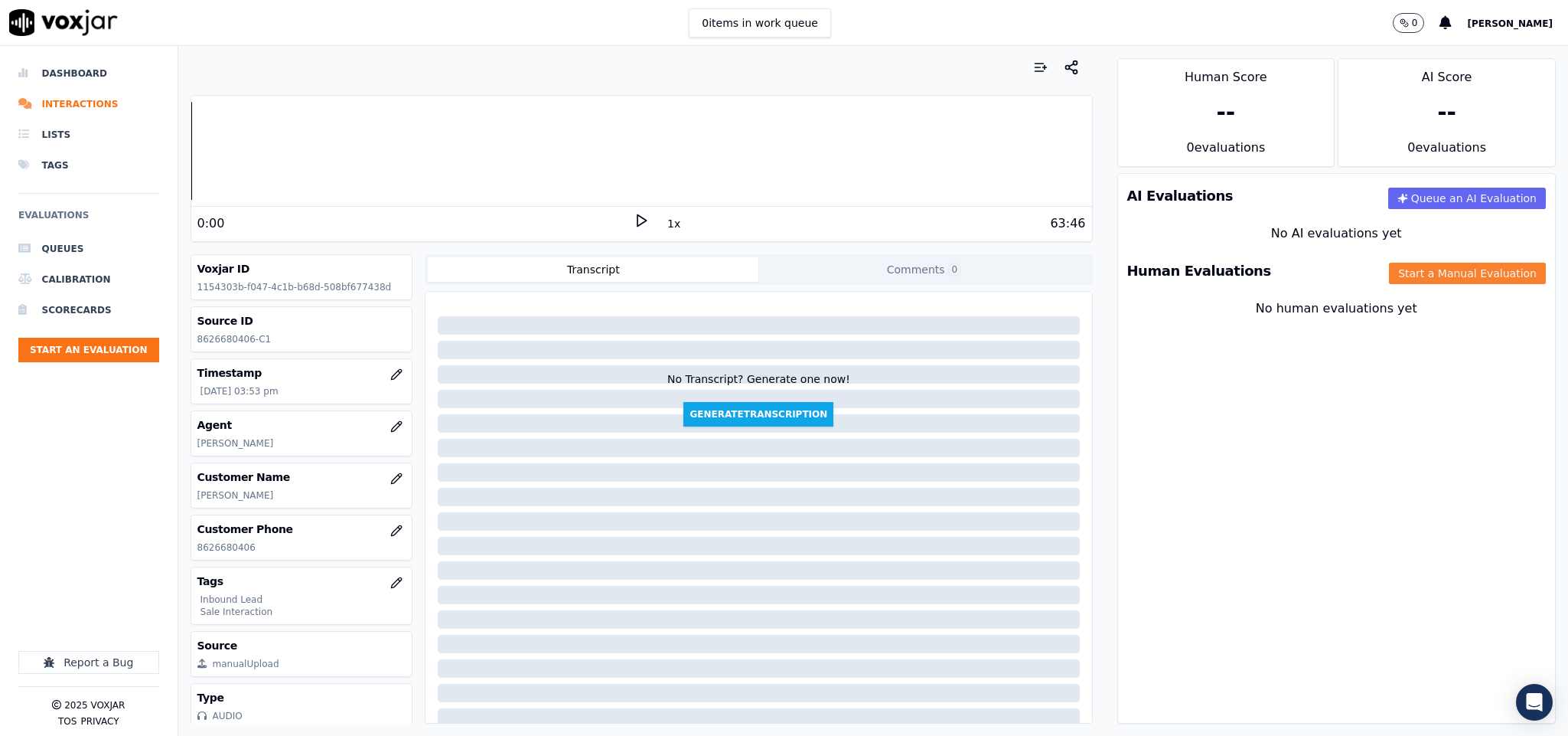
click at [1420, 281] on button "Start a Manual Evaluation" at bounding box center [1467, 273] width 157 height 21
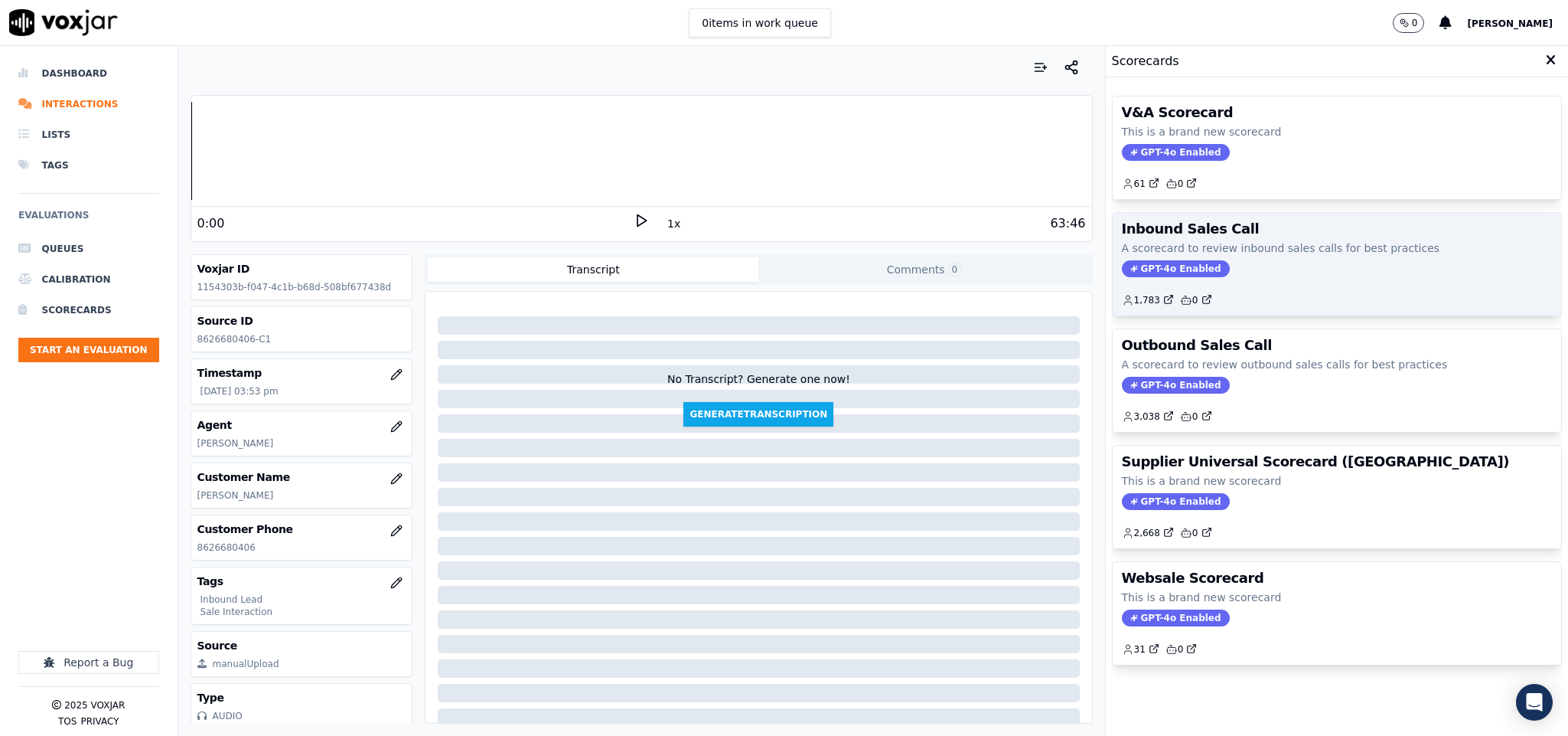
click at [1169, 272] on span "GPT-4o Enabled" at bounding box center [1176, 268] width 108 height 17
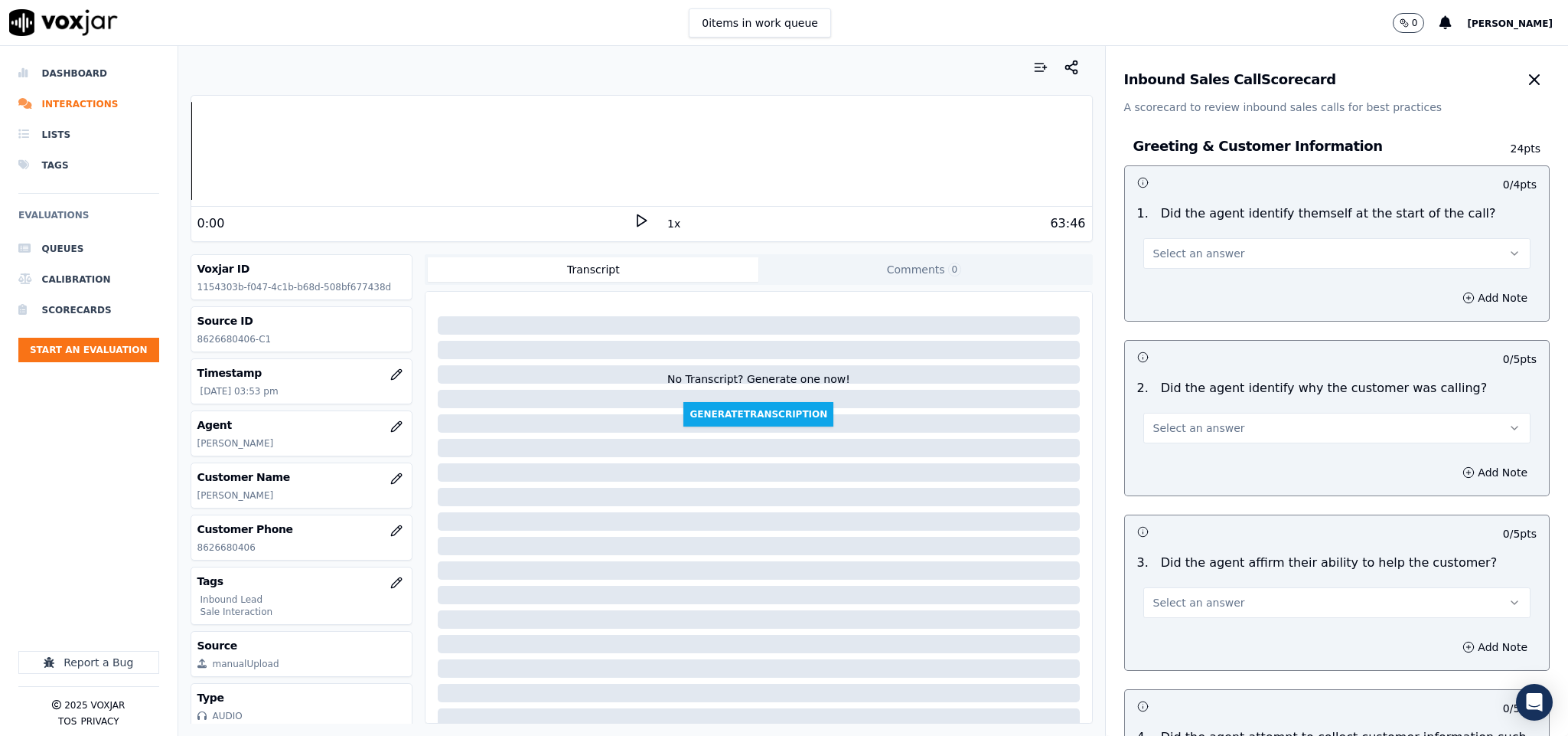
click at [1226, 247] on button "Select an answer" at bounding box center [1337, 253] width 388 height 31
click at [1210, 297] on div "Yes" at bounding box center [1299, 288] width 350 height 25
click at [1196, 414] on button "Select an answer" at bounding box center [1337, 427] width 388 height 31
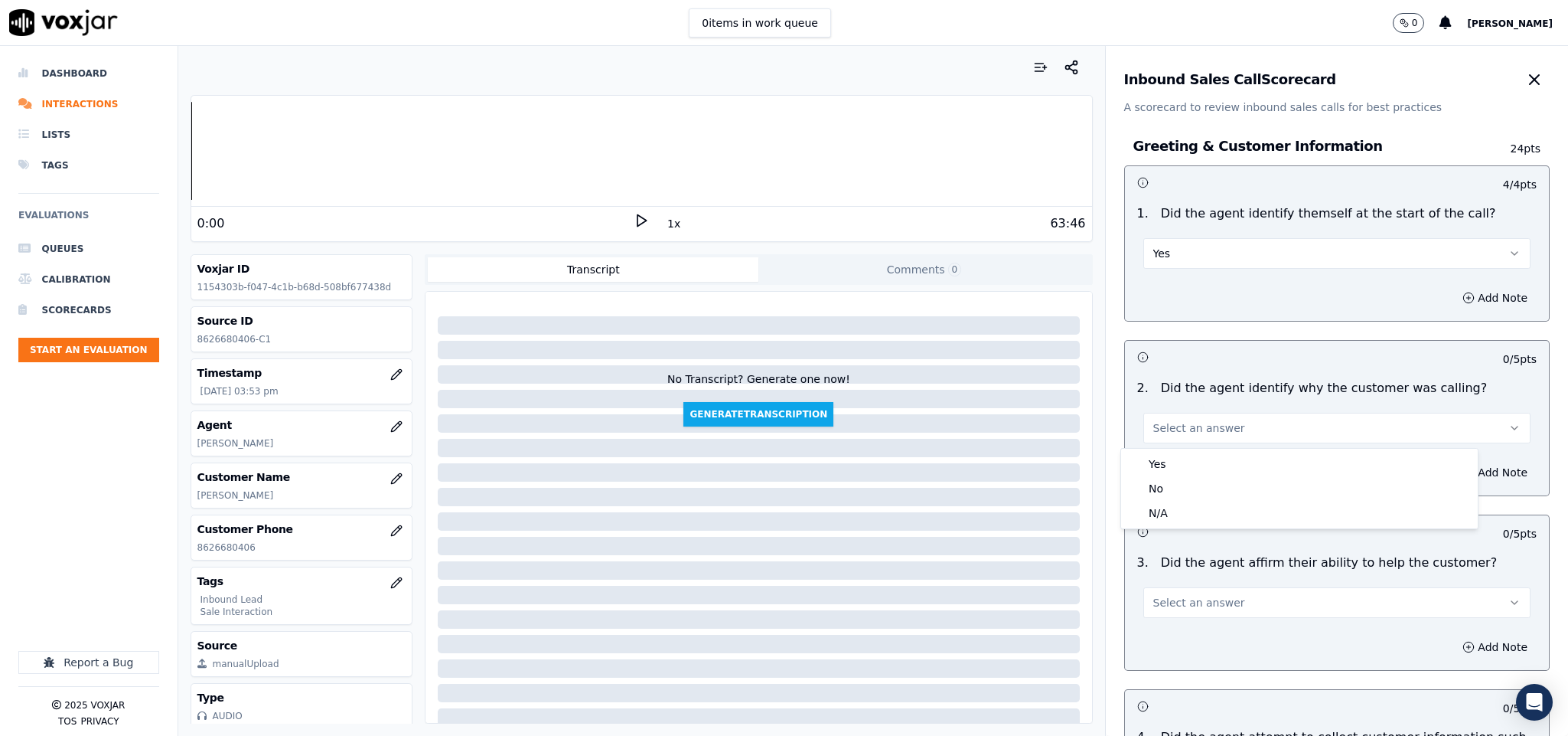
click at [1191, 449] on div "Yes No N/A" at bounding box center [1299, 489] width 357 height 79
click at [1173, 464] on div "Yes" at bounding box center [1299, 464] width 350 height 25
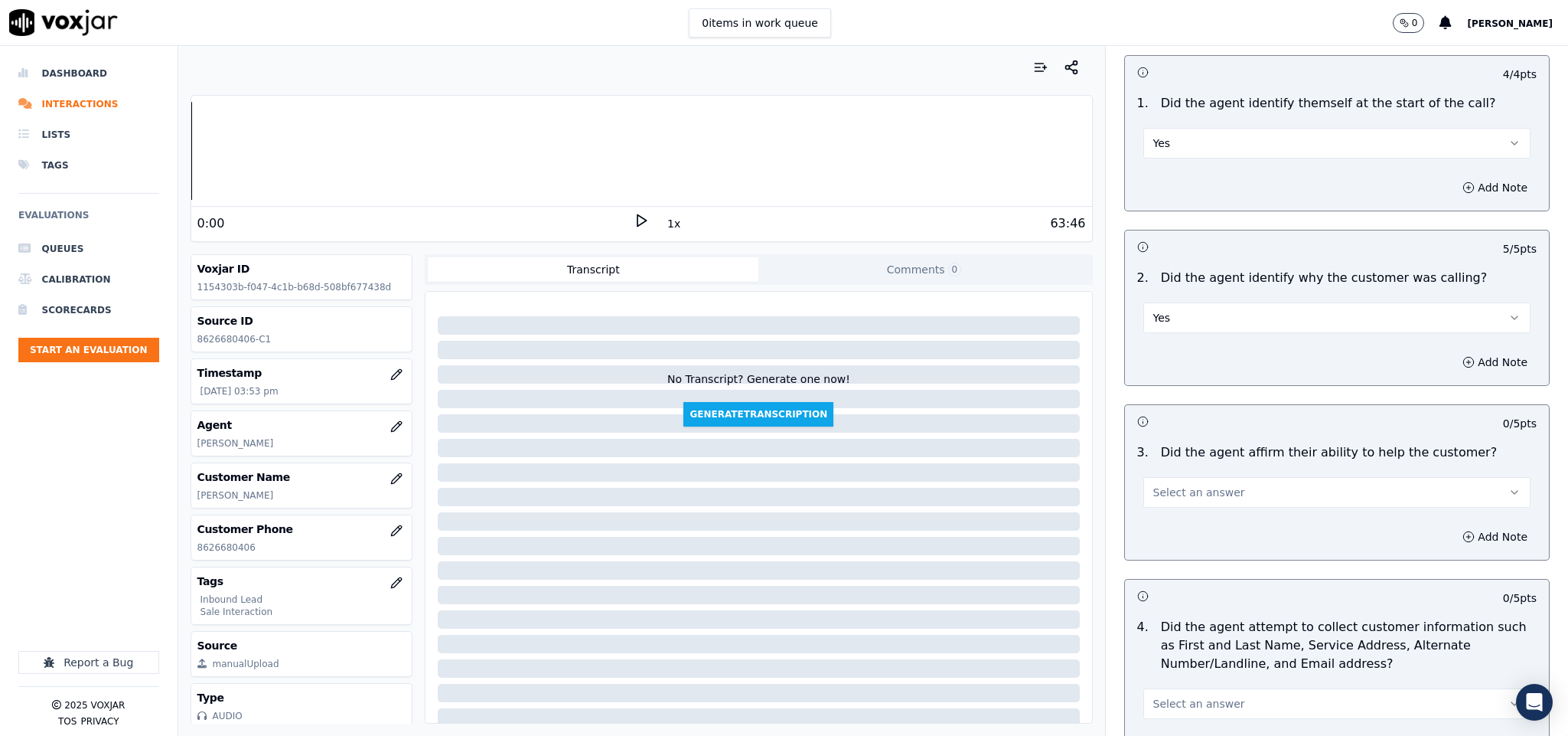
scroll to position [230, 0]
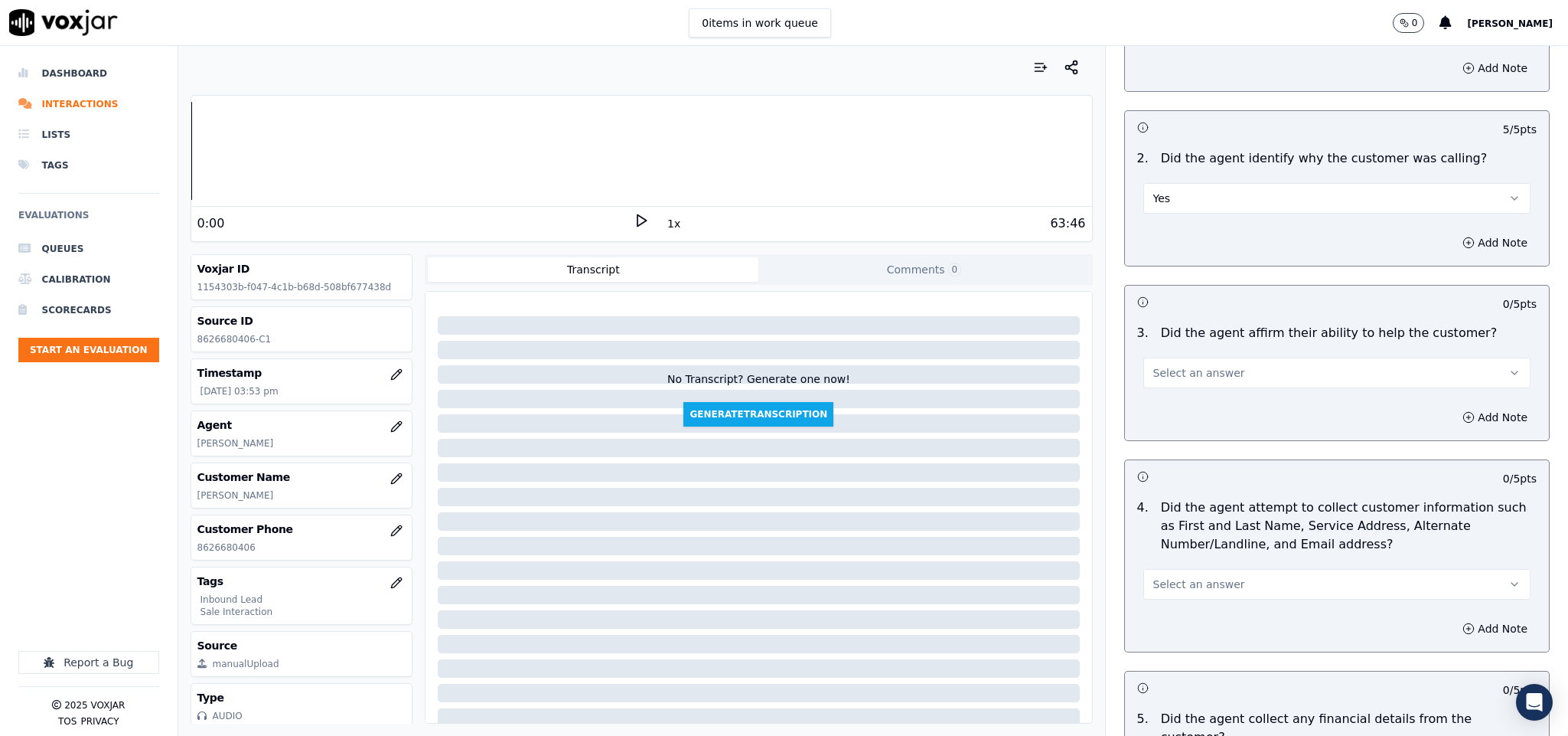
click at [1184, 388] on button "Select an answer" at bounding box center [1337, 373] width 388 height 31
click at [1180, 411] on div "Yes" at bounding box center [1299, 409] width 350 height 25
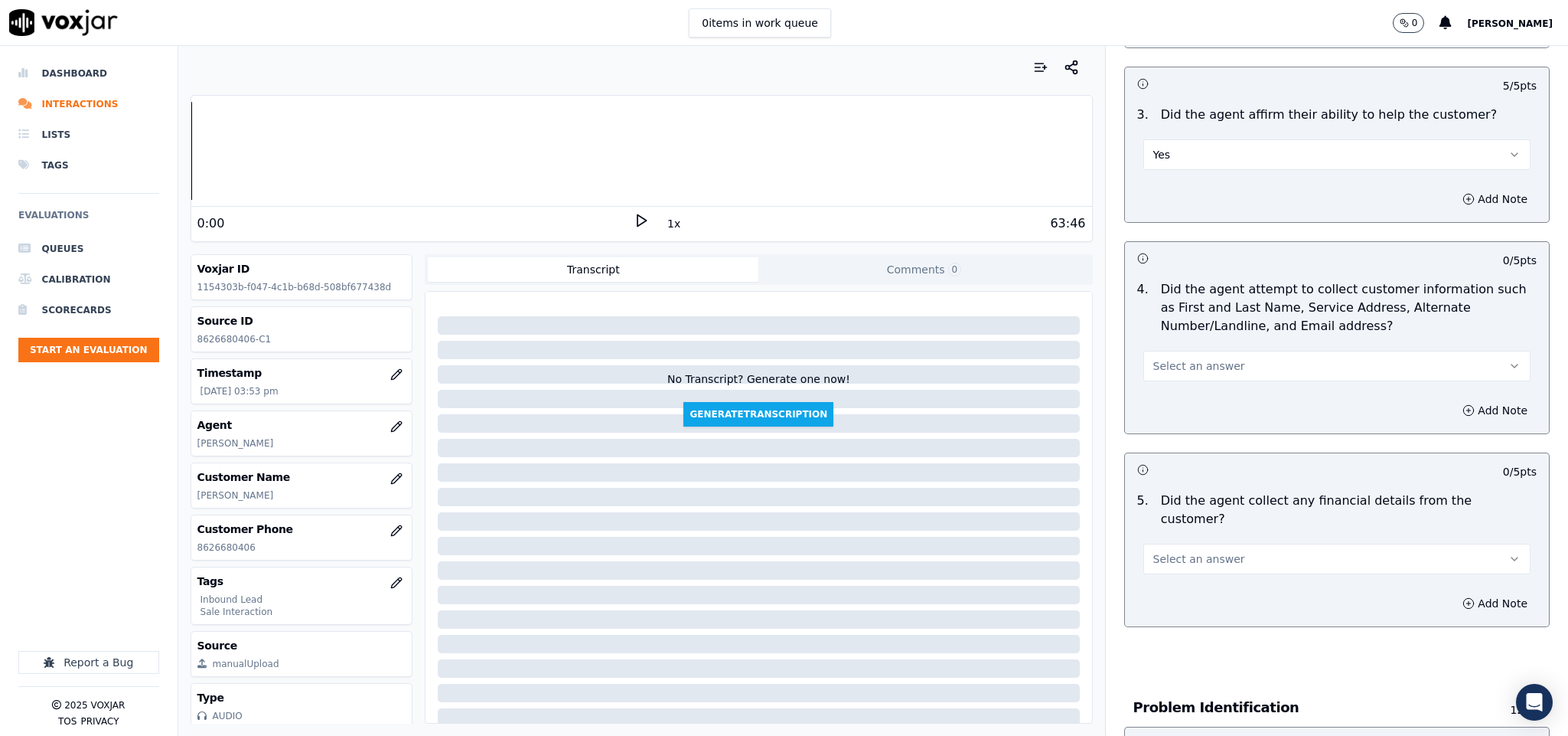
scroll to position [459, 0]
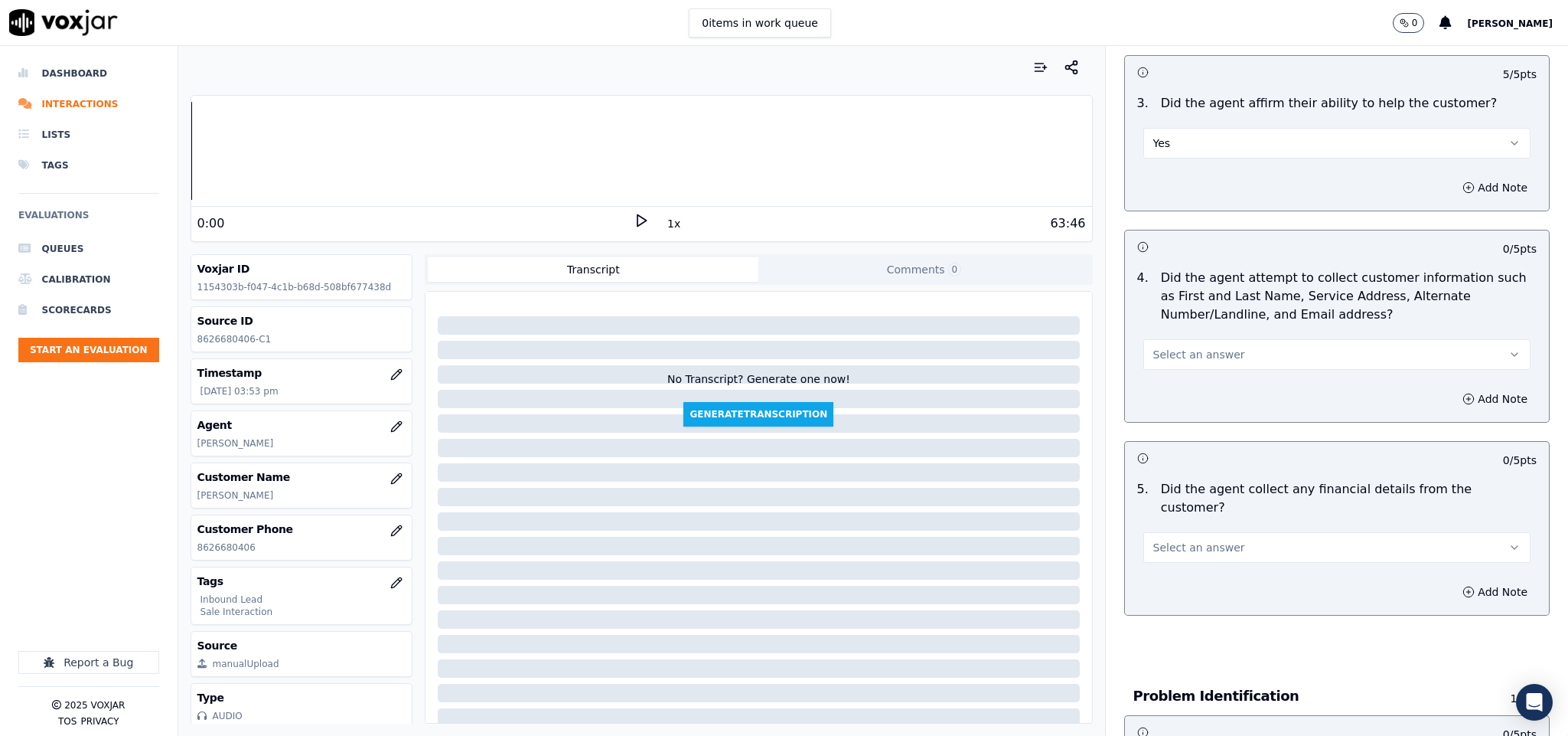
click at [1213, 378] on div "Add Note" at bounding box center [1337, 399] width 425 height 46
click at [1228, 359] on button "Select an answer" at bounding box center [1337, 355] width 388 height 31
click at [1199, 395] on div "Yes" at bounding box center [1299, 391] width 350 height 25
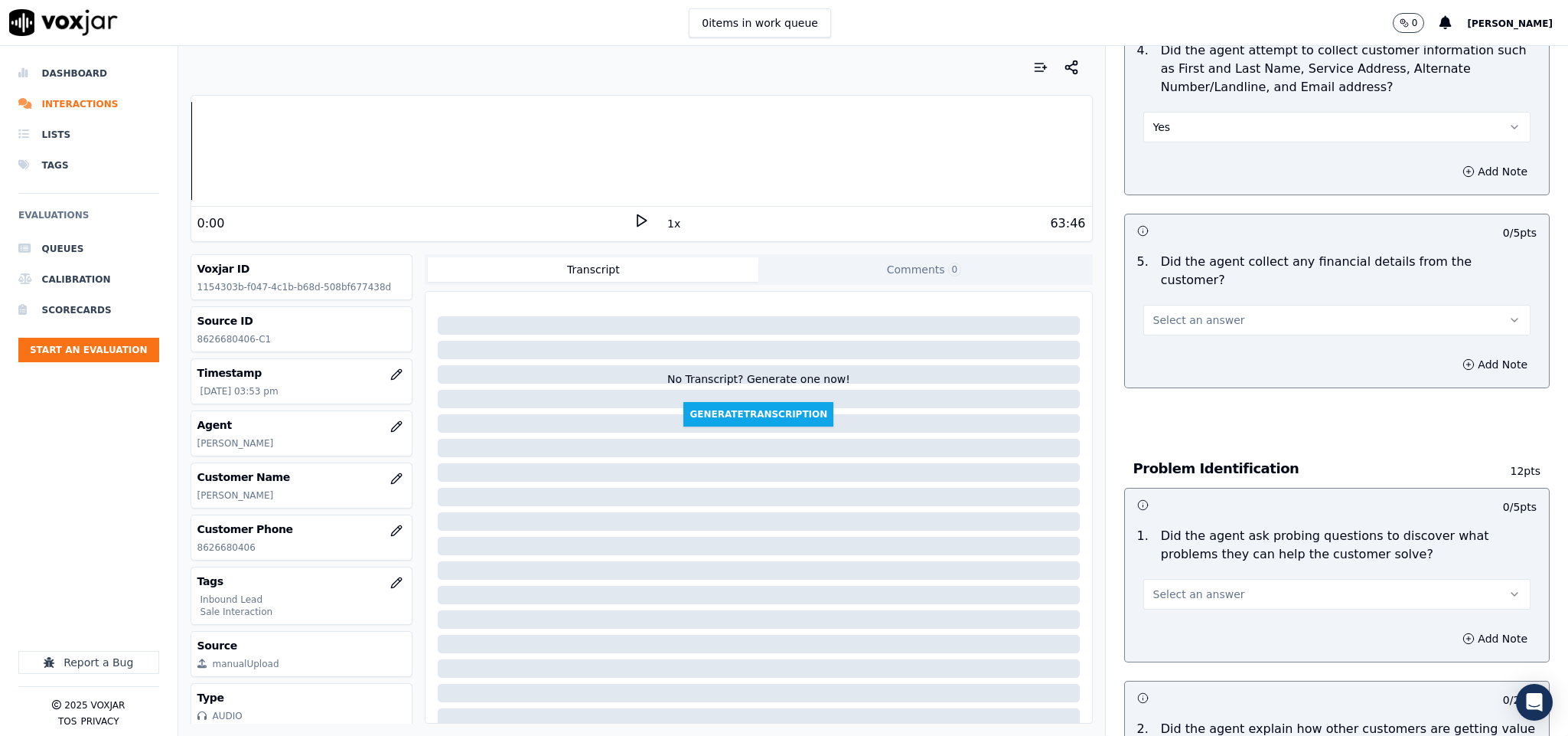
scroll to position [689, 0]
click at [1228, 302] on button "Select an answer" at bounding box center [1337, 317] width 388 height 31
click at [1180, 352] on div "No" at bounding box center [1299, 361] width 350 height 25
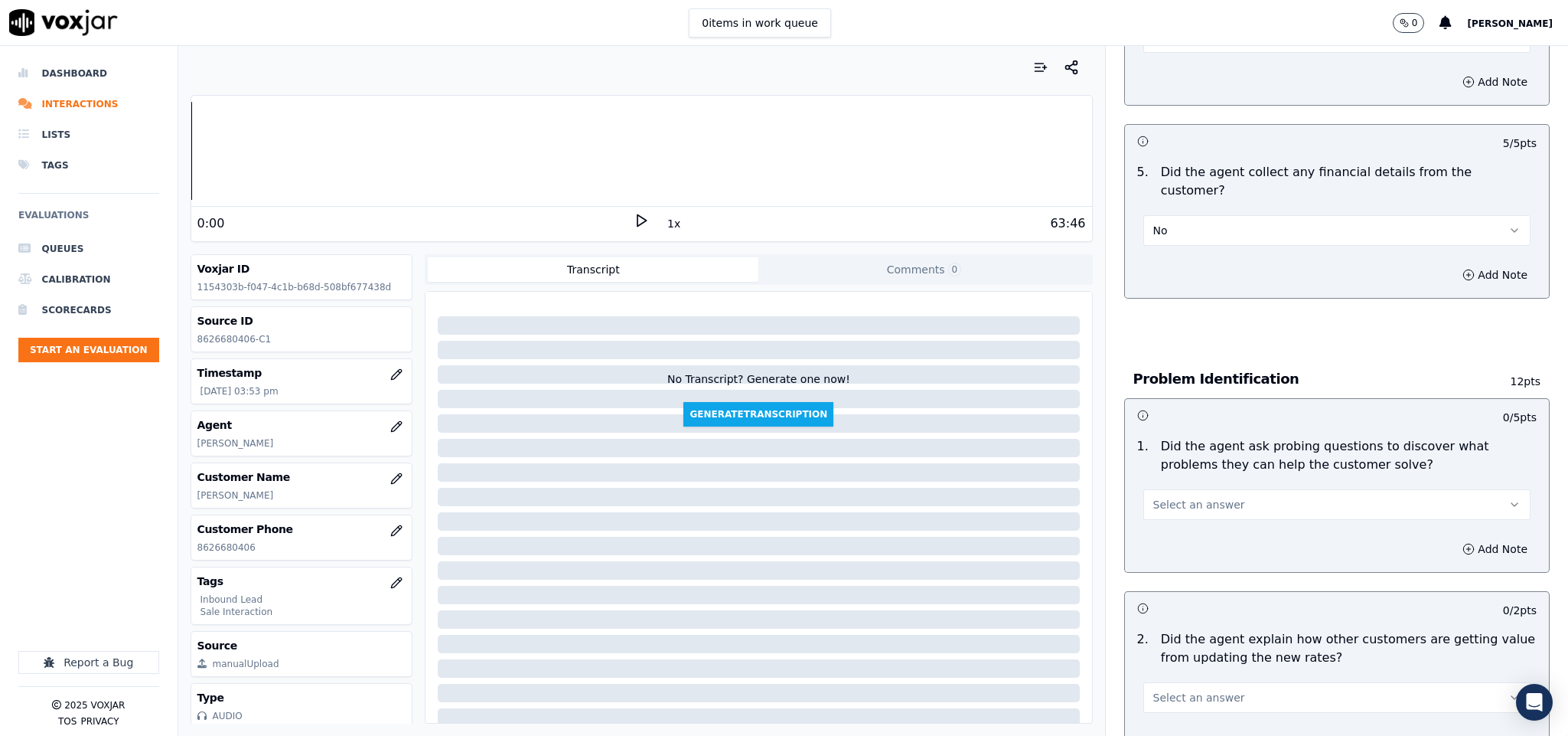
scroll to position [918, 0]
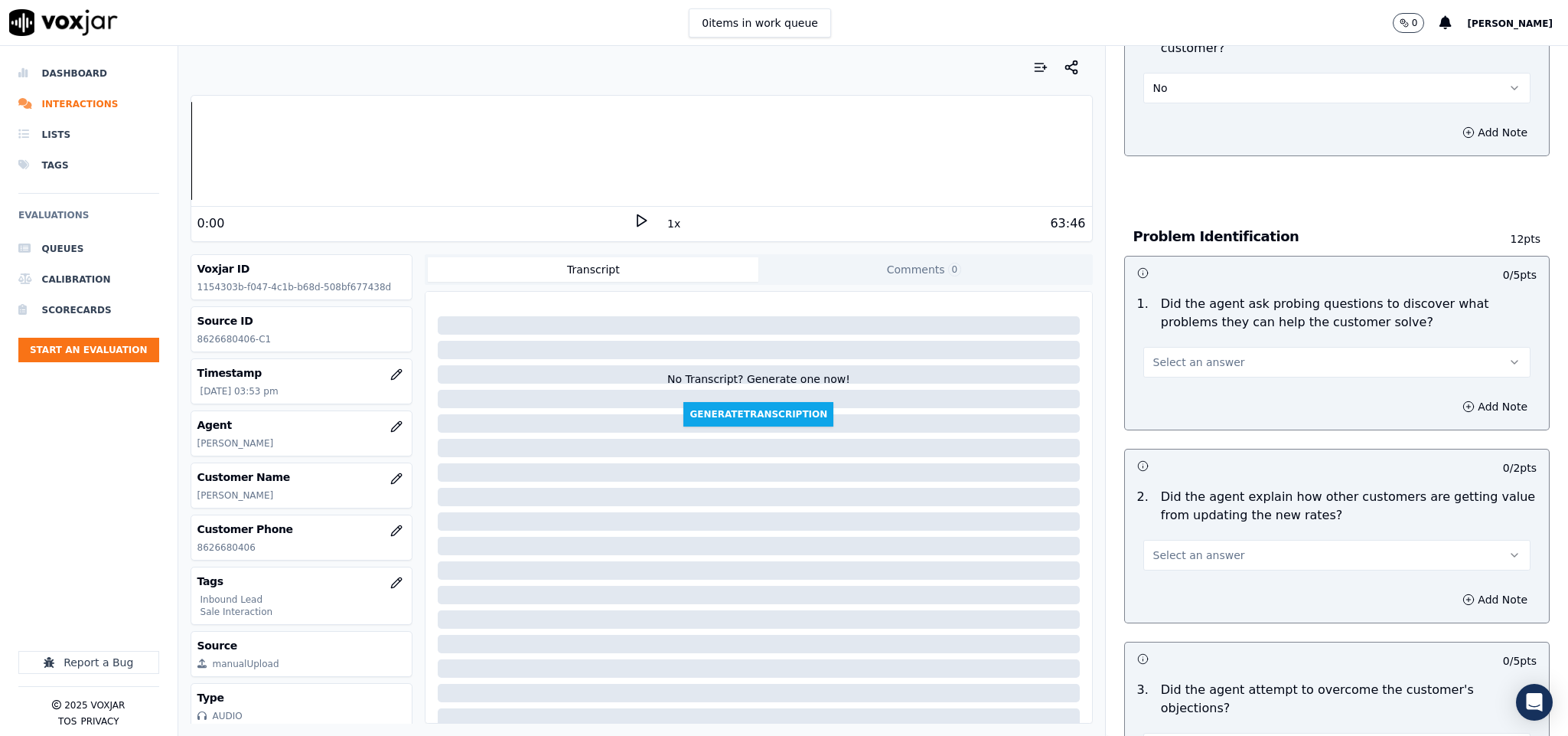
click at [1174, 355] on span "Select an answer" at bounding box center [1199, 362] width 92 height 15
click at [1169, 384] on div "Yes" at bounding box center [1299, 381] width 350 height 25
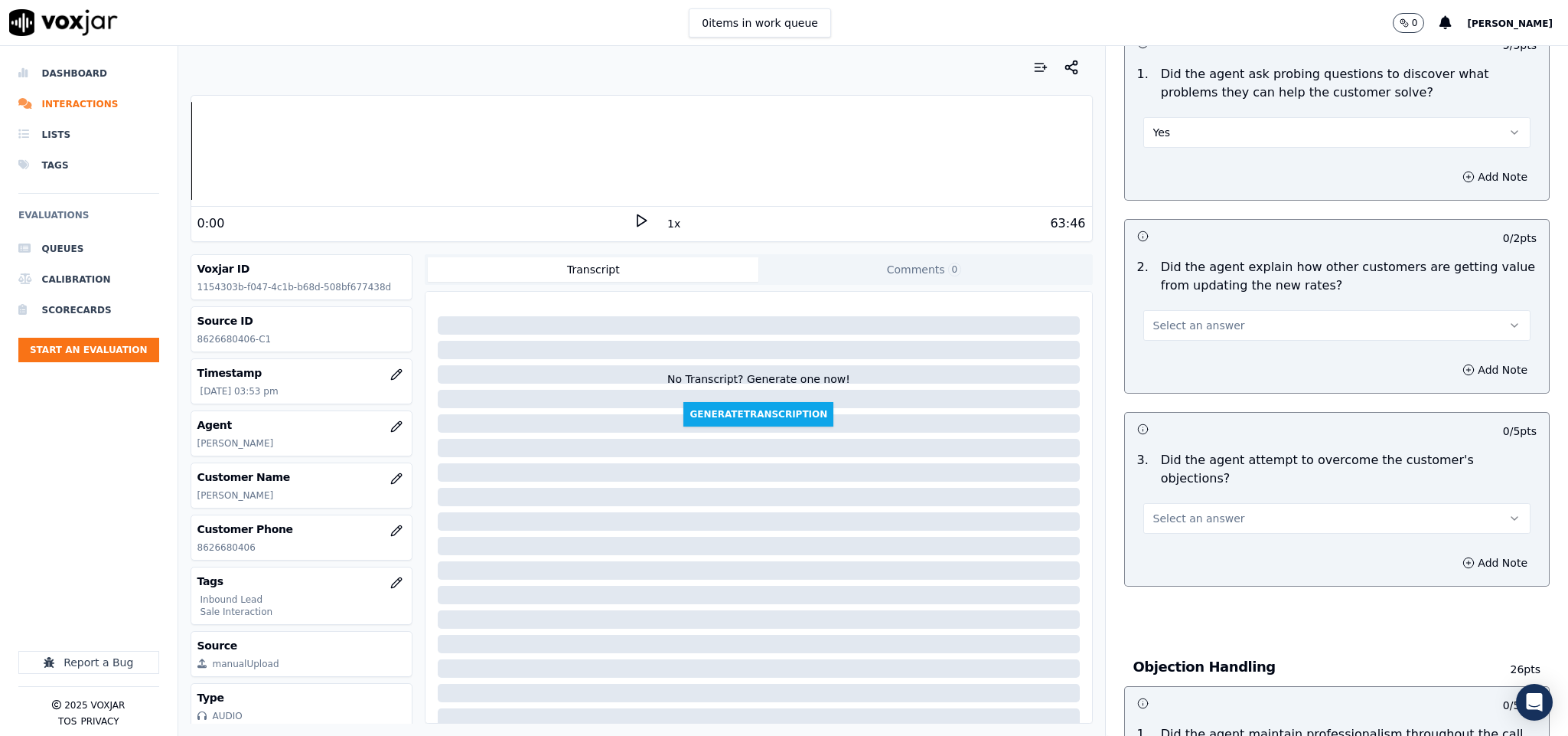
click at [1238, 311] on button "Select an answer" at bounding box center [1337, 325] width 388 height 31
click at [1183, 386] on div "N/A" at bounding box center [1299, 395] width 350 height 25
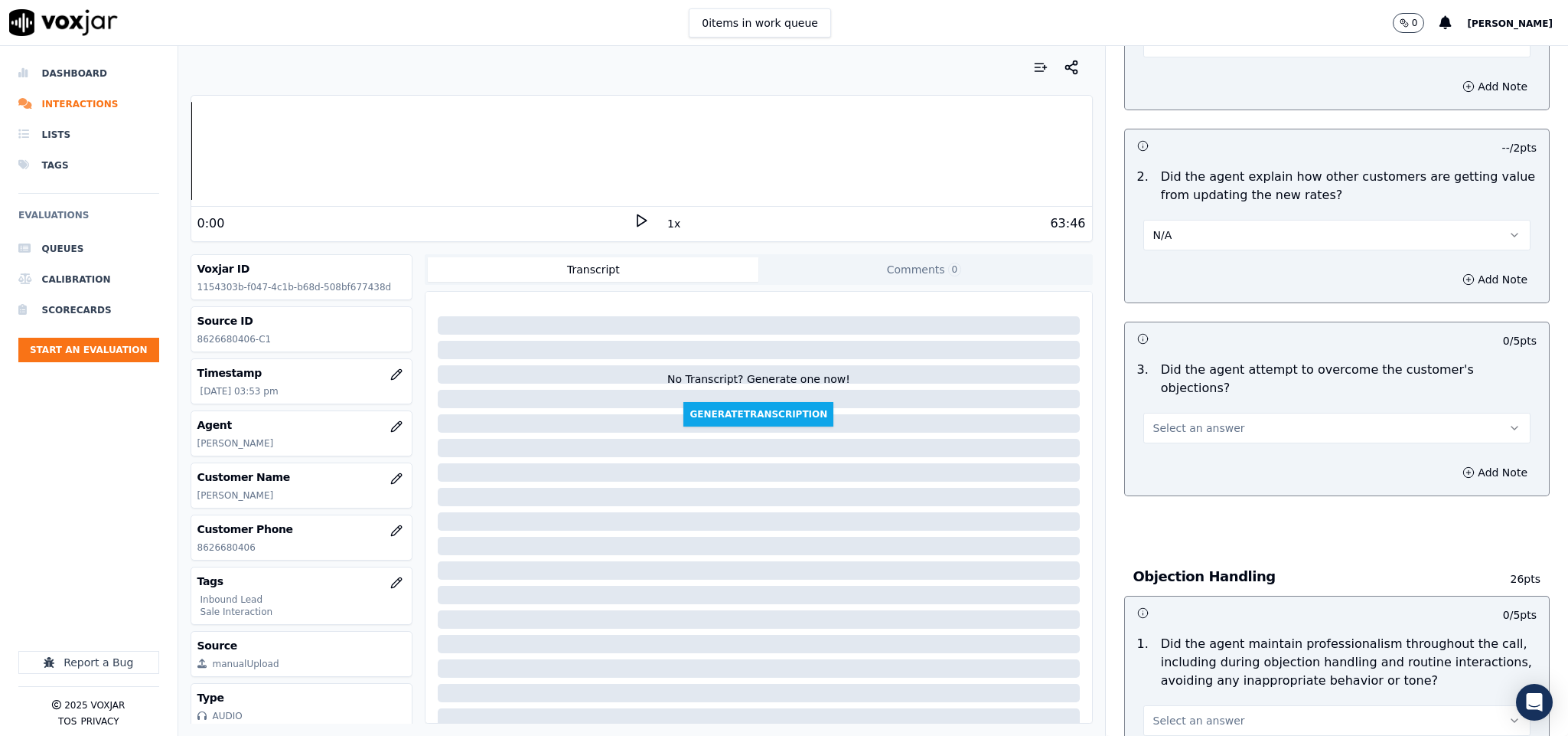
scroll to position [1378, 0]
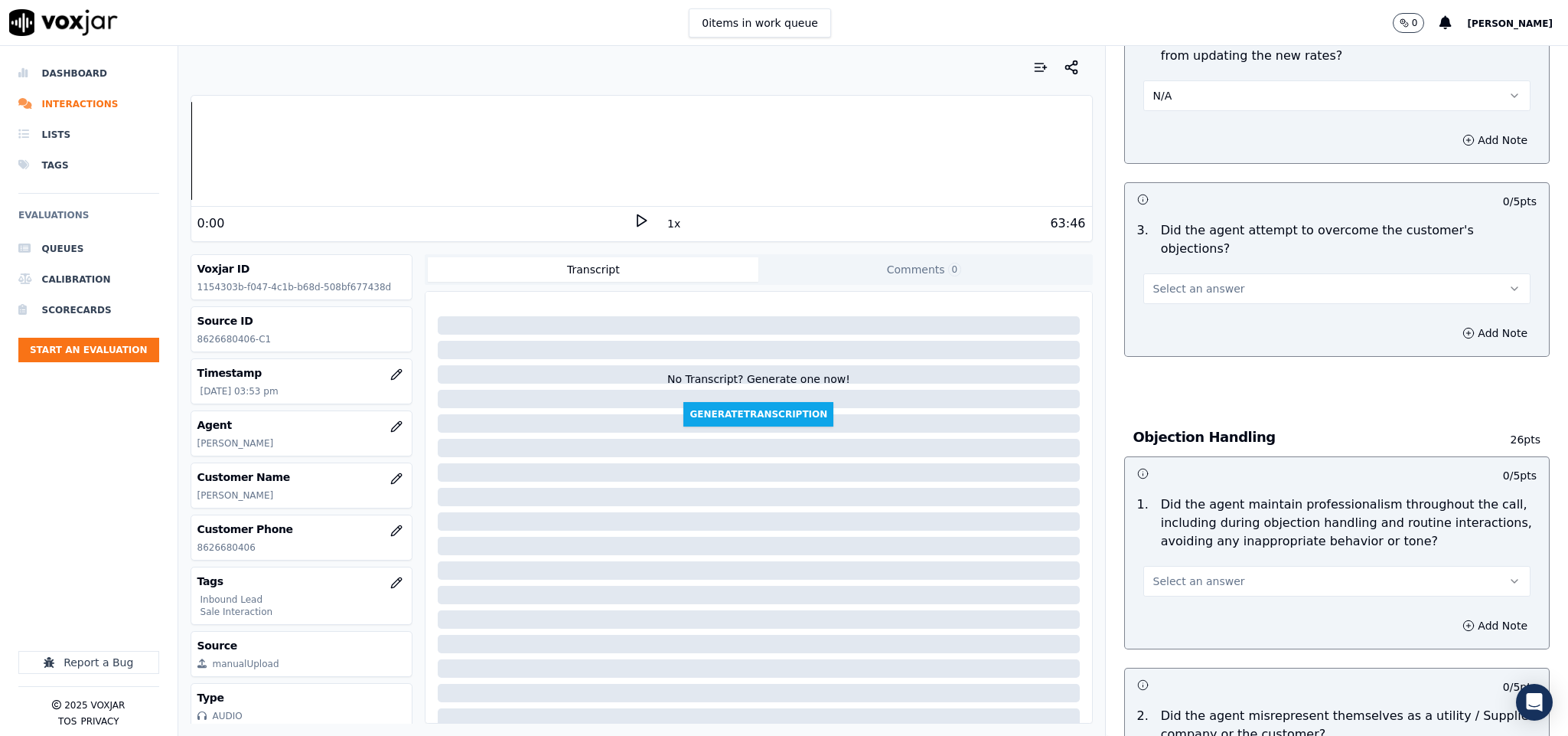
click at [1289, 274] on button "Select an answer" at bounding box center [1337, 289] width 388 height 31
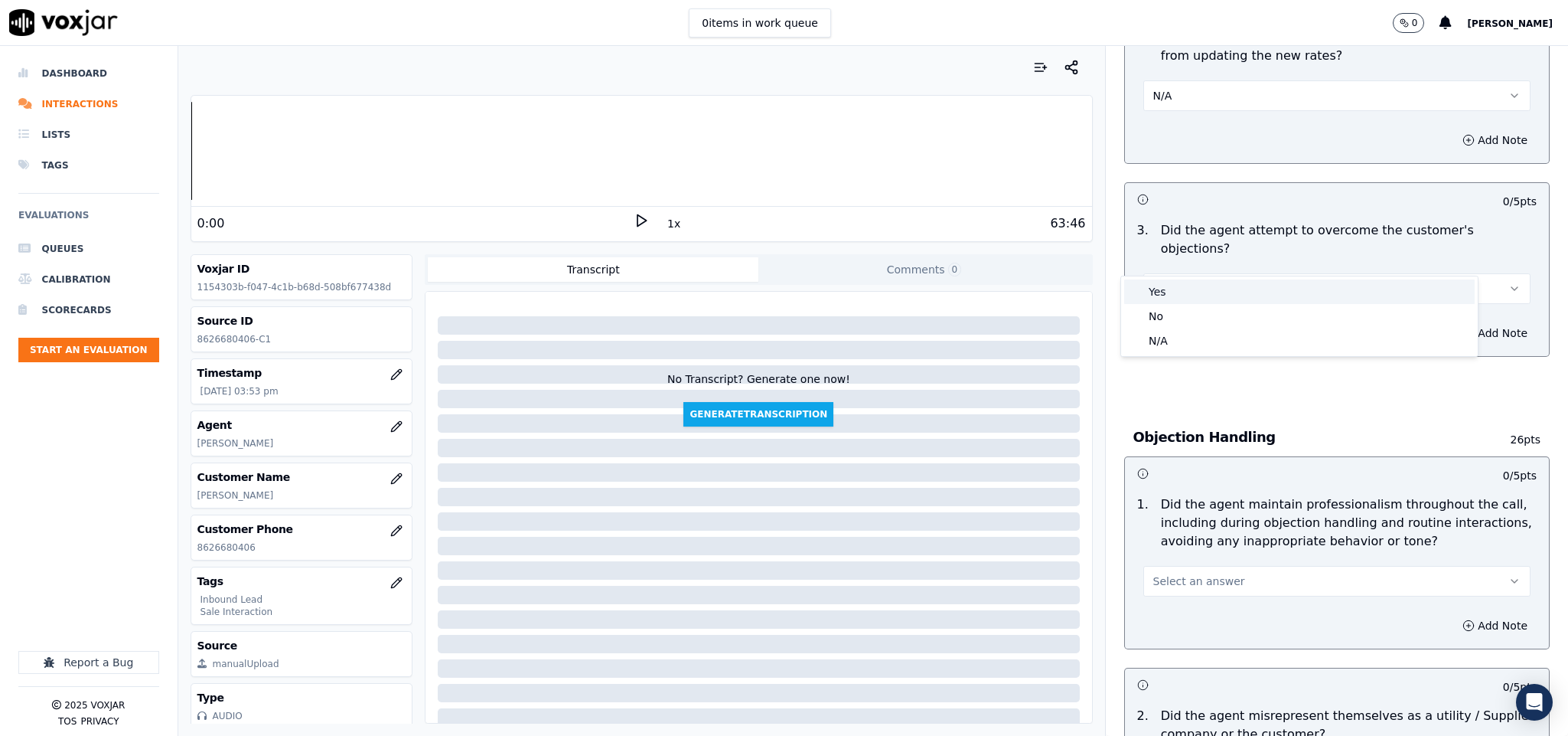
click at [1241, 285] on div "Yes" at bounding box center [1299, 291] width 350 height 25
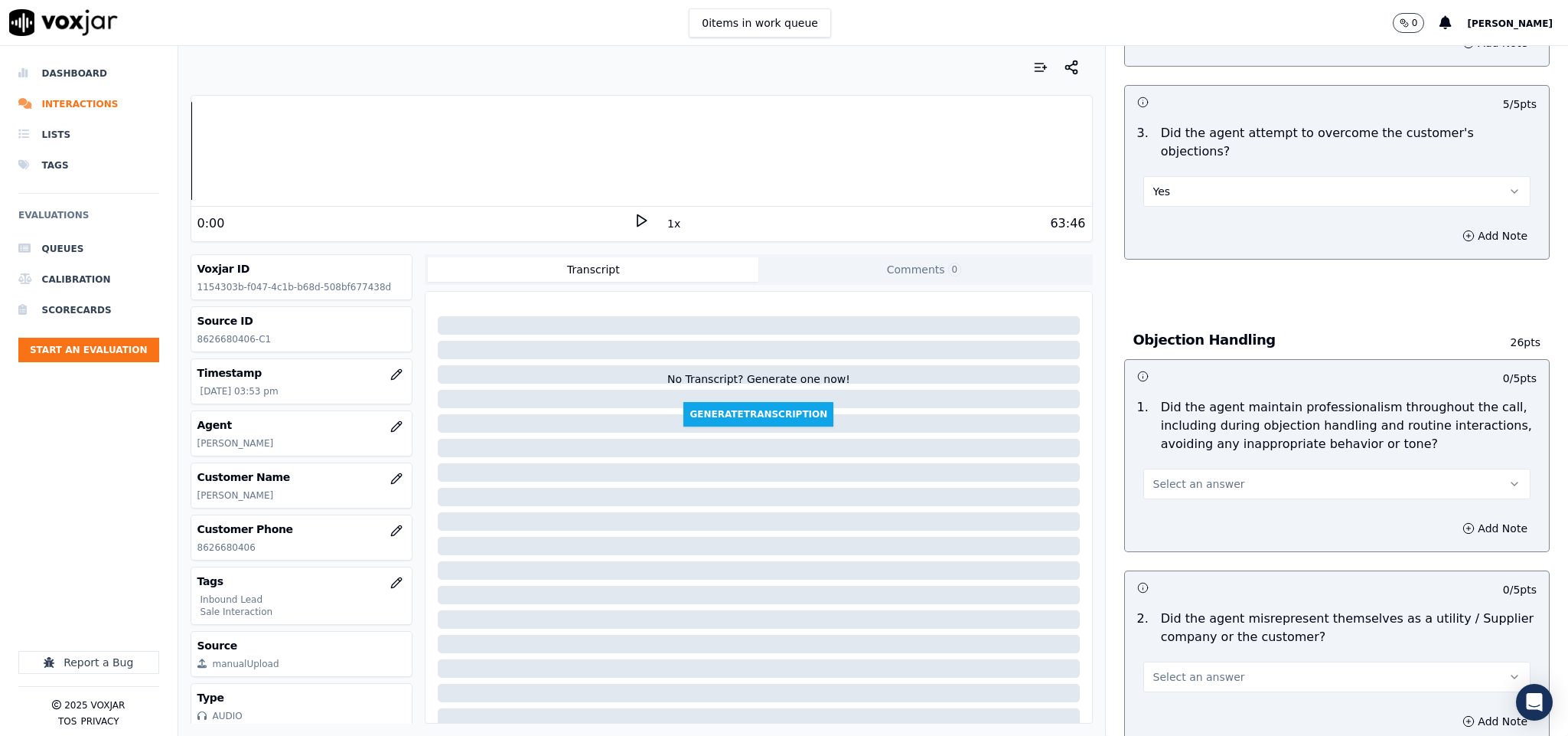
scroll to position [1608, 0]
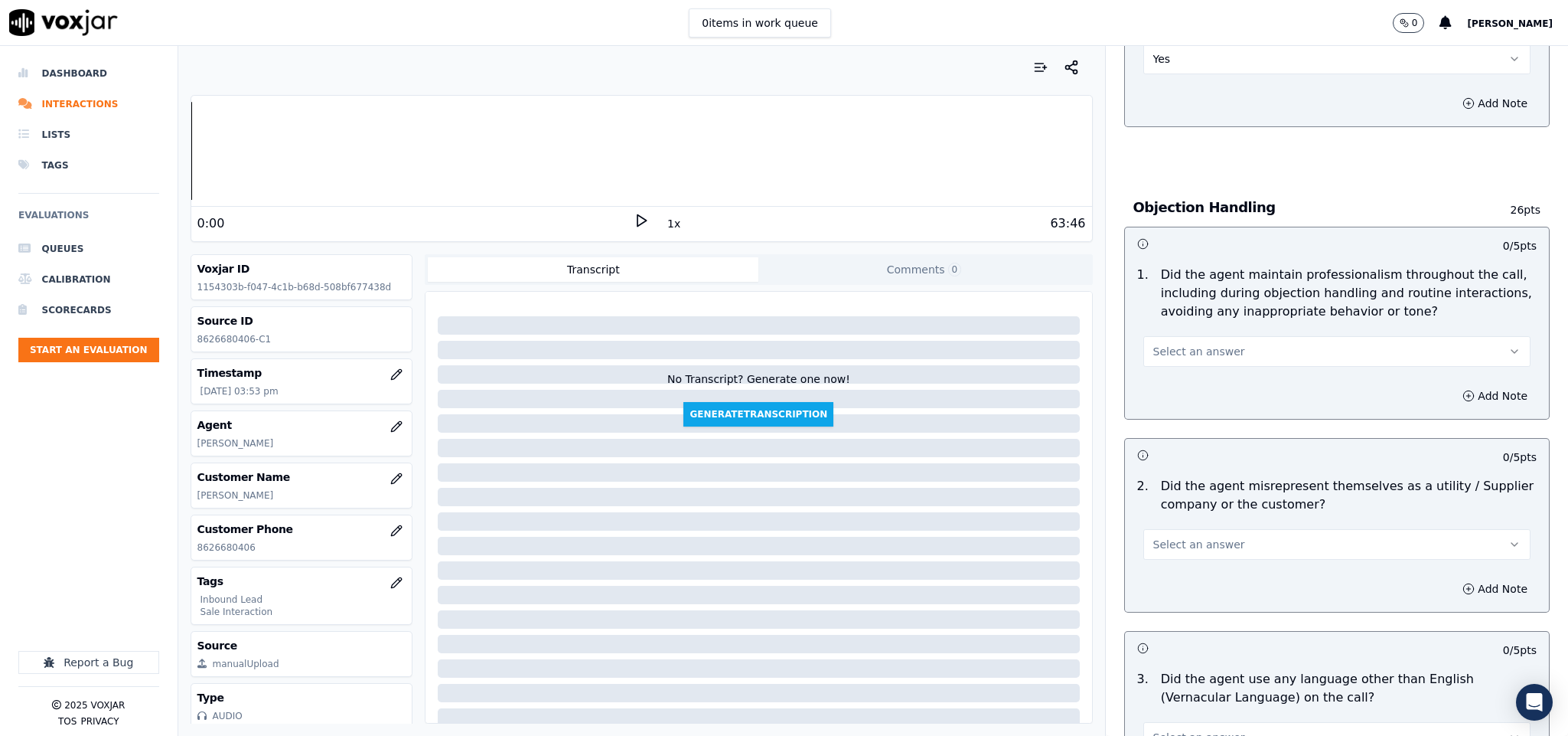
click at [1196, 343] on span "Select an answer" at bounding box center [1199, 351] width 92 height 15
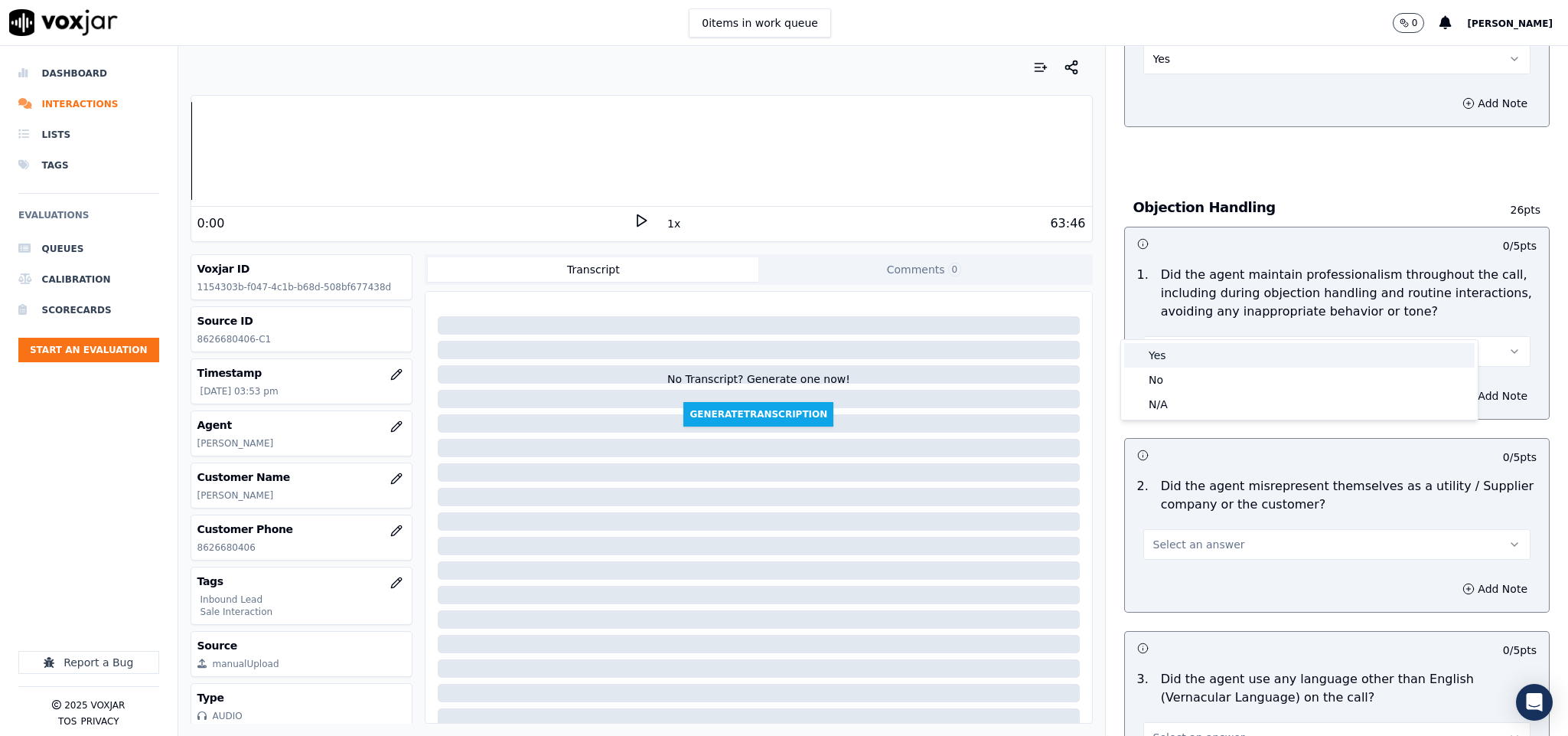
click at [1171, 356] on div "Yes" at bounding box center [1299, 355] width 350 height 25
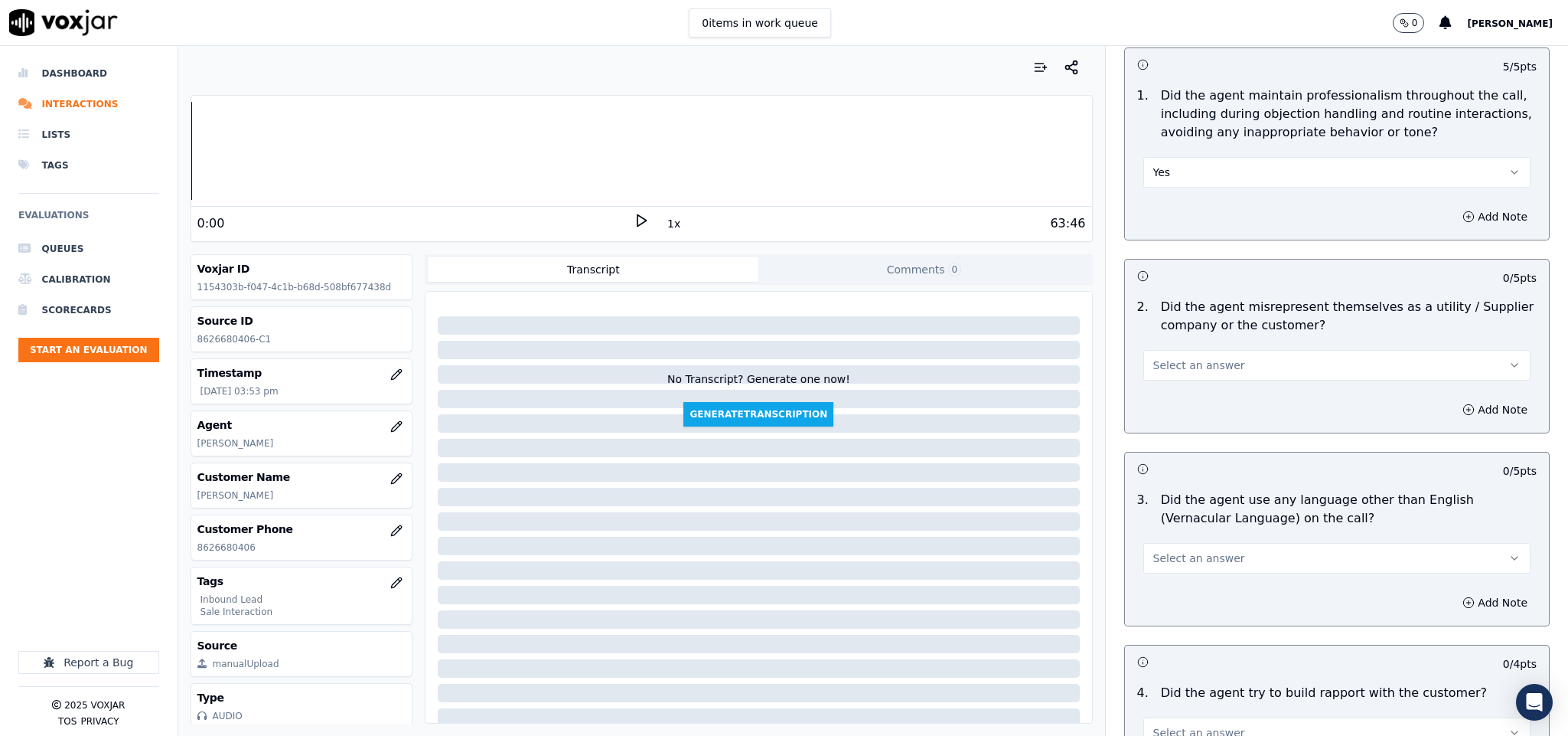
scroll to position [1838, 0]
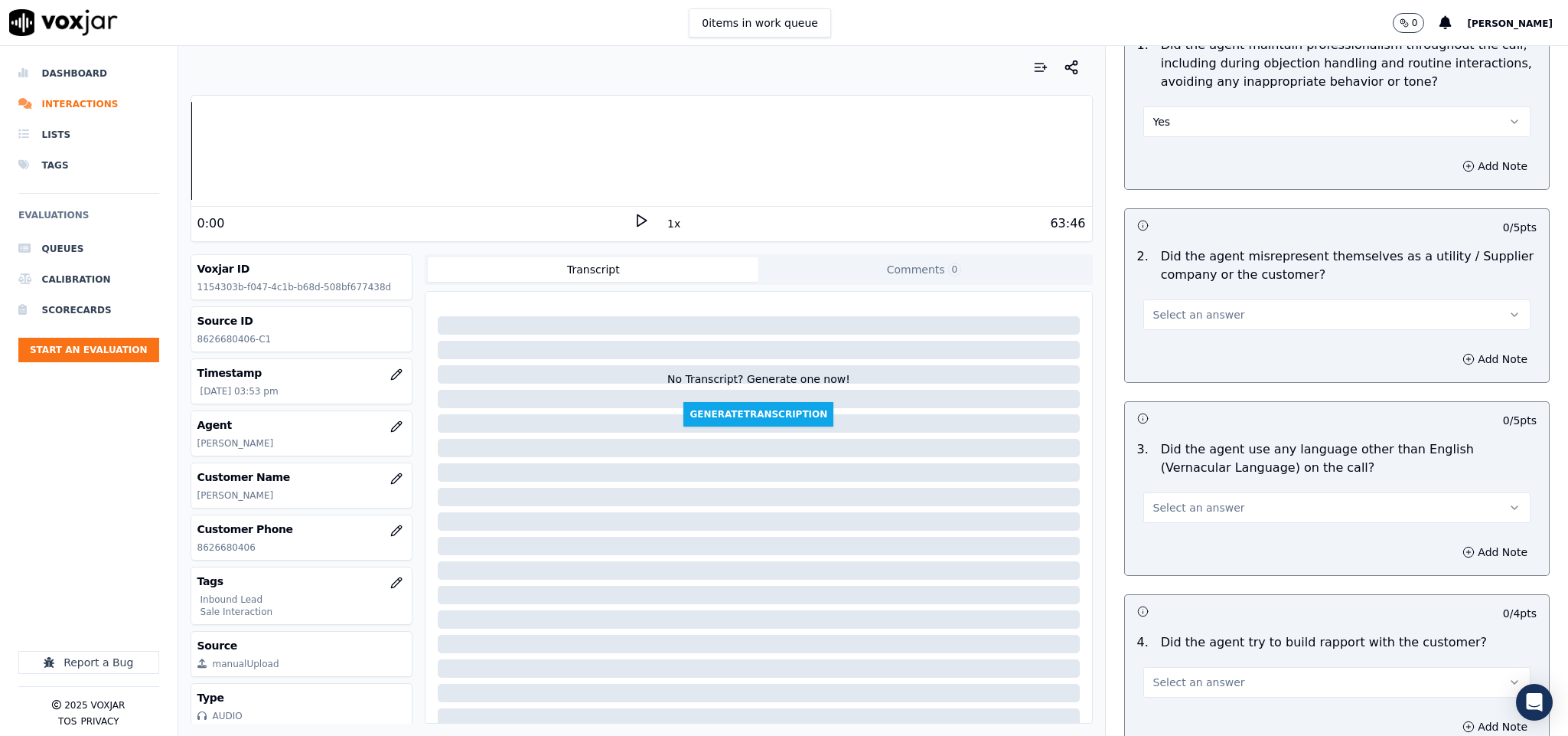
click at [1210, 299] on button "Select an answer" at bounding box center [1337, 314] width 388 height 31
click at [1191, 350] on div "No" at bounding box center [1299, 343] width 350 height 25
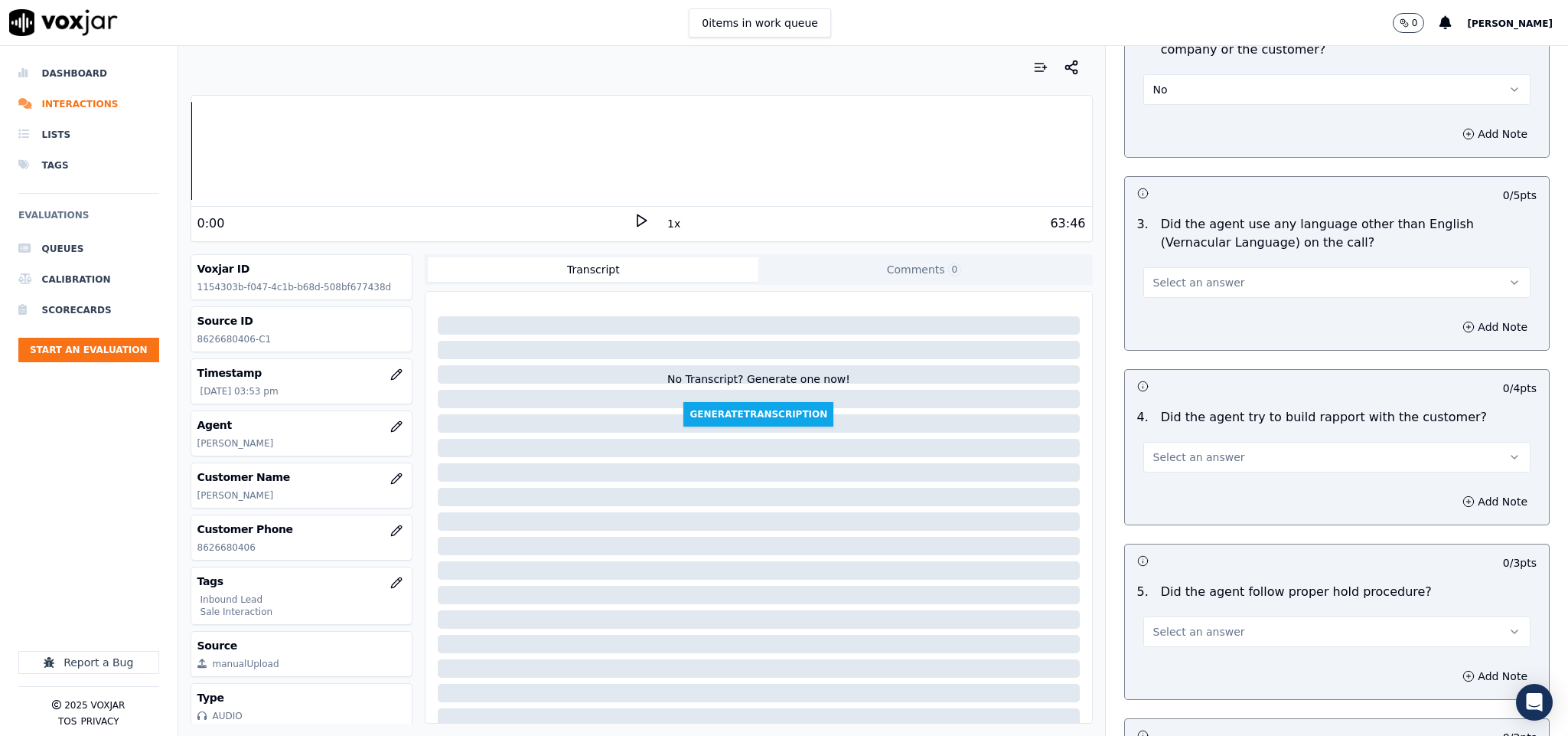
scroll to position [2067, 0]
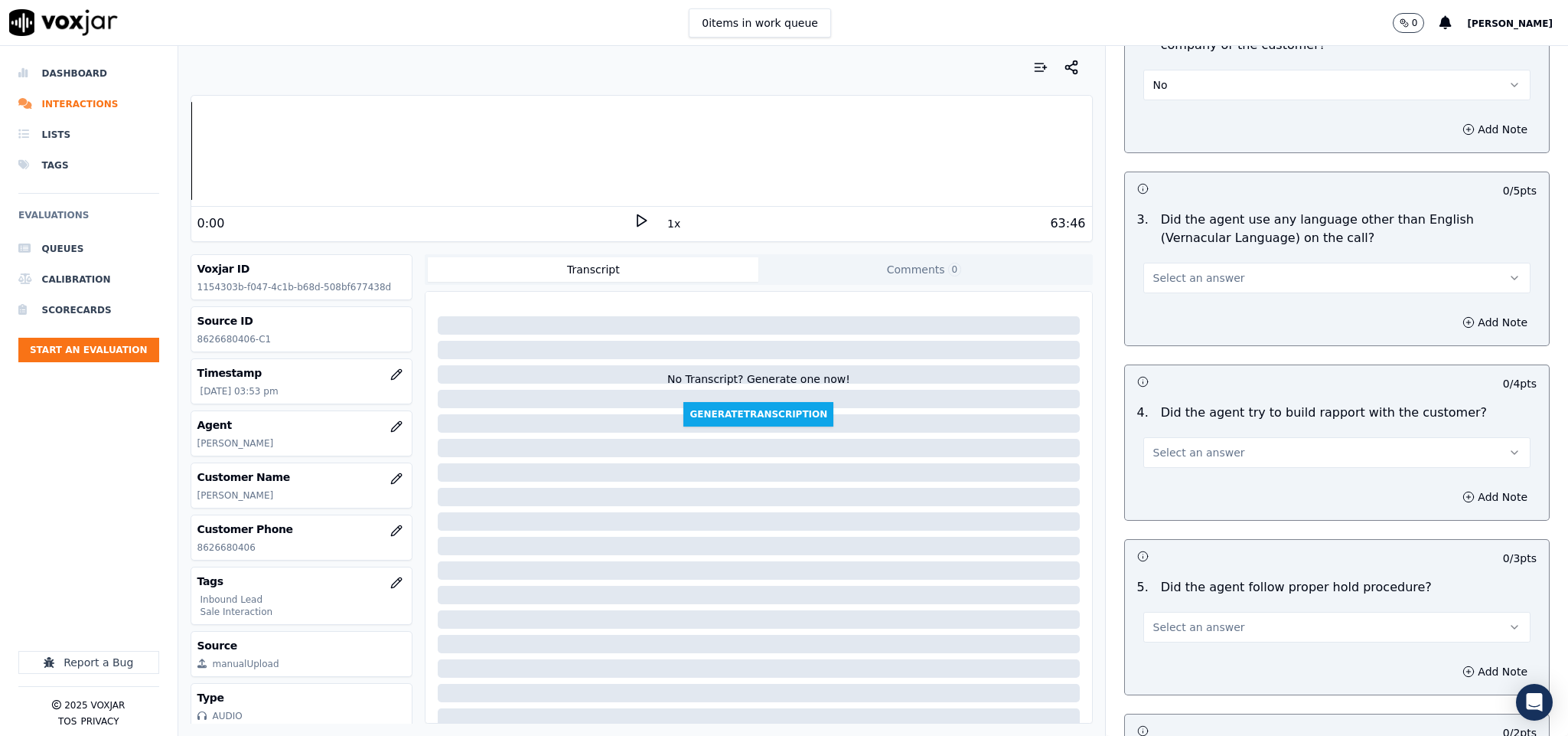
click at [1199, 270] on span "Select an answer" at bounding box center [1199, 278] width 92 height 15
click at [1183, 304] on div "No" at bounding box center [1299, 307] width 350 height 25
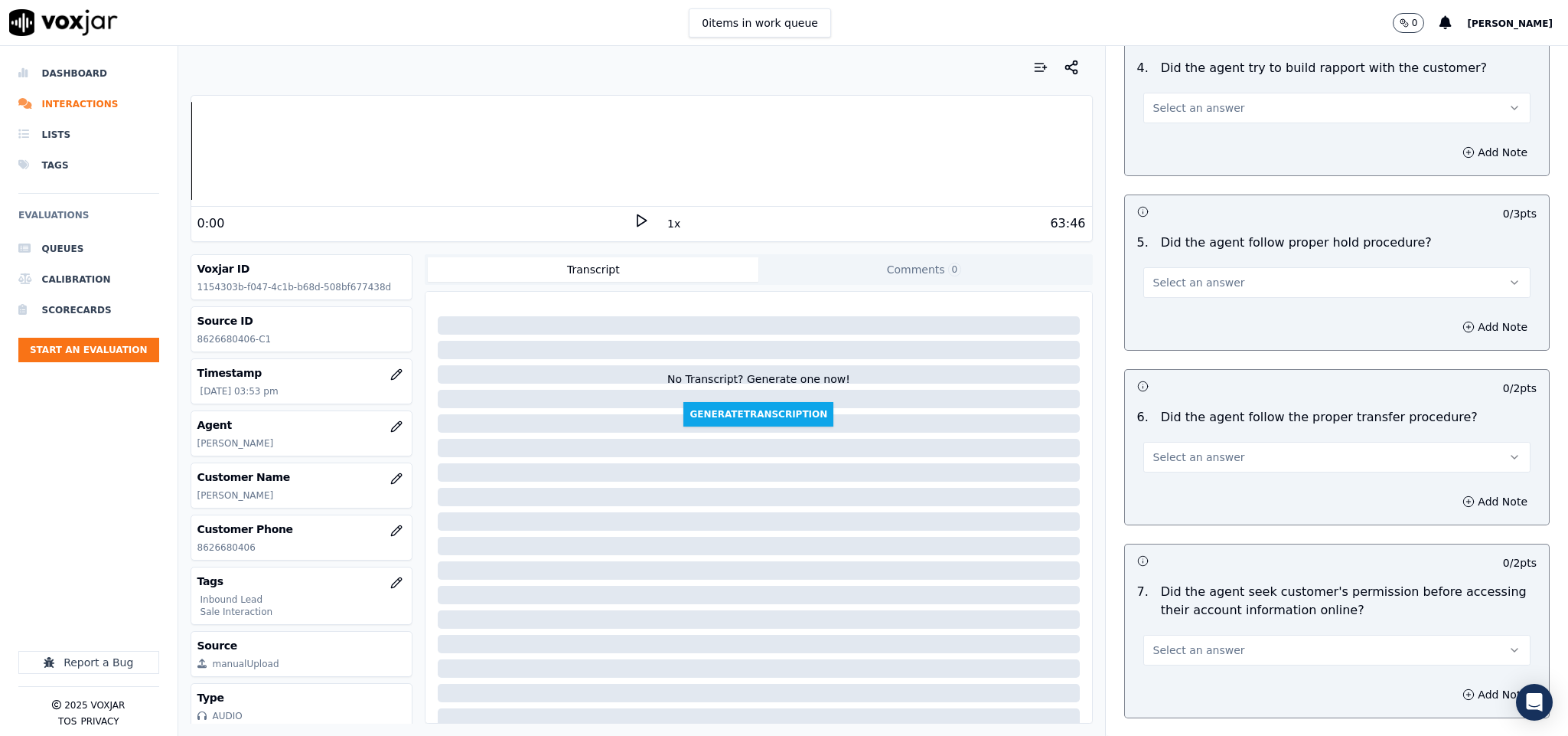
scroll to position [2297, 0]
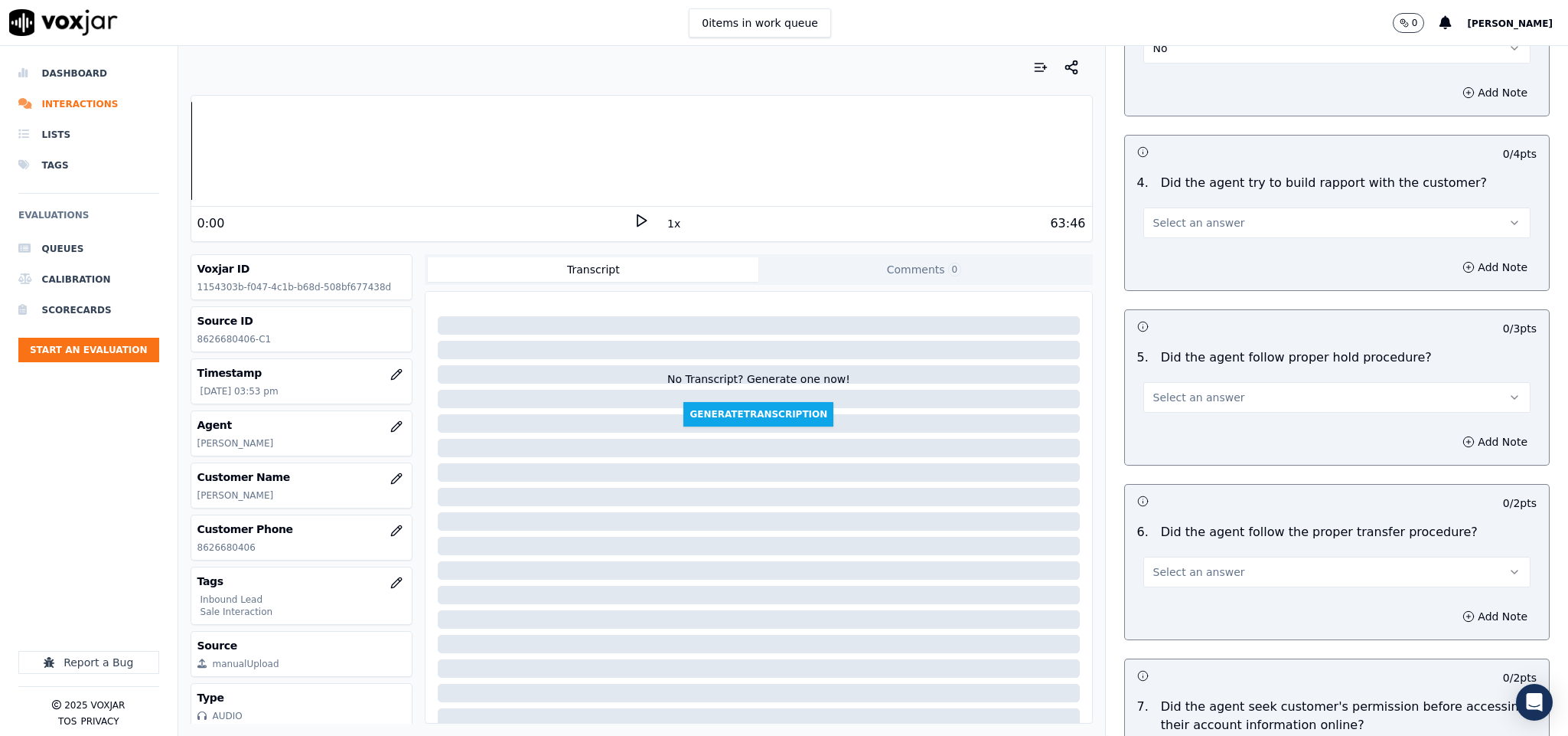
click at [1205, 208] on button "Select an answer" at bounding box center [1337, 223] width 388 height 31
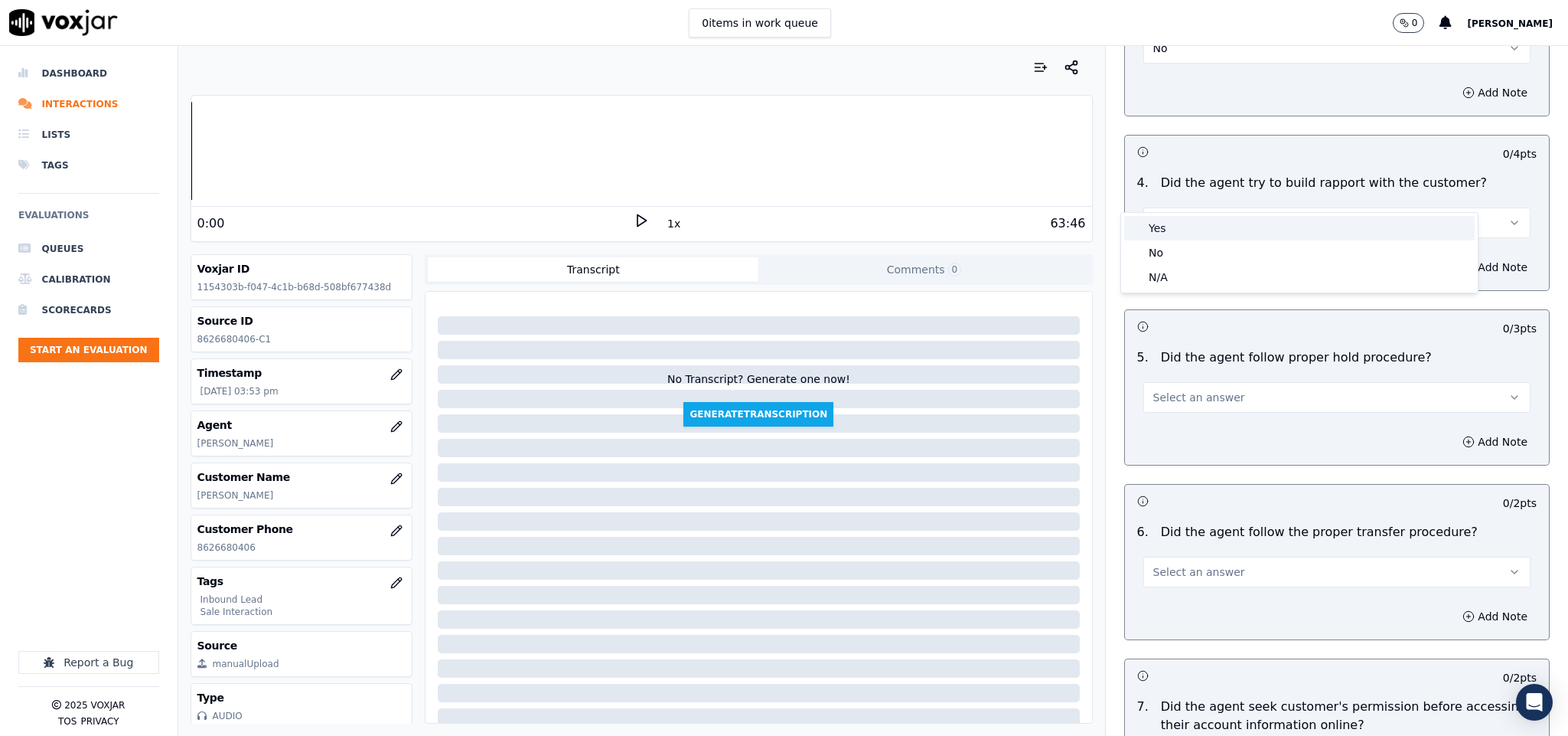
click at [1178, 223] on div "Yes" at bounding box center [1299, 228] width 350 height 25
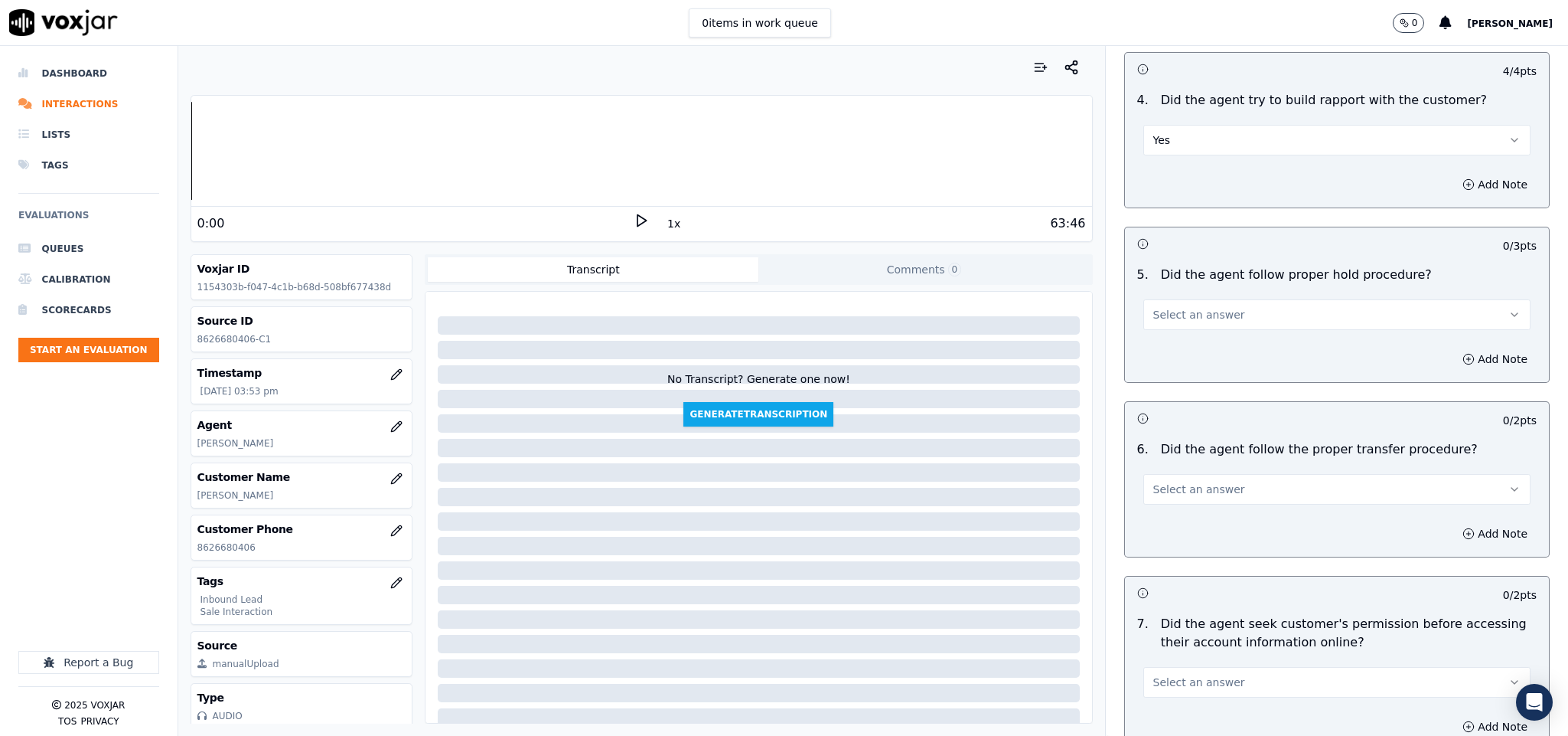
scroll to position [2412, 0]
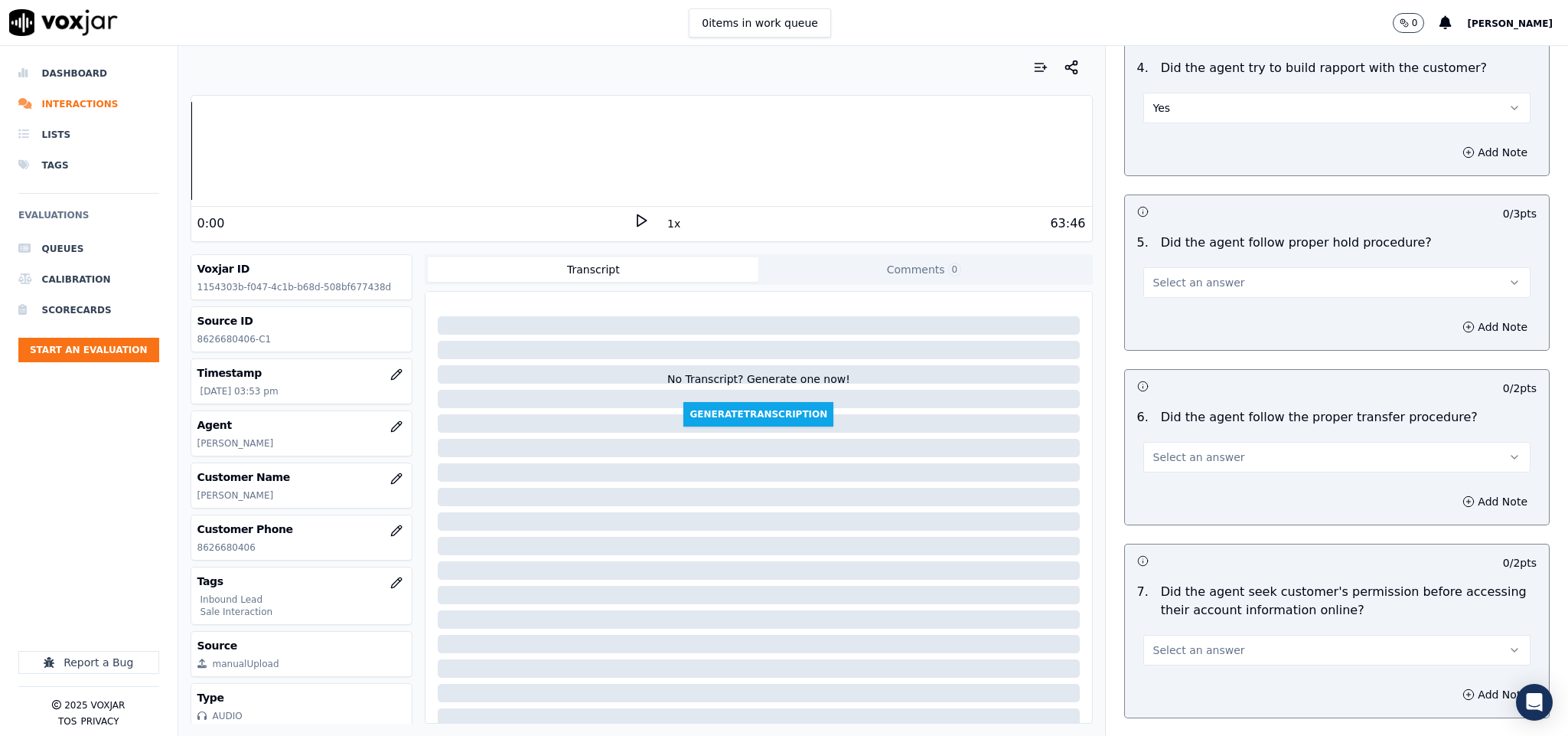
click at [1210, 267] on button "Select an answer" at bounding box center [1337, 282] width 388 height 31
click at [1187, 286] on div "Yes" at bounding box center [1299, 288] width 350 height 25
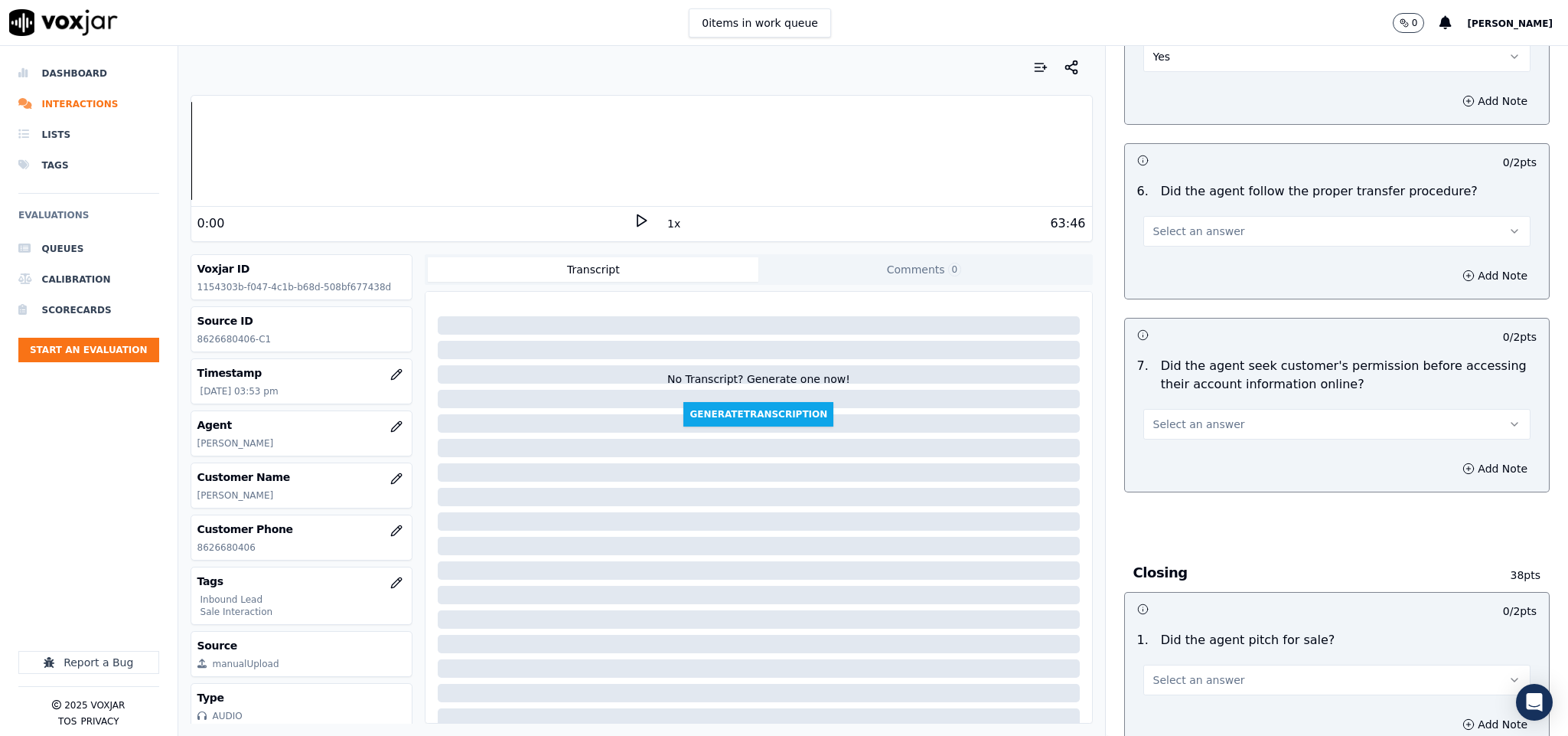
scroll to position [2641, 0]
click at [1202, 220] on span "Select an answer" at bounding box center [1199, 227] width 92 height 15
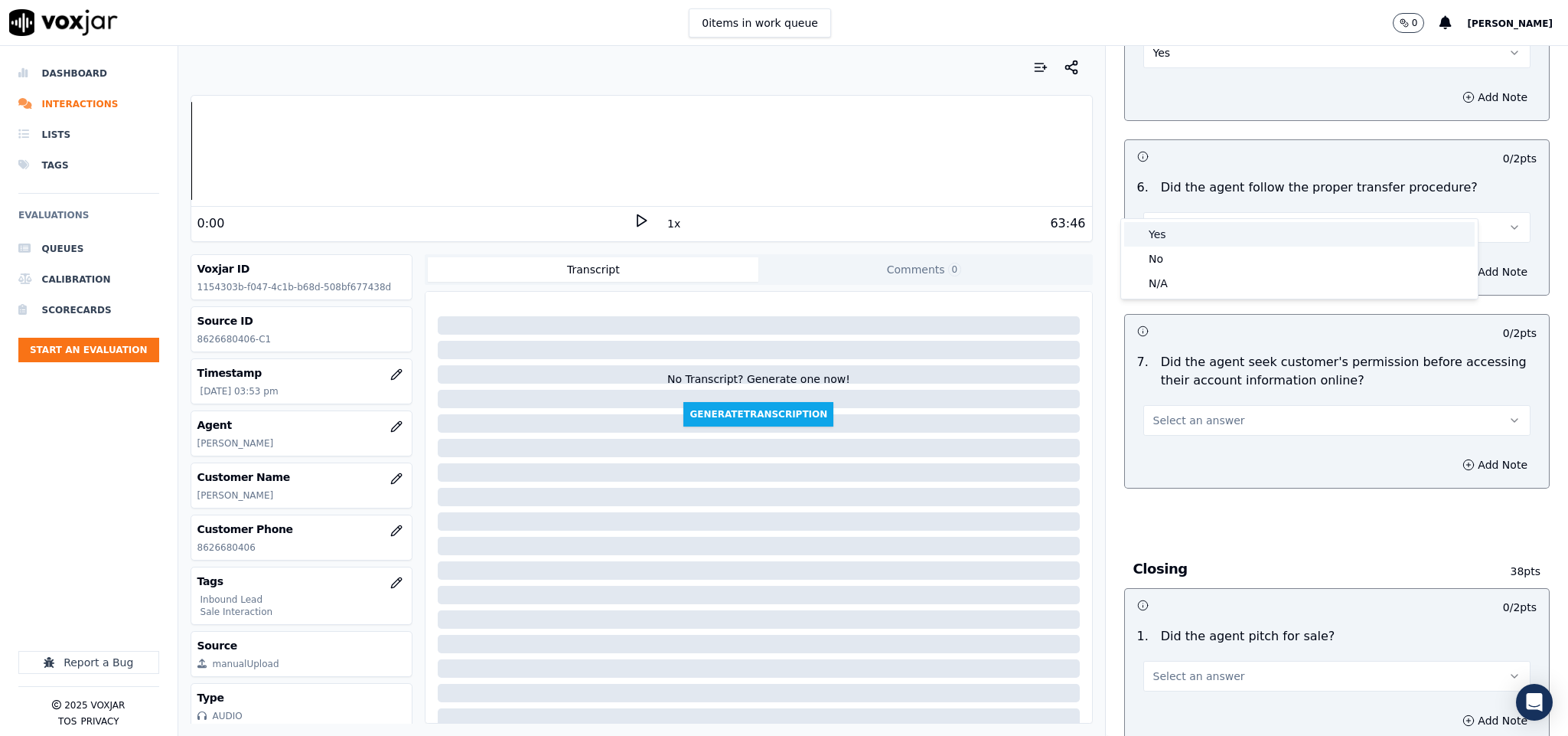
click at [1180, 240] on div "Yes" at bounding box center [1299, 234] width 350 height 25
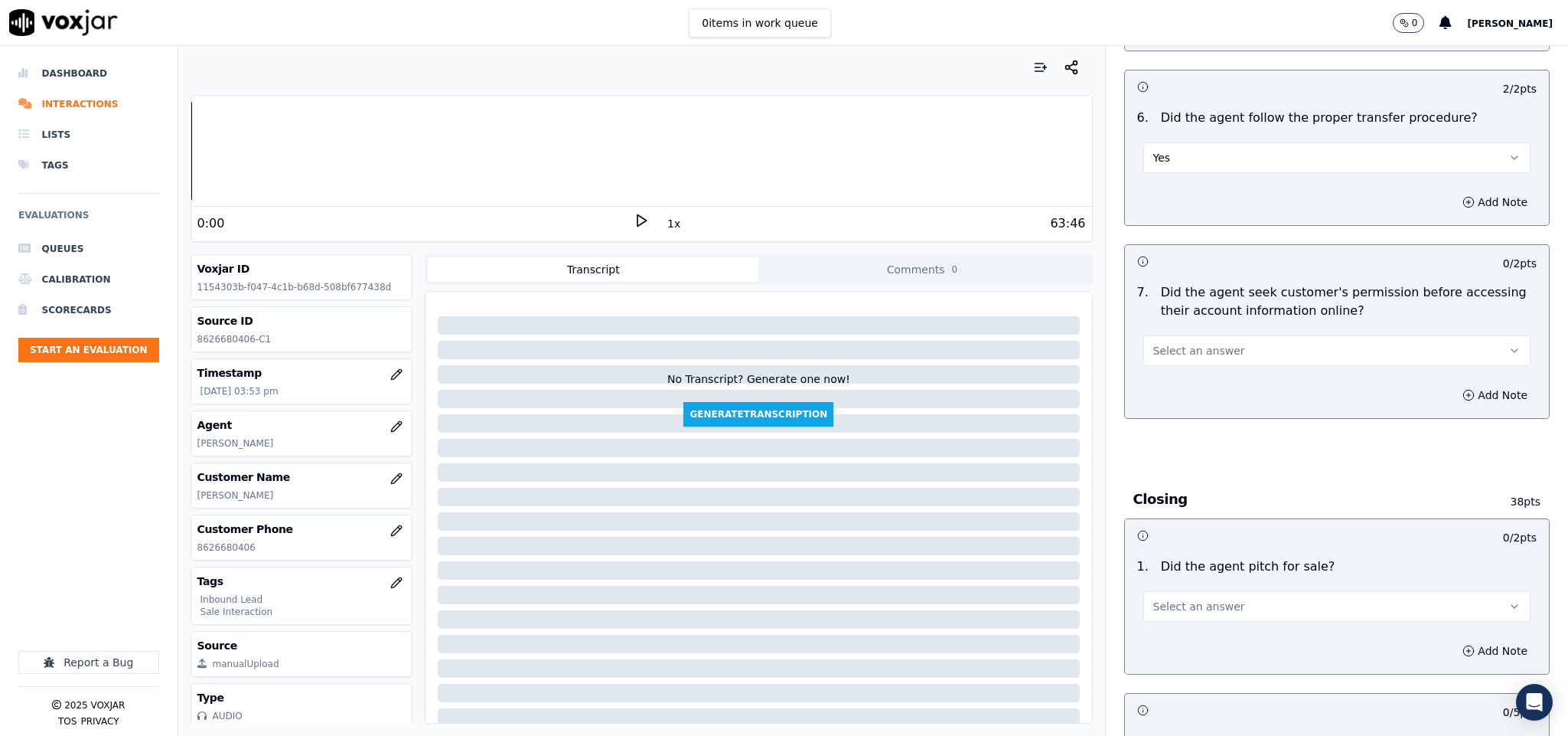
scroll to position [2756, 0]
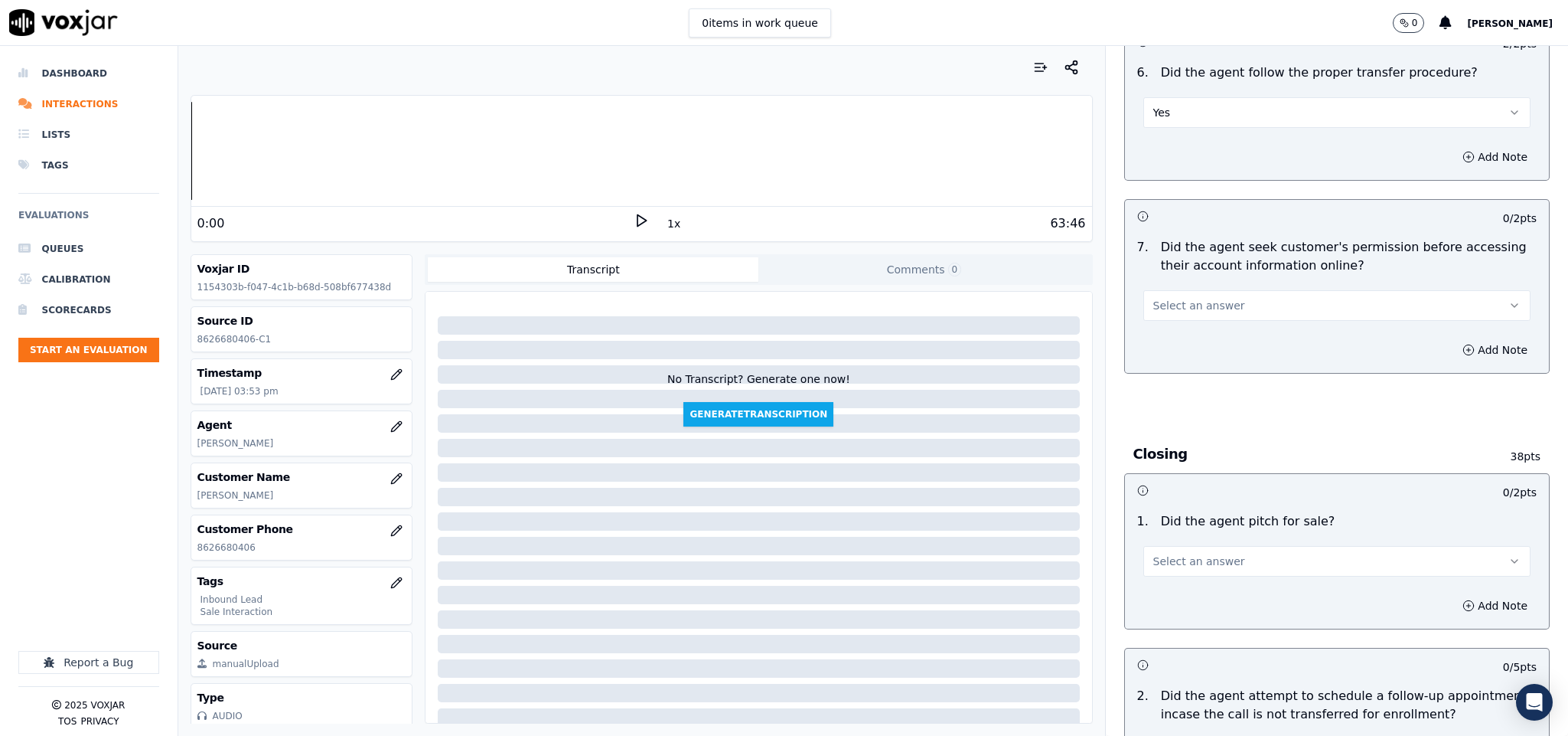
click at [1203, 298] on span "Select an answer" at bounding box center [1199, 305] width 92 height 15
click at [1169, 354] on div "N/A" at bounding box center [1299, 362] width 350 height 25
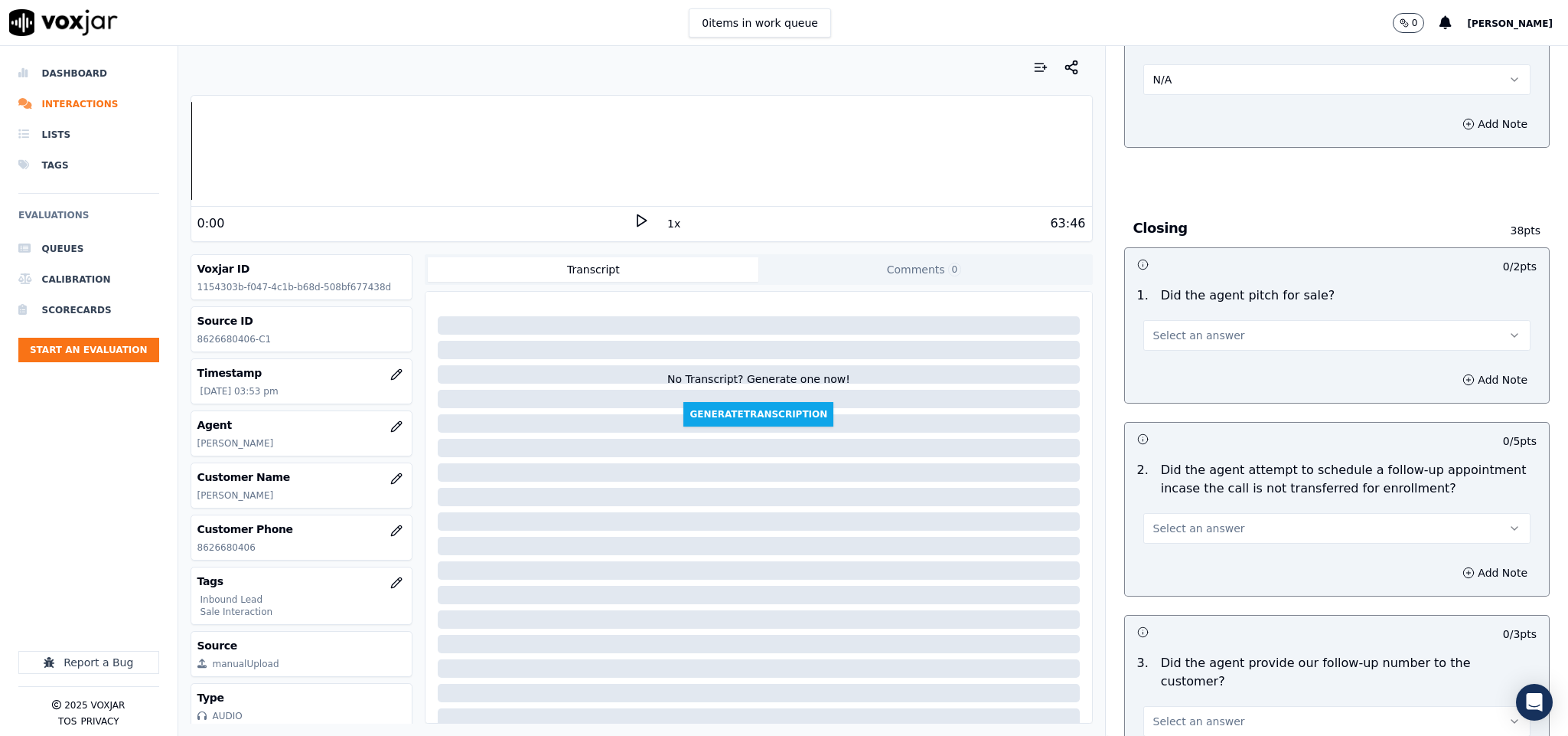
scroll to position [2986, 0]
click at [1184, 324] on span "Select an answer" at bounding box center [1199, 331] width 92 height 15
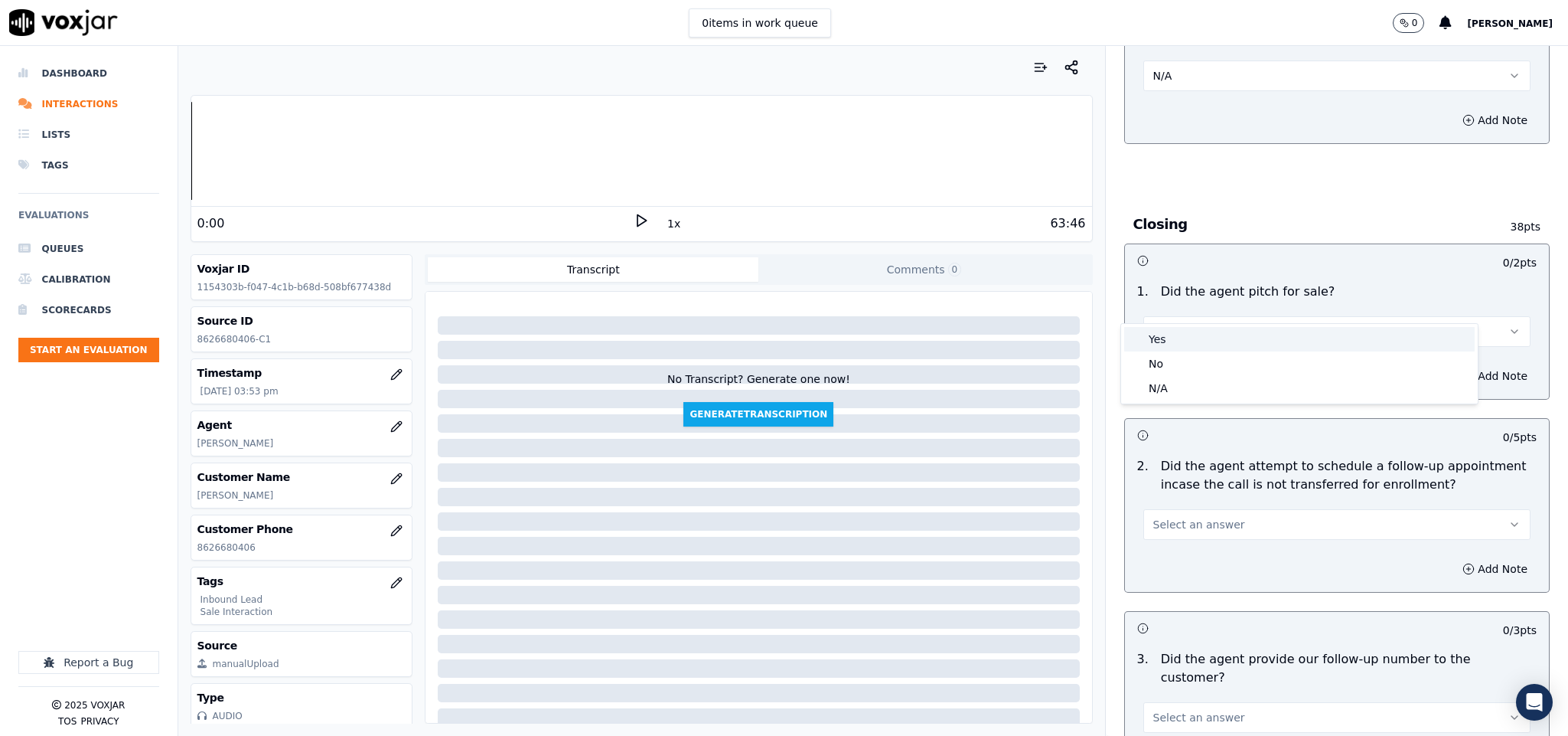
click at [1174, 329] on div "Yes" at bounding box center [1299, 339] width 350 height 25
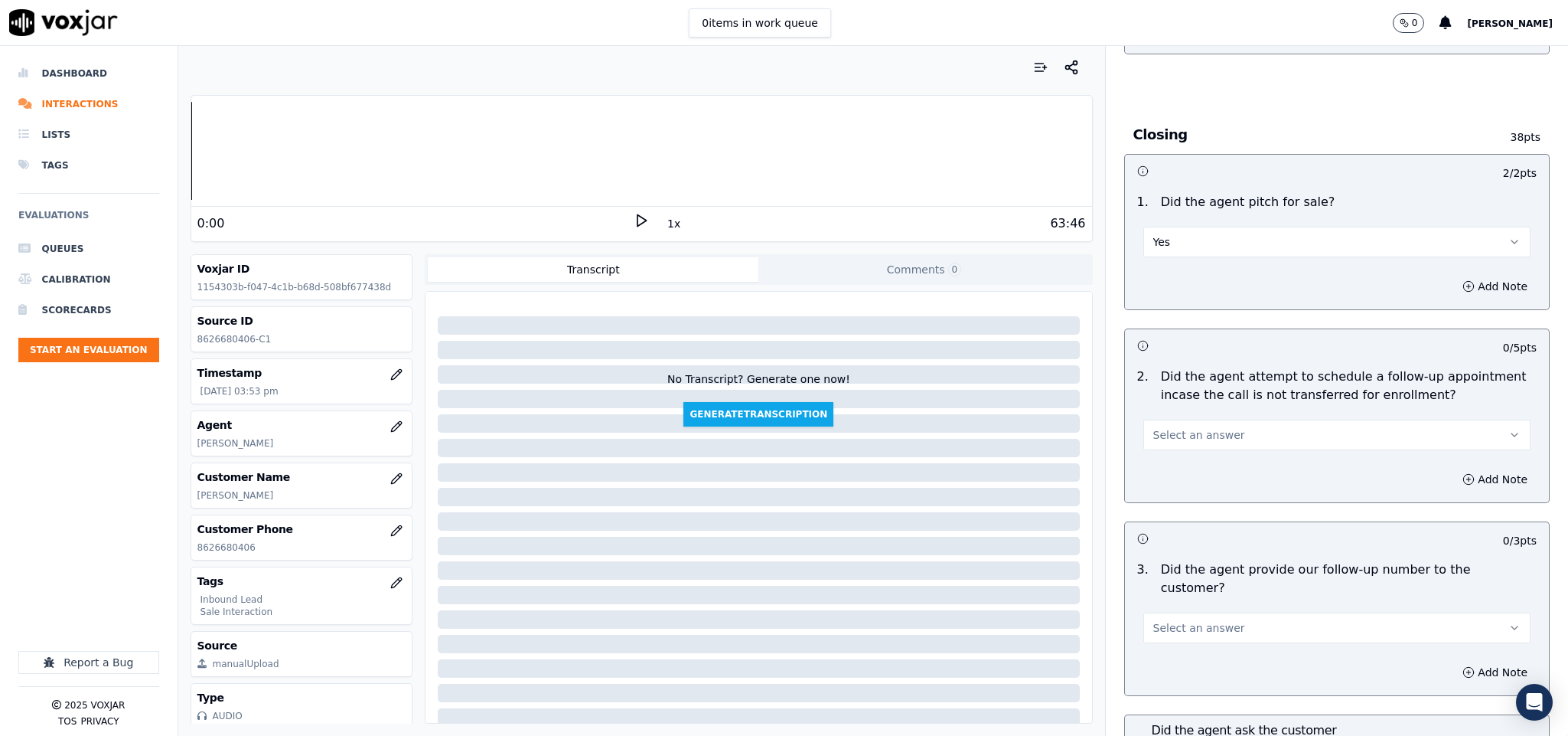
scroll to position [3215, 0]
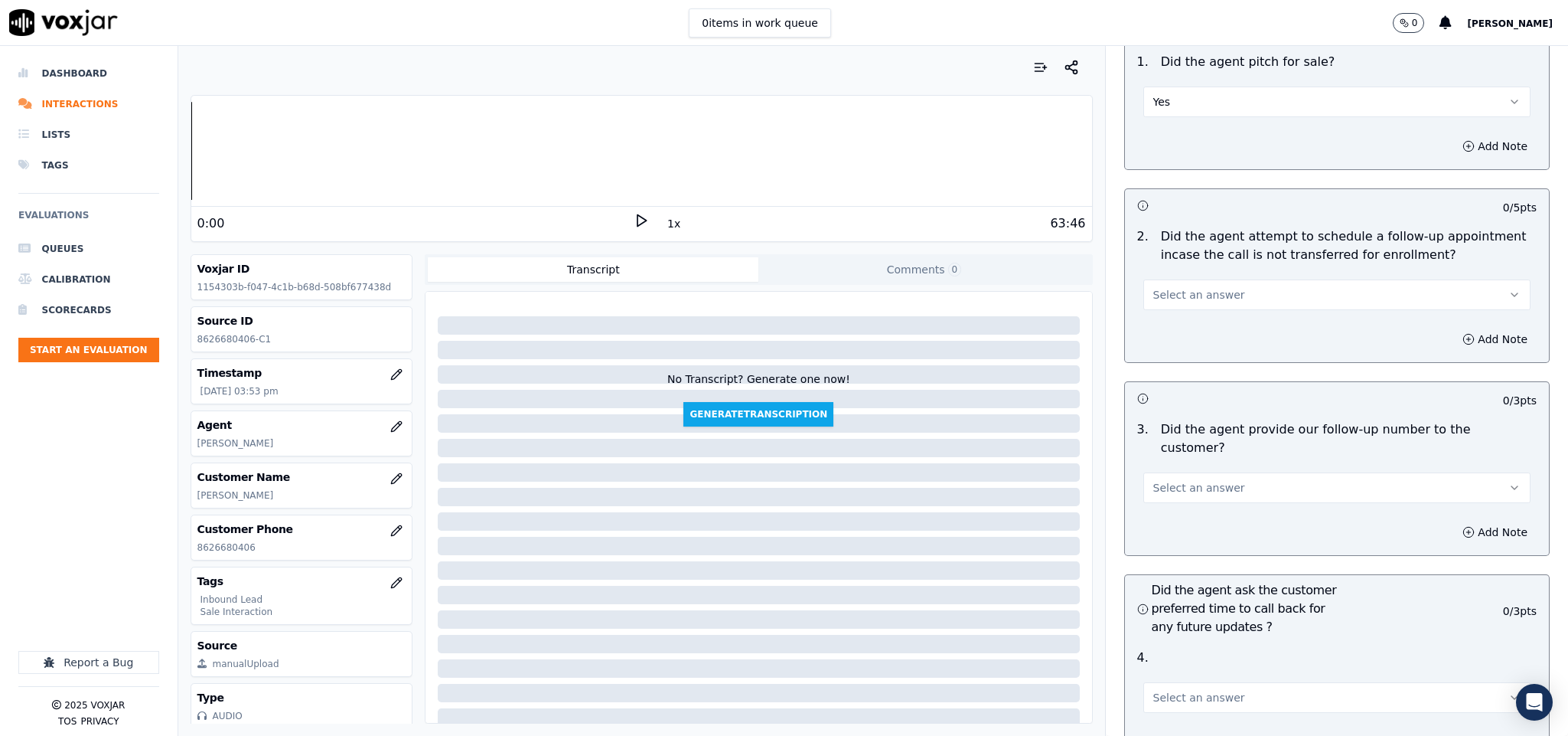
click at [1214, 279] on button "Select an answer" at bounding box center [1337, 294] width 388 height 31
click at [1165, 343] on div "N/A" at bounding box center [1299, 352] width 350 height 25
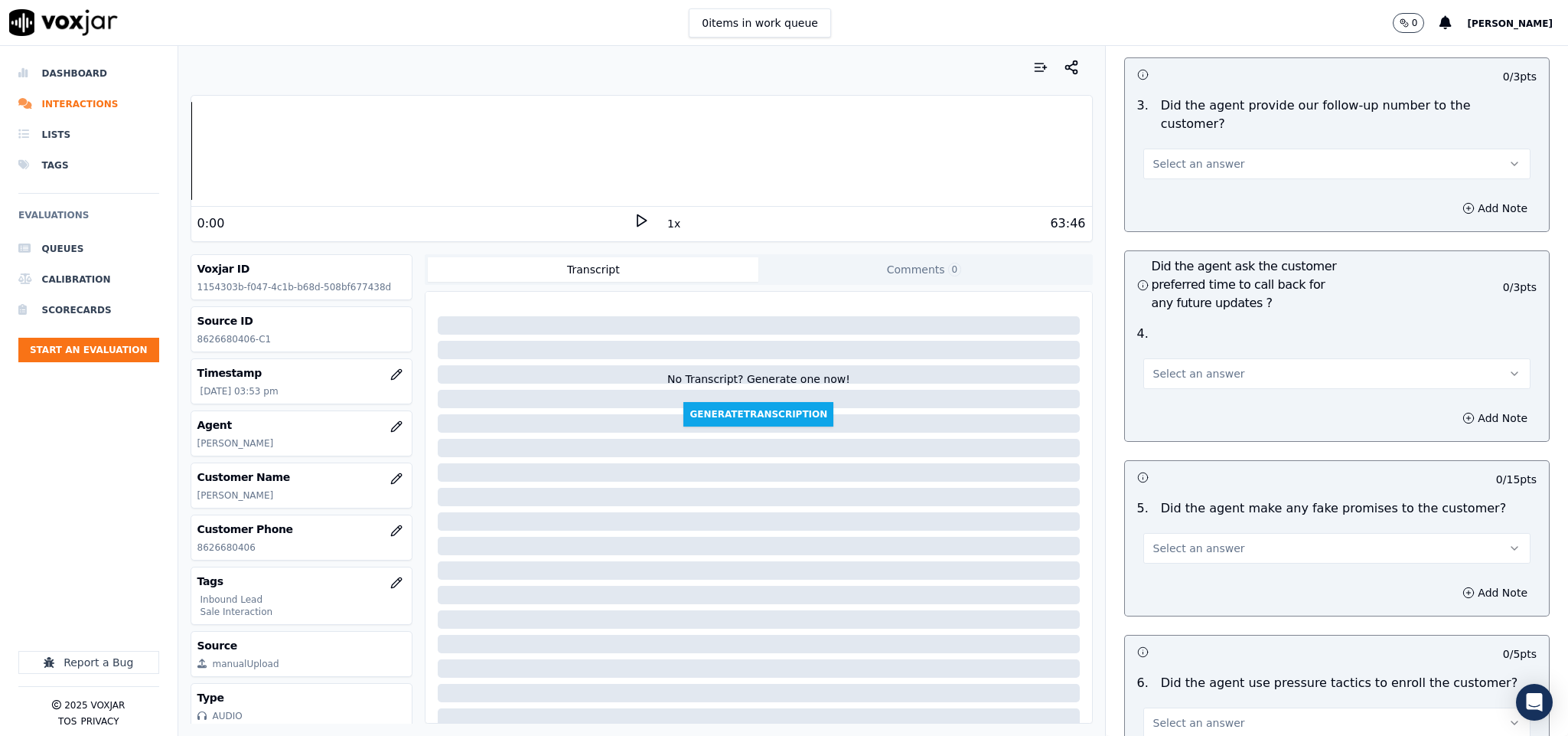
scroll to position [3560, 0]
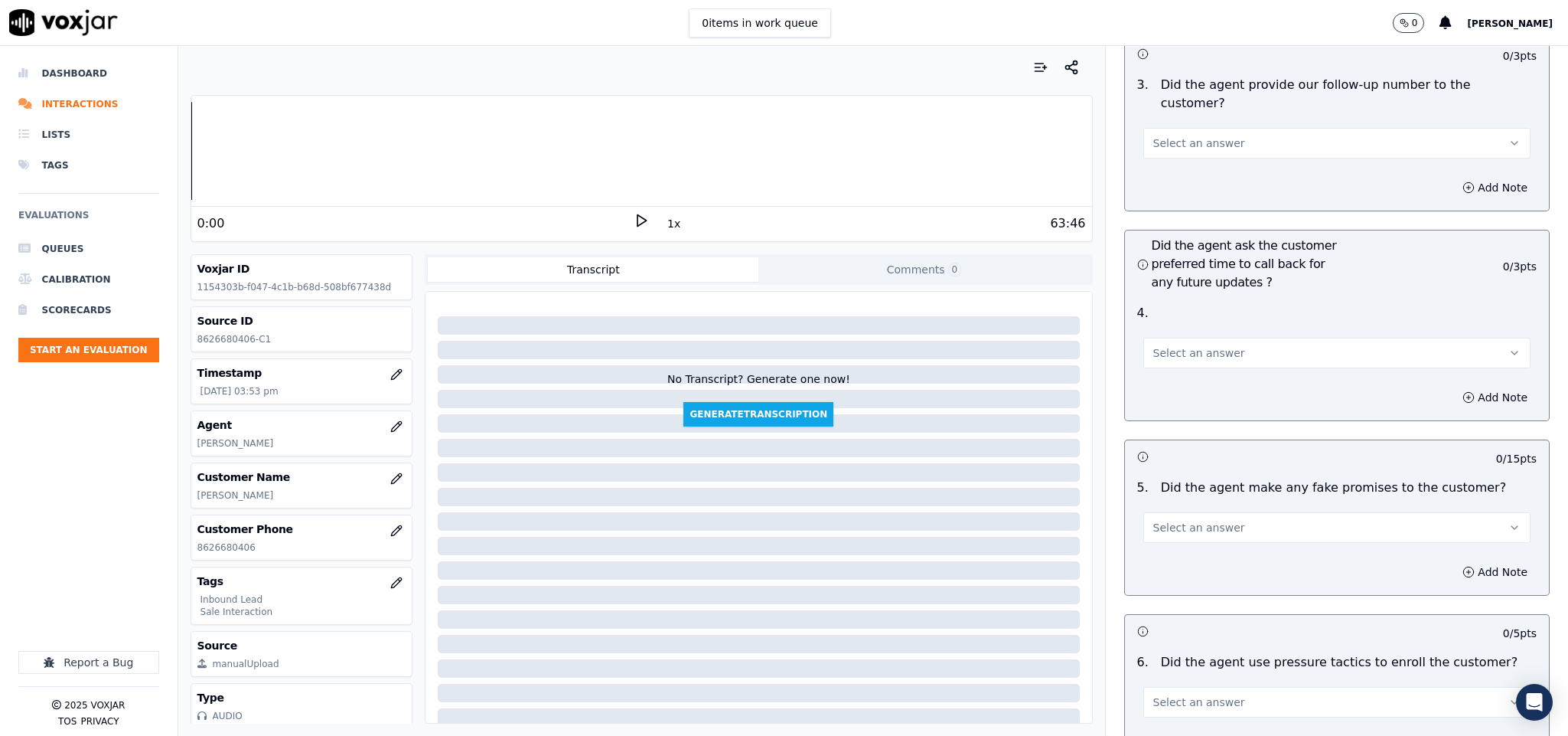
click at [1213, 128] on button "Select an answer" at bounding box center [1337, 143] width 388 height 31
click at [1199, 140] on div "Yes" at bounding box center [1299, 133] width 350 height 25
click at [1176, 345] on span "Select an answer" at bounding box center [1199, 352] width 92 height 15
click at [1169, 379] on div "No" at bounding box center [1299, 369] width 350 height 25
click at [1179, 338] on button "No" at bounding box center [1337, 353] width 388 height 31
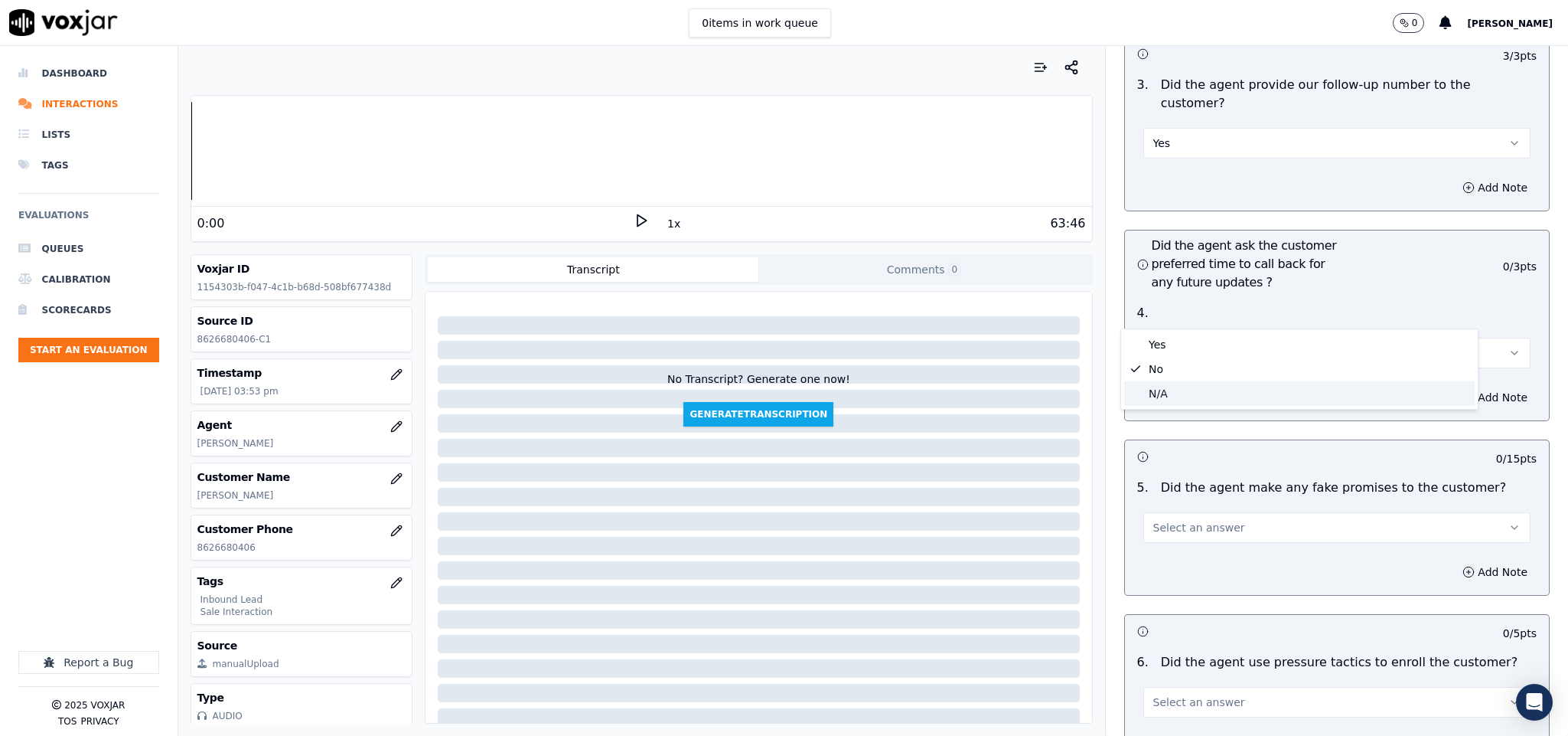
click at [1162, 389] on div "N/A" at bounding box center [1299, 393] width 350 height 25
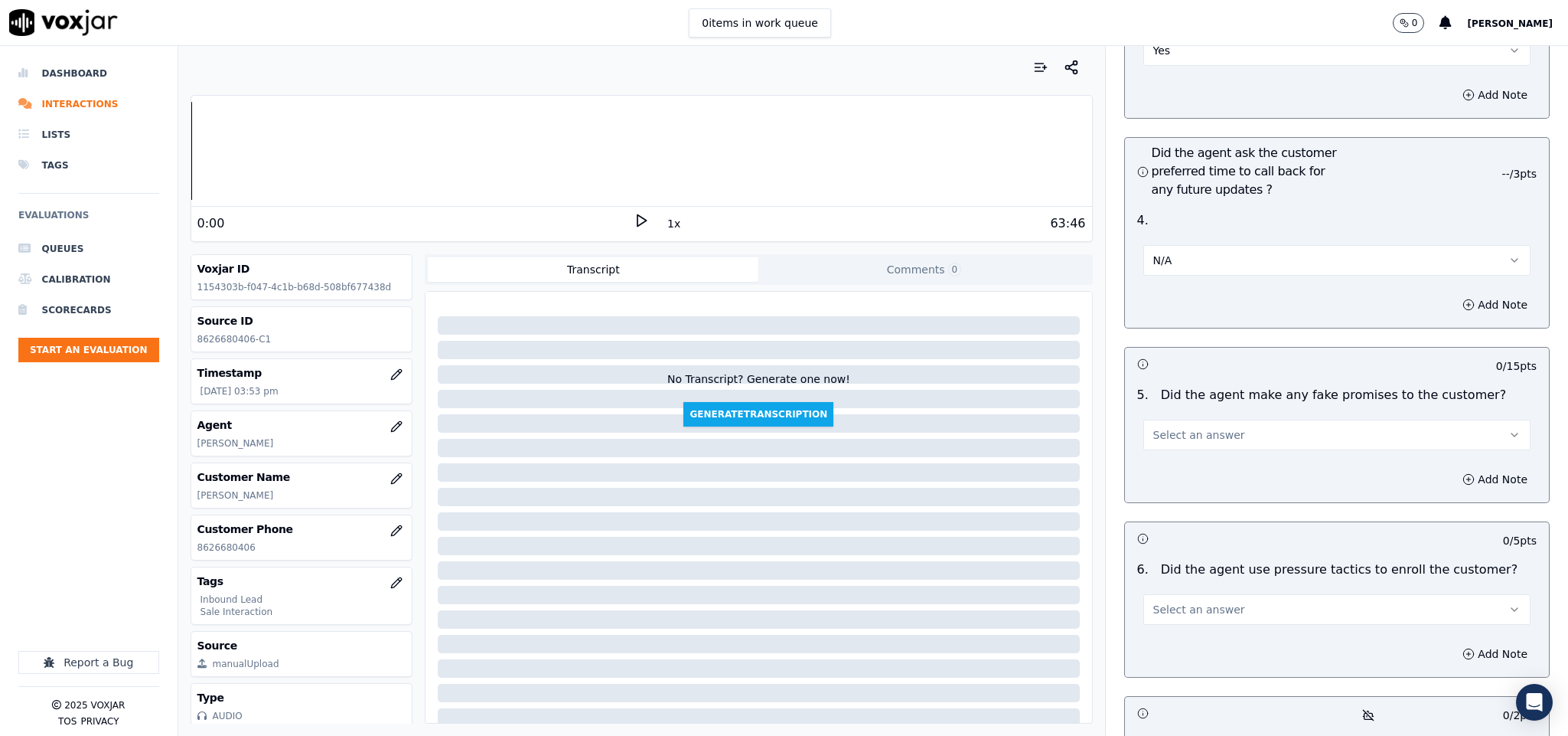
scroll to position [3789, 0]
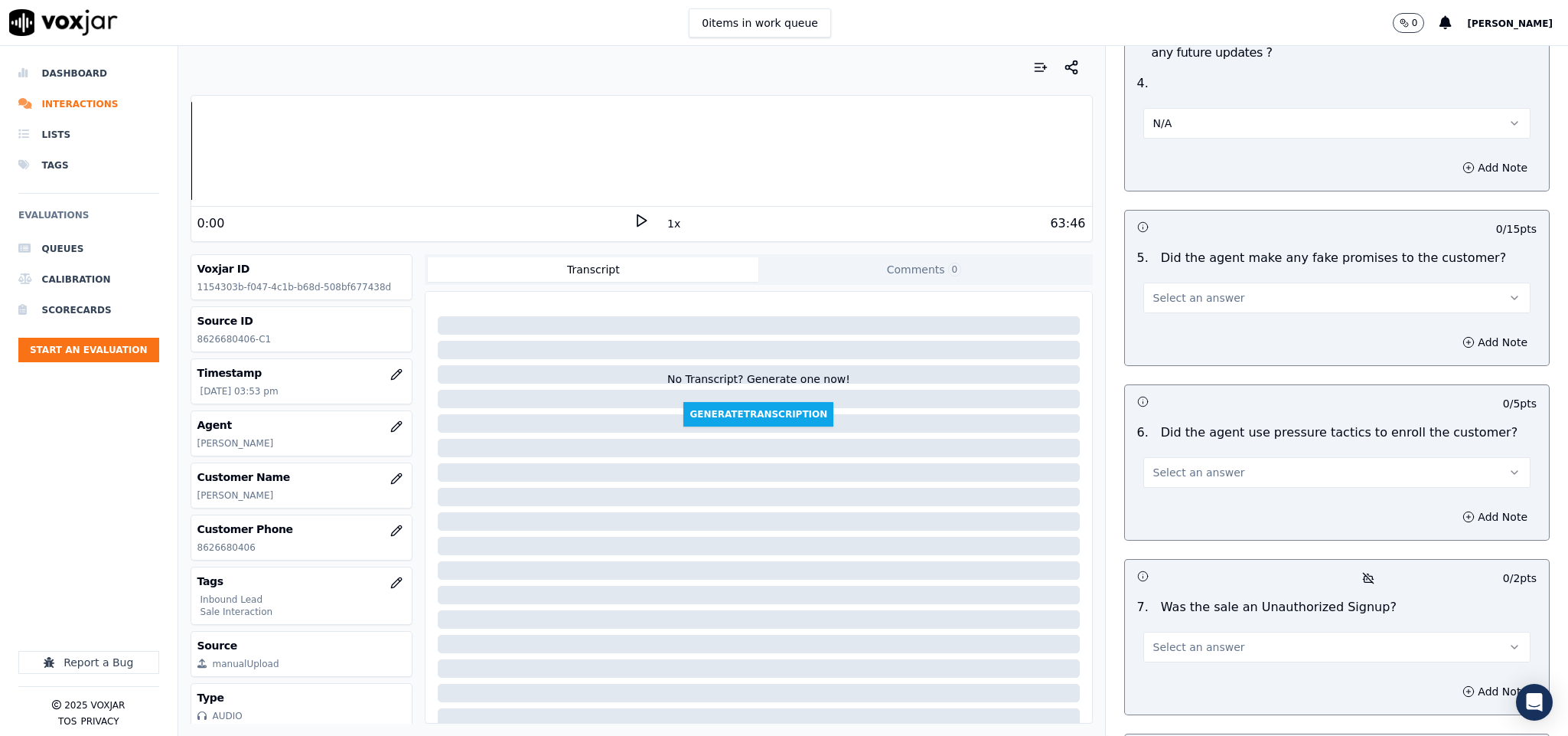
click at [1199, 290] on span "Select an answer" at bounding box center [1199, 297] width 92 height 15
click at [1169, 327] on div "N/A" at bounding box center [1299, 339] width 350 height 25
click at [1157, 282] on button "N/A" at bounding box center [1337, 297] width 388 height 31
click at [1168, 318] on div "No" at bounding box center [1299, 314] width 350 height 25
click at [1233, 457] on button "Select an answer" at bounding box center [1337, 472] width 388 height 31
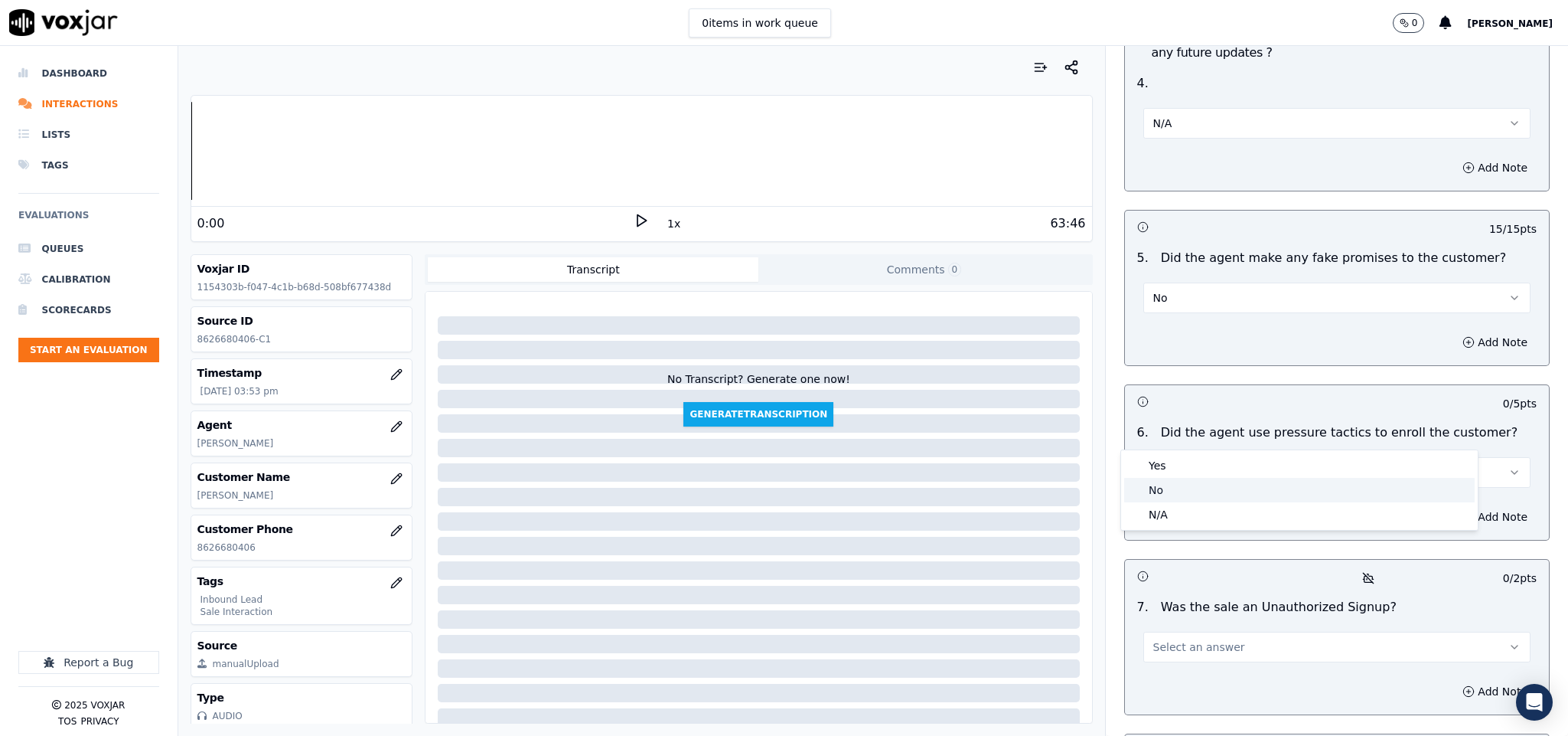
click at [1189, 487] on div "No" at bounding box center [1299, 489] width 350 height 25
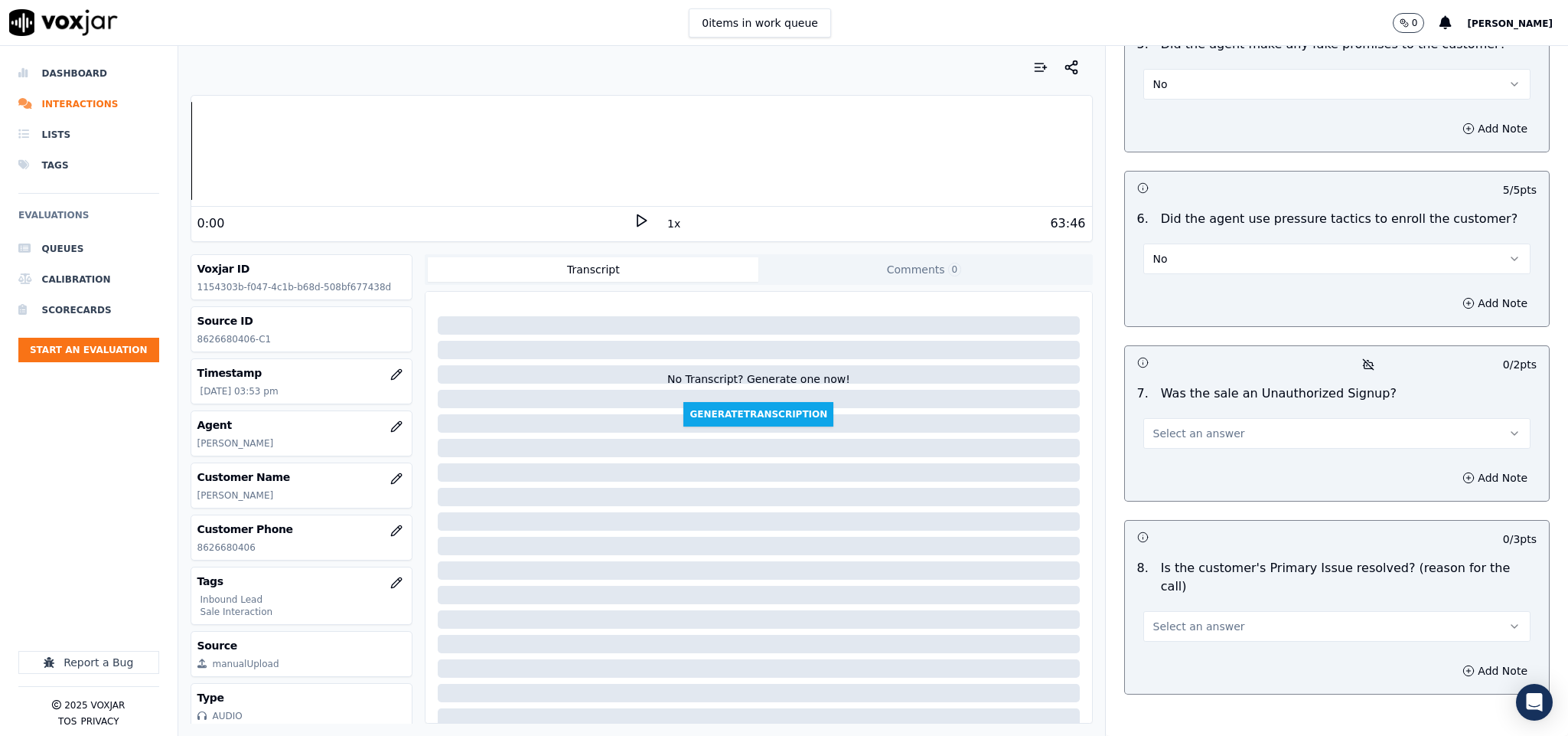
scroll to position [4019, 0]
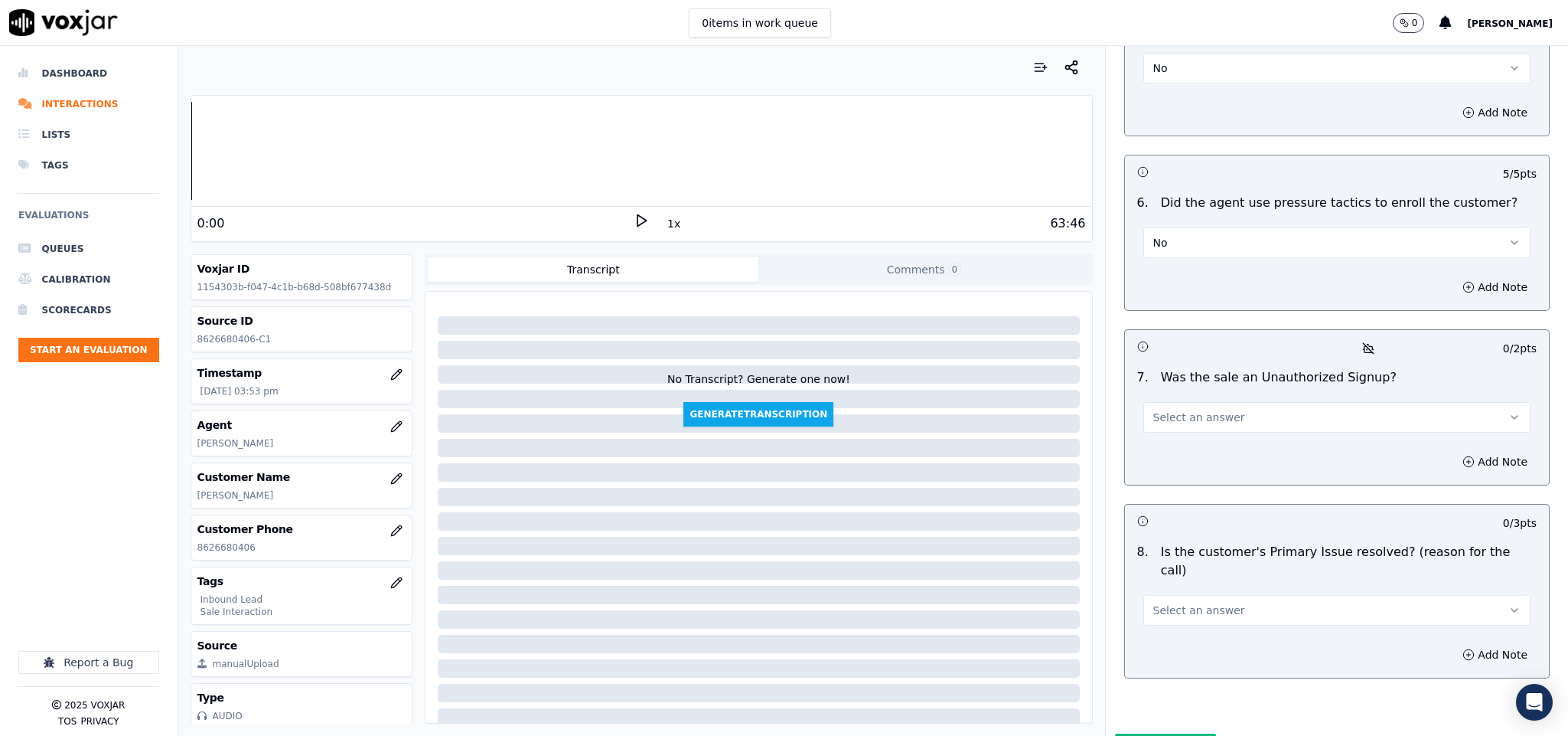
click at [1233, 402] on button "Select an answer" at bounding box center [1337, 417] width 388 height 31
click at [1206, 427] on div "No" at bounding box center [1299, 435] width 350 height 25
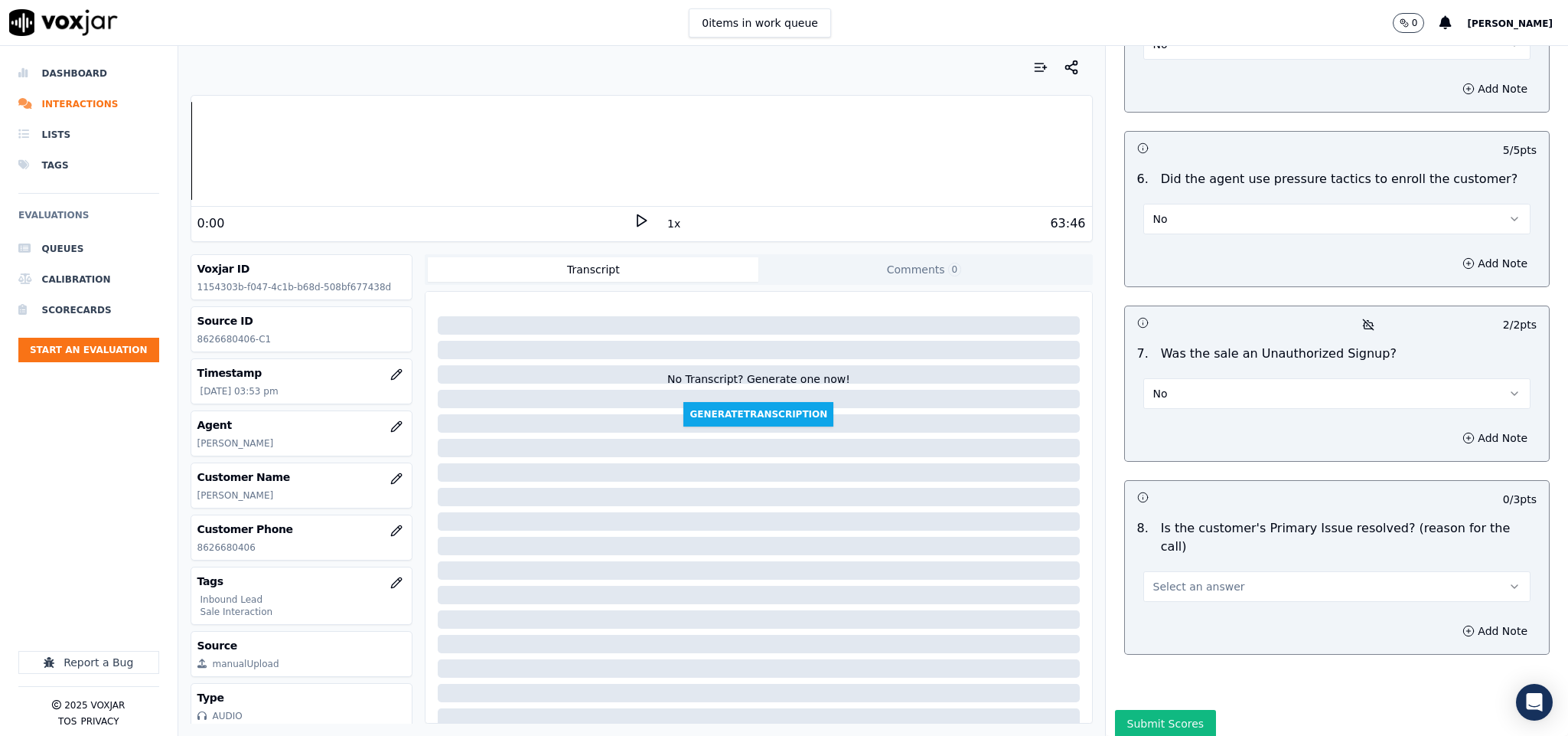
scroll to position [4046, 0]
click at [1208, 577] on span "Select an answer" at bounding box center [1199, 584] width 92 height 15
click at [1187, 550] on div "Yes" at bounding box center [1299, 559] width 350 height 25
click at [1157, 707] on button "Submit Scores" at bounding box center [1165, 721] width 101 height 28
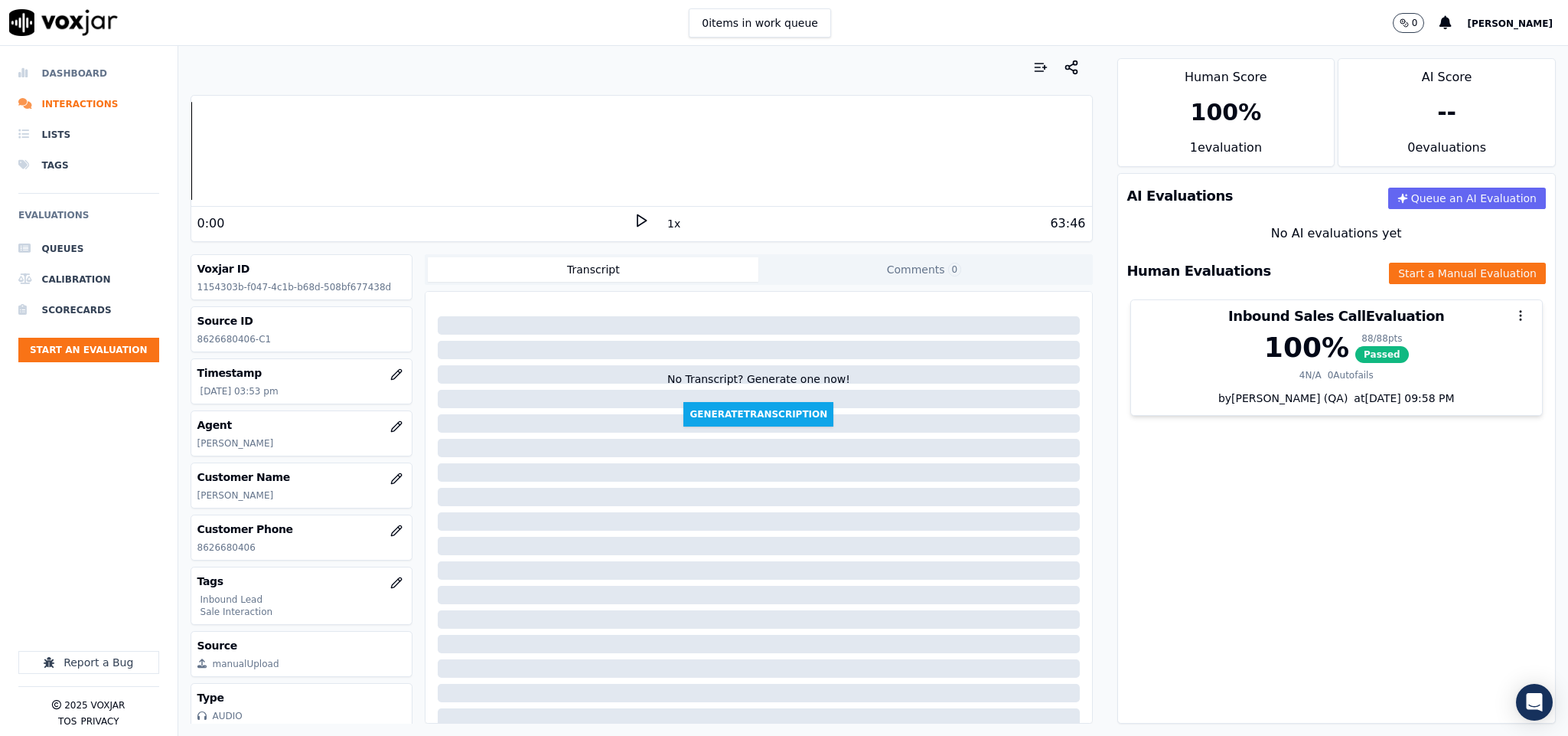
click at [53, 70] on li "Dashboard" at bounding box center [89, 73] width 141 height 31
